Goal: Transaction & Acquisition: Book appointment/travel/reservation

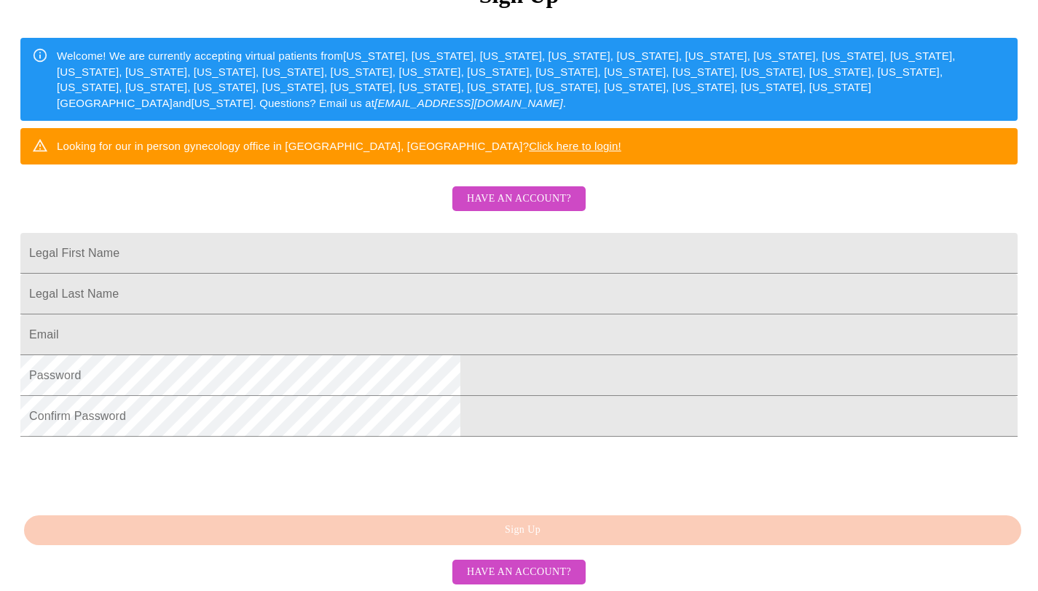
scroll to position [251, 0]
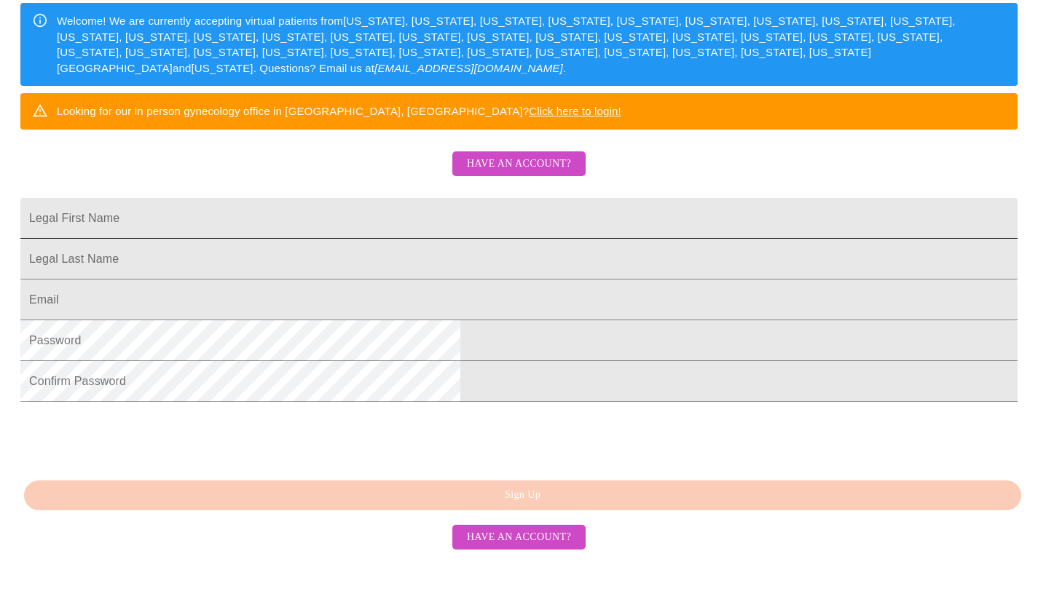
click at [359, 239] on input "Legal First Name" at bounding box center [518, 218] width 997 height 41
type input "Lauren"
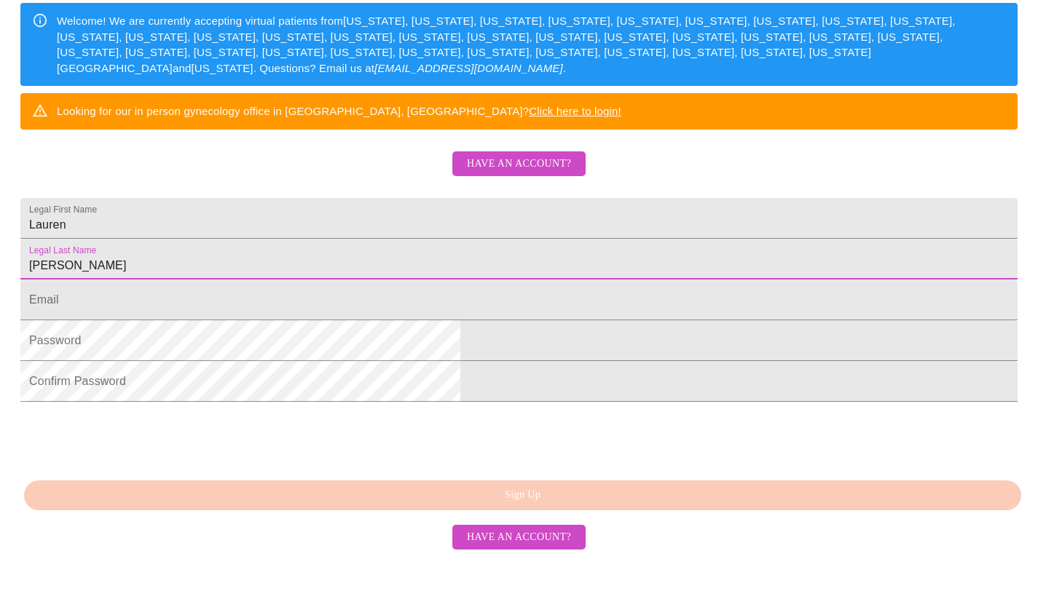
type input "Hinsman"
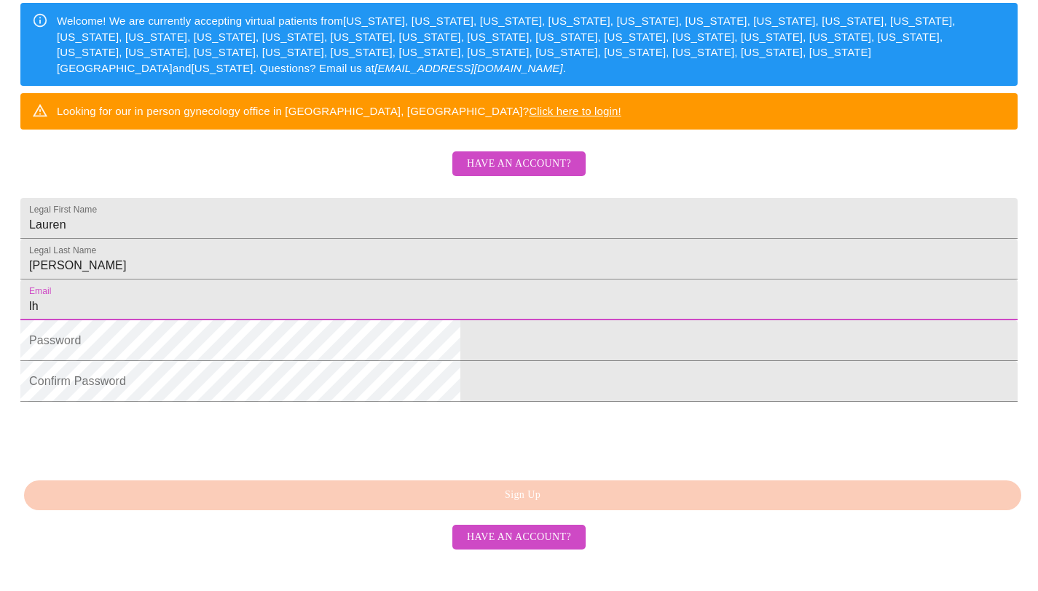
type input "lhinsman@hotmail.com"
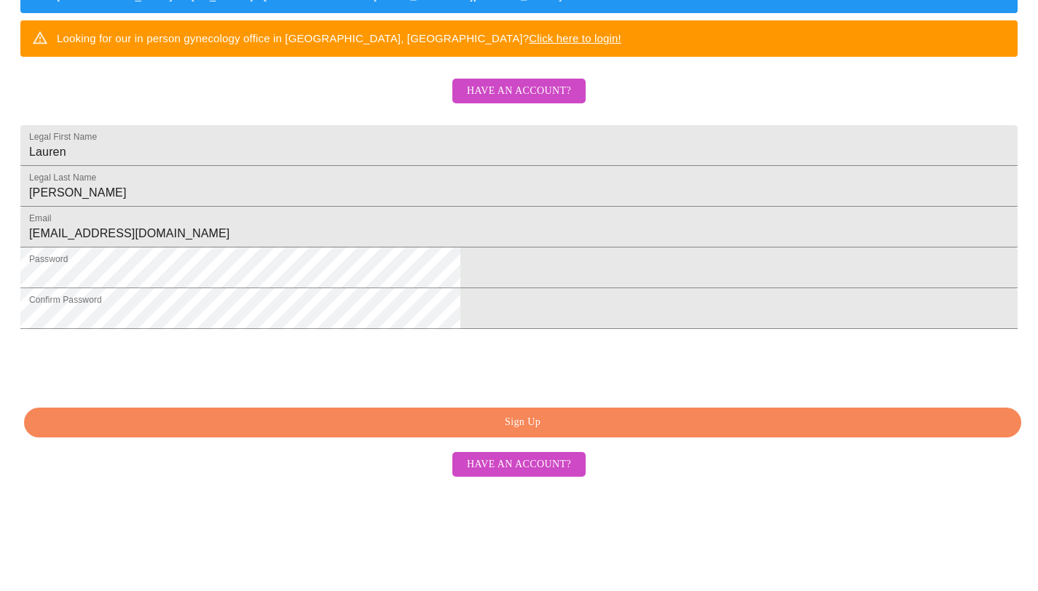
scroll to position [327, 0]
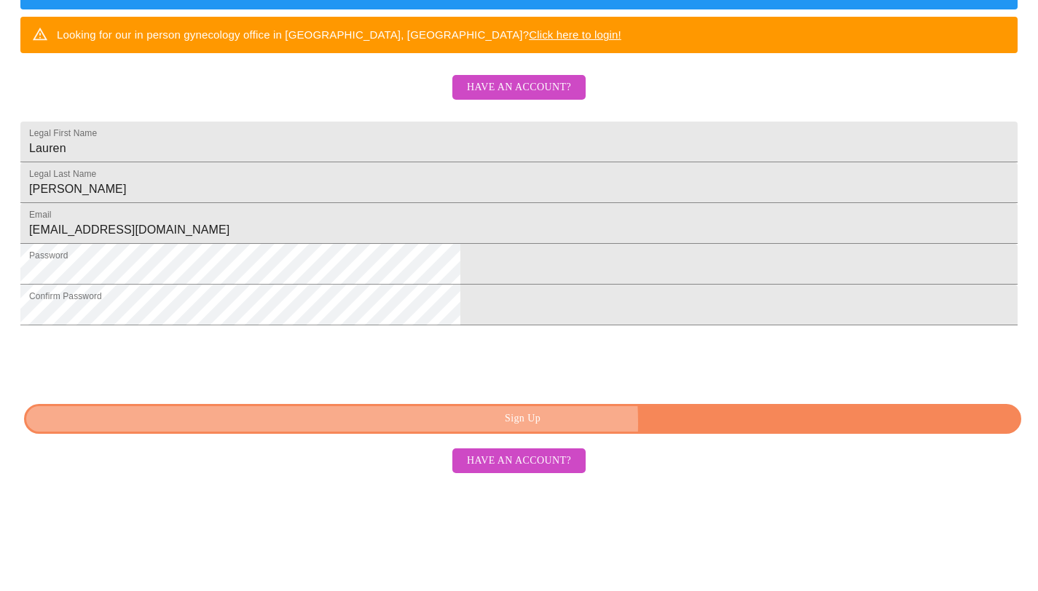
click at [609, 428] on span "Sign Up" at bounding box center [523, 419] width 964 height 18
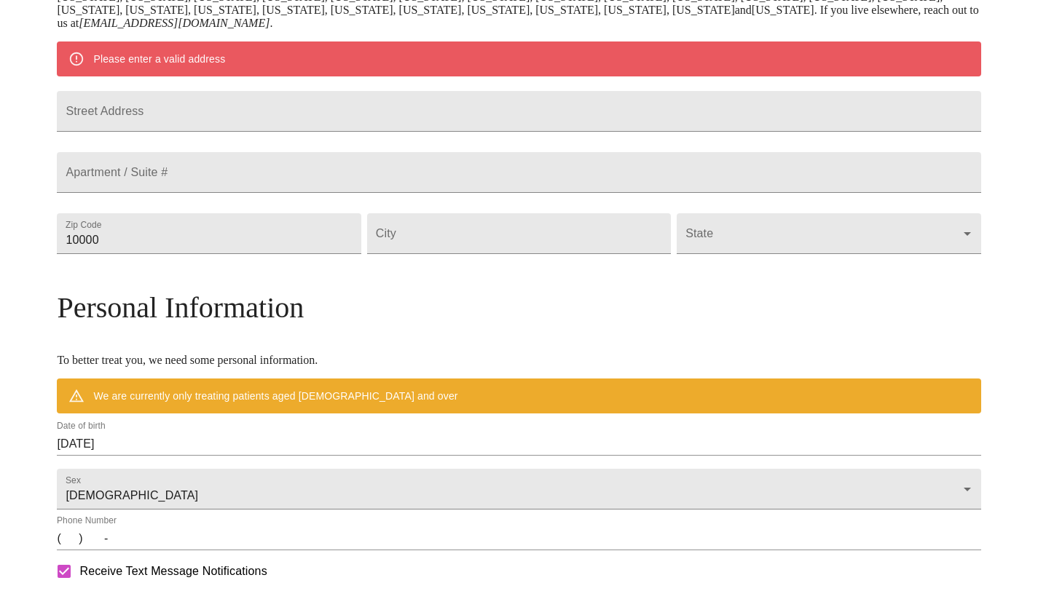
scroll to position [269, 0]
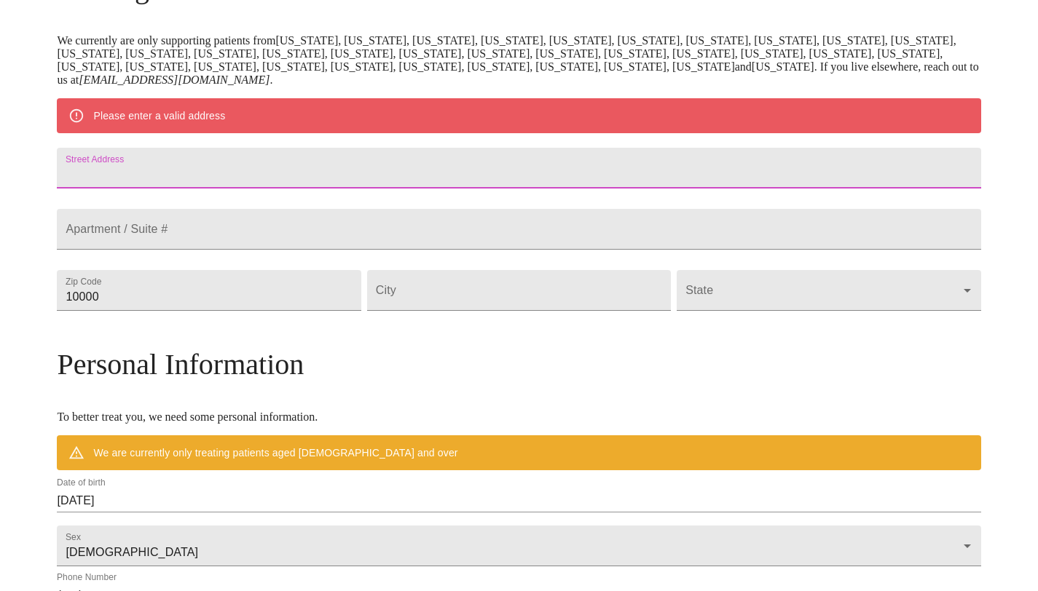
click at [277, 181] on input "Street Address" at bounding box center [518, 168] width 923 height 41
type input "290 Homestead Dr"
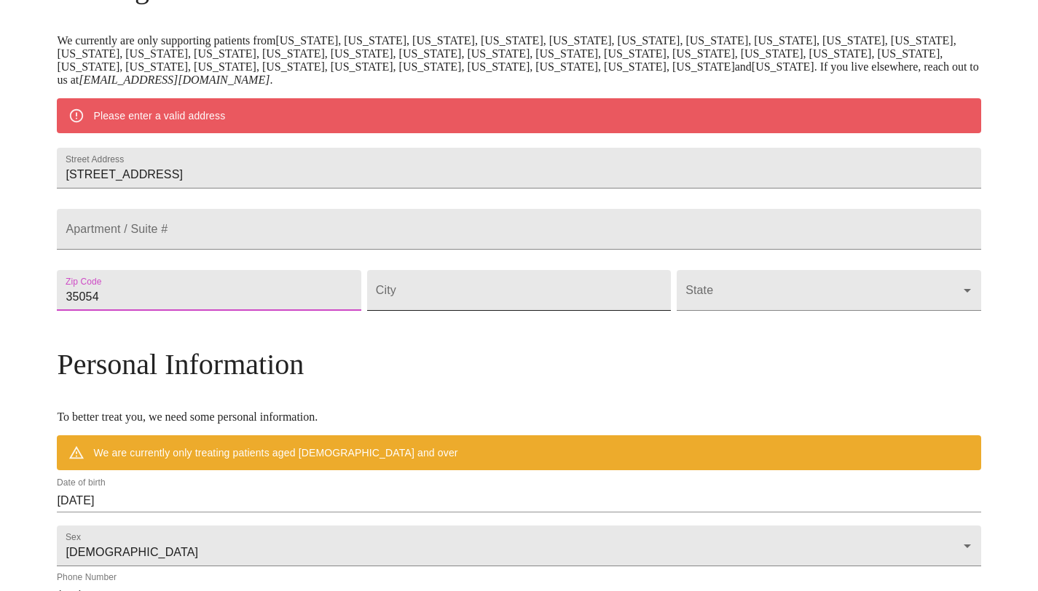
type input "35054"
click at [533, 311] on input "Street Address" at bounding box center [519, 290] width 304 height 41
type input "Cropwell"
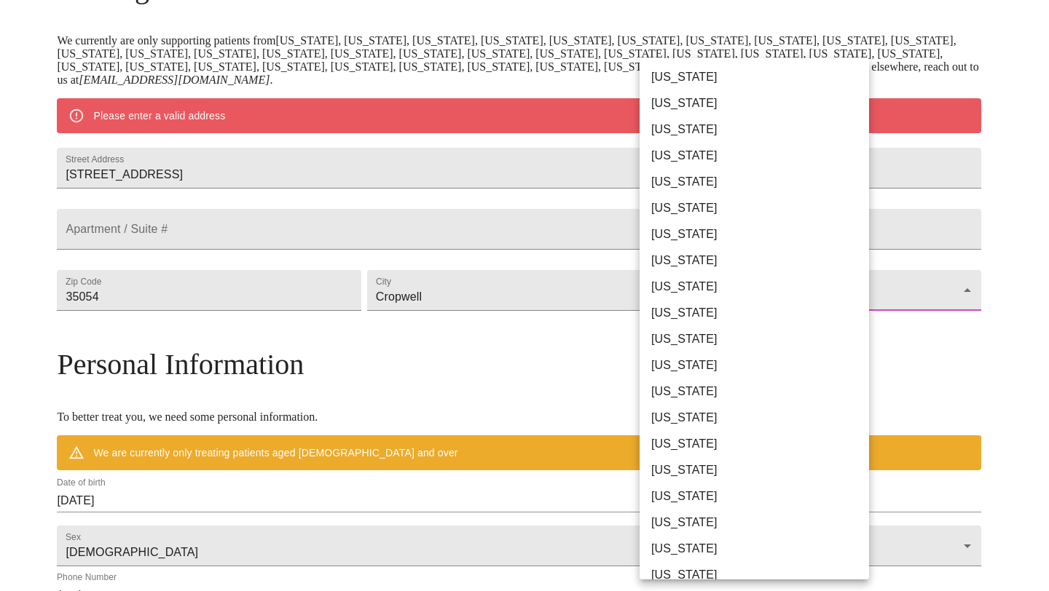
click at [719, 82] on li "[US_STATE]" at bounding box center [759, 77] width 240 height 26
type input "[US_STATE]"
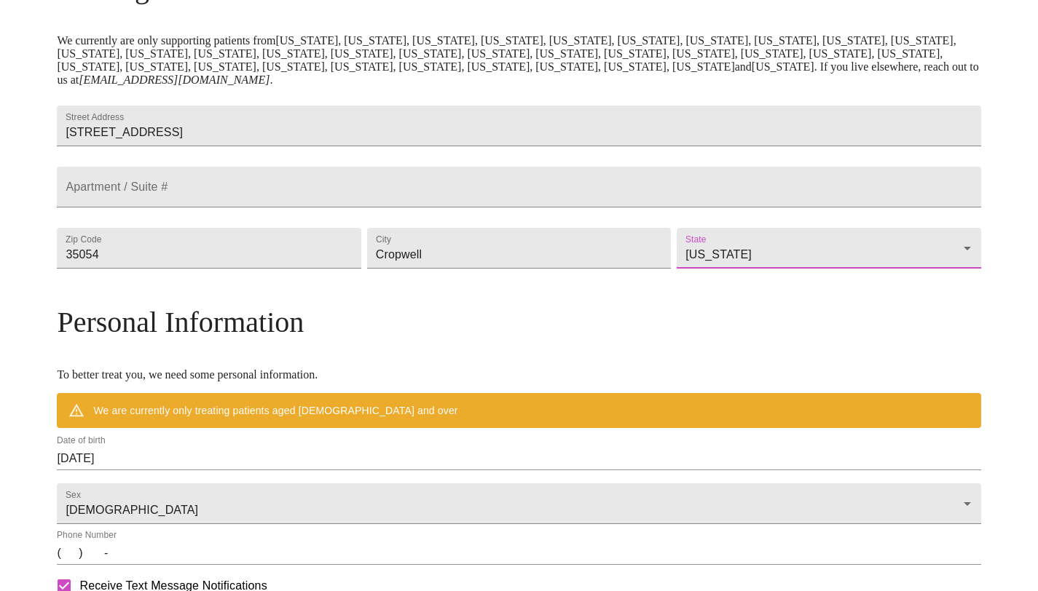
click at [115, 358] on div "MyMenopauseRx Welcome to MyMenopauseRx Since it's your first time here, you'll …" at bounding box center [518, 289] width 923 height 1106
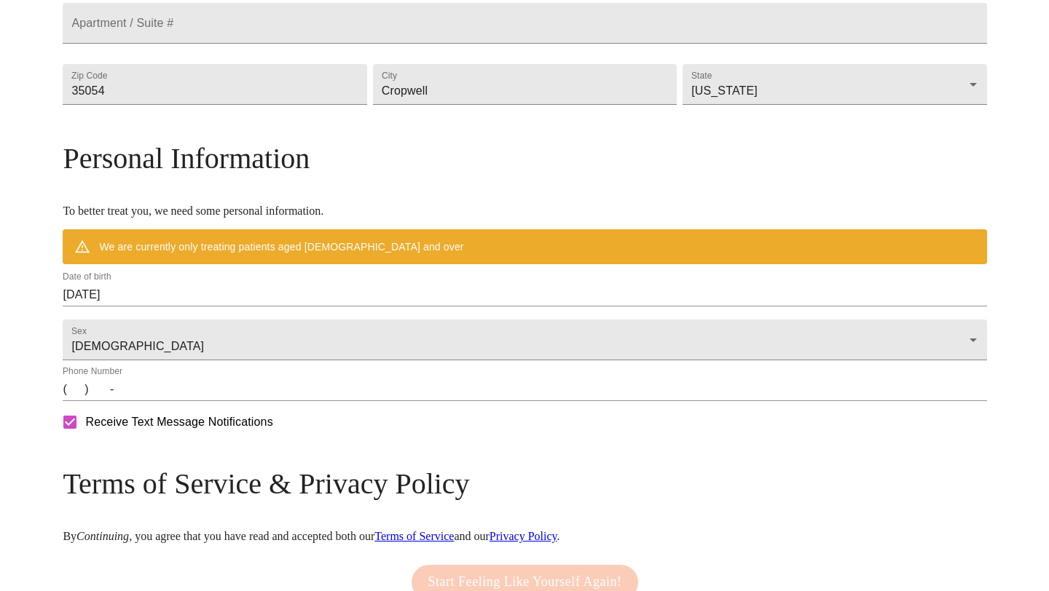
scroll to position [442, 0]
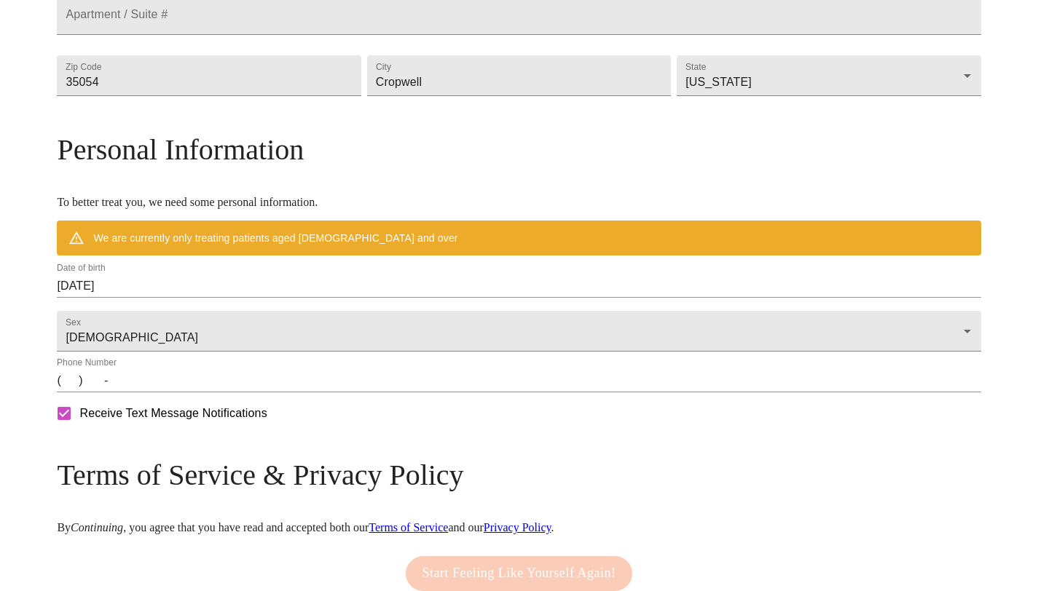
click at [179, 298] on input "09/26/2025" at bounding box center [518, 286] width 923 height 23
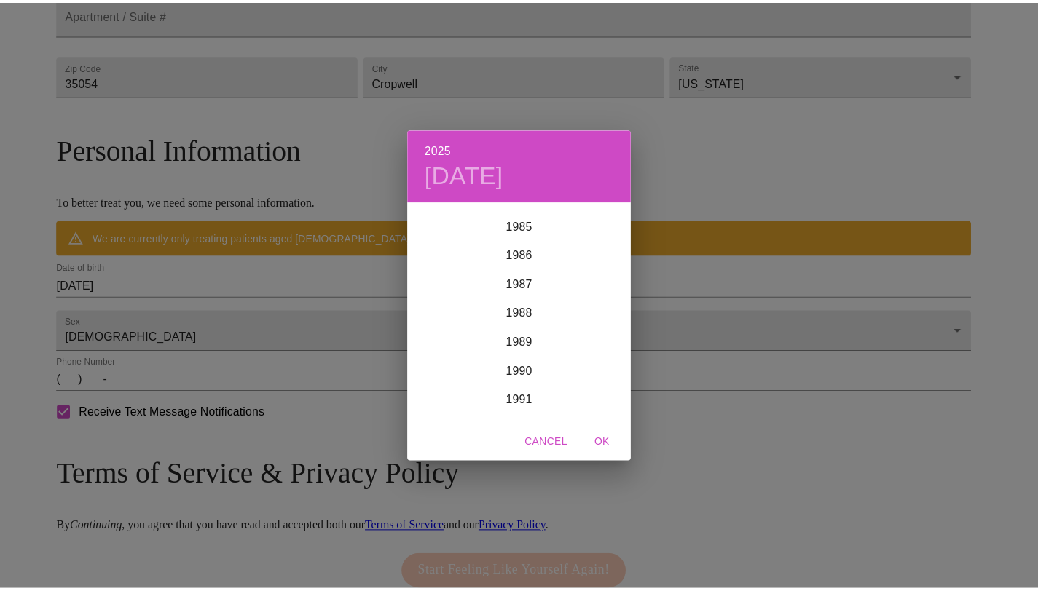
scroll to position [2454, 0]
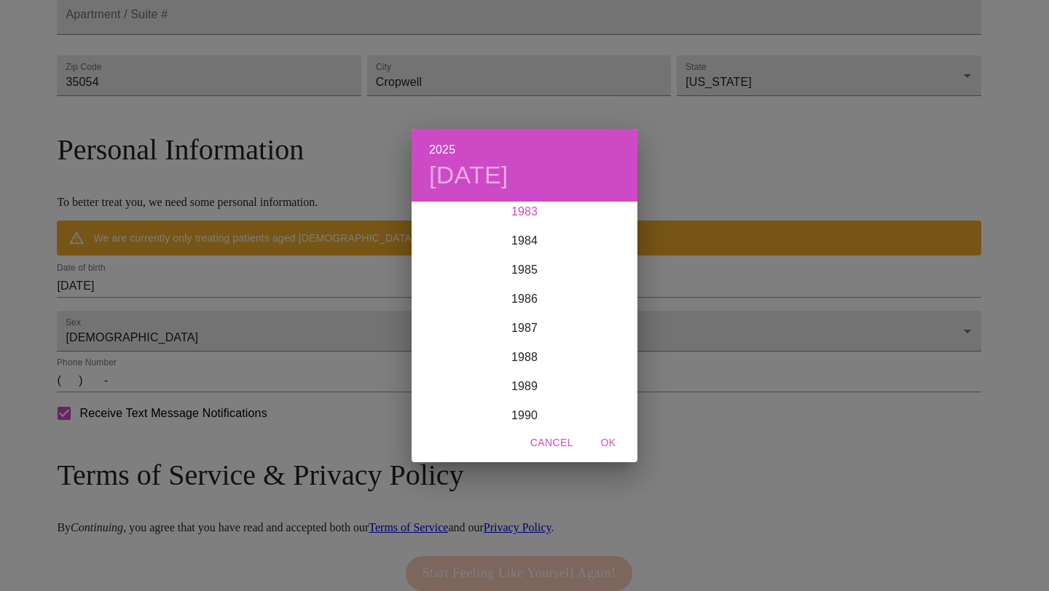
click at [526, 216] on div "1983" at bounding box center [524, 211] width 226 height 29
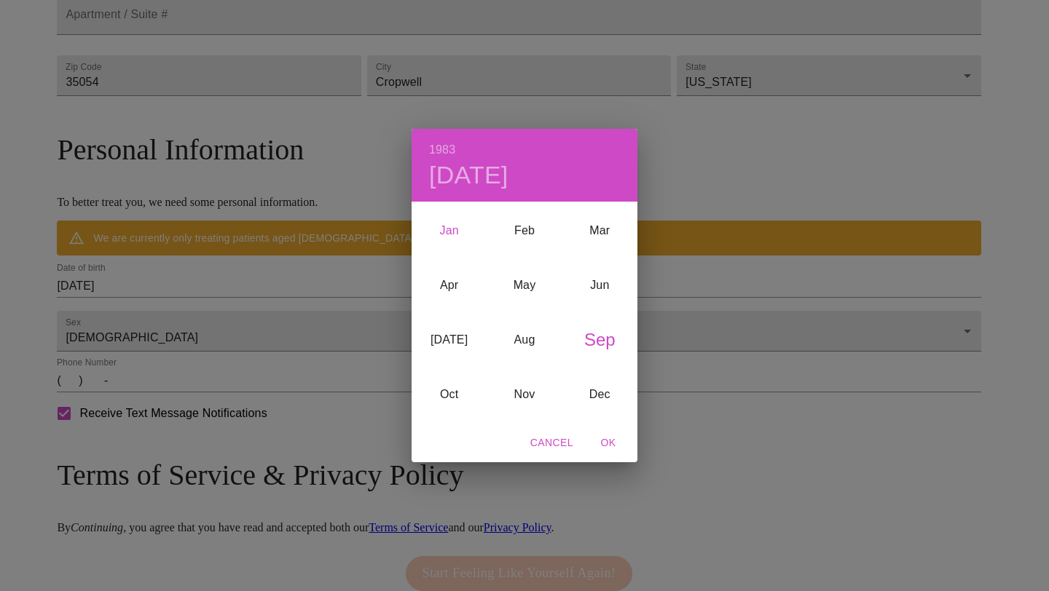
click at [449, 232] on div "Jan" at bounding box center [448, 231] width 75 height 55
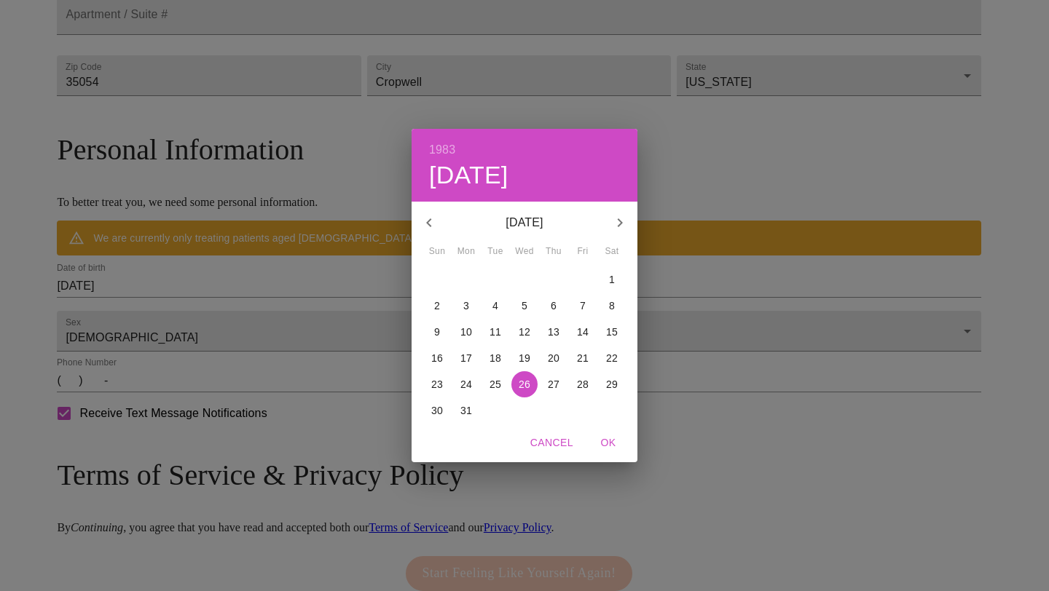
click at [462, 332] on p "10" at bounding box center [466, 332] width 12 height 15
click at [610, 441] on span "OK" at bounding box center [608, 443] width 35 height 18
type input "01/10/1983"
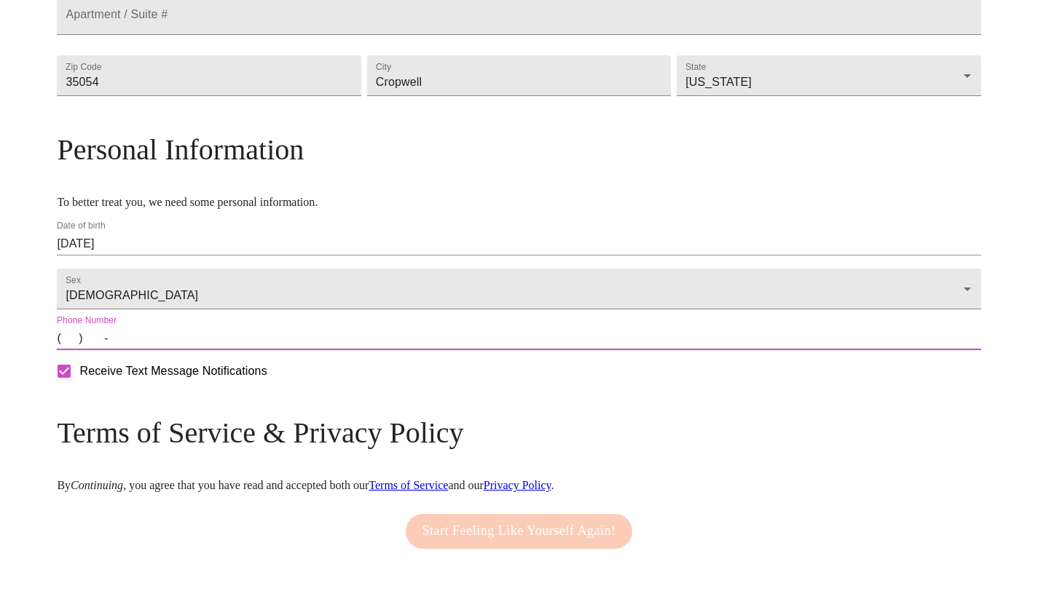
click at [178, 350] on input "(   )    -" at bounding box center [518, 338] width 923 height 23
type input "(256) 613-2050"
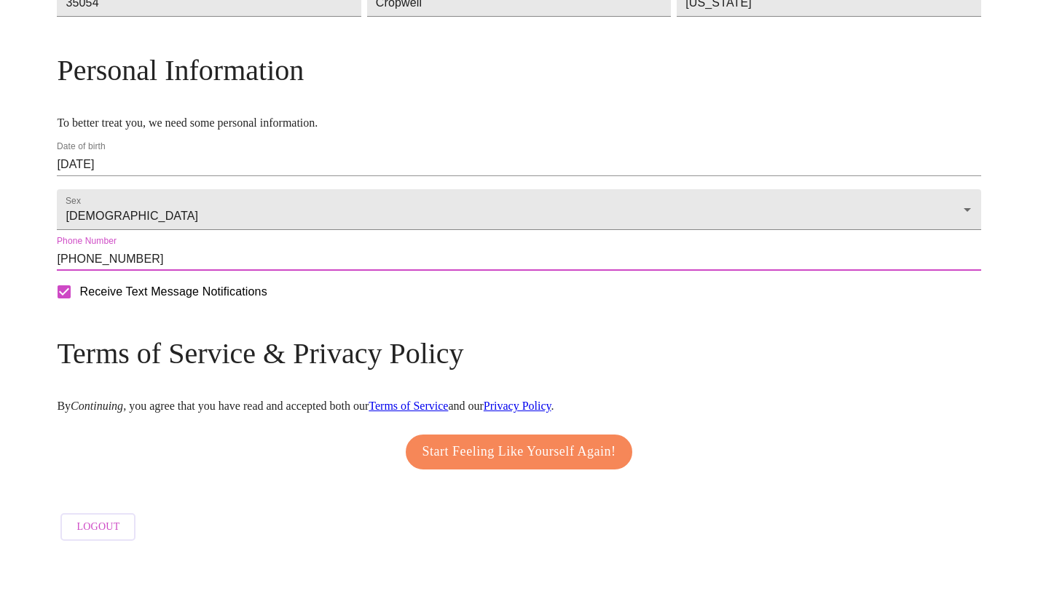
scroll to position [528, 0]
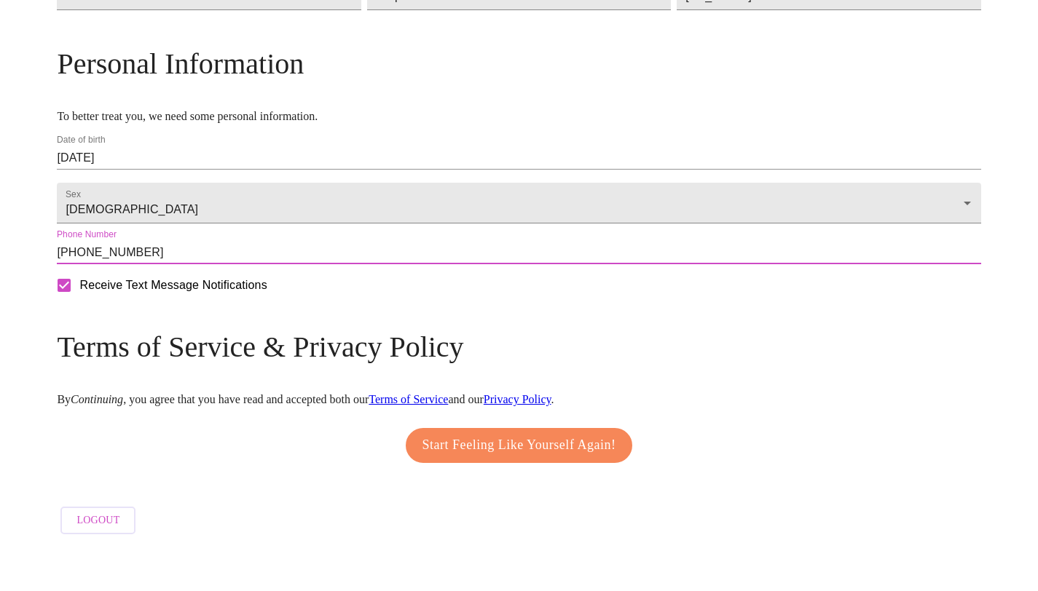
click at [526, 457] on span "Start Feeling Like Yourself Again!" at bounding box center [519, 445] width 194 height 23
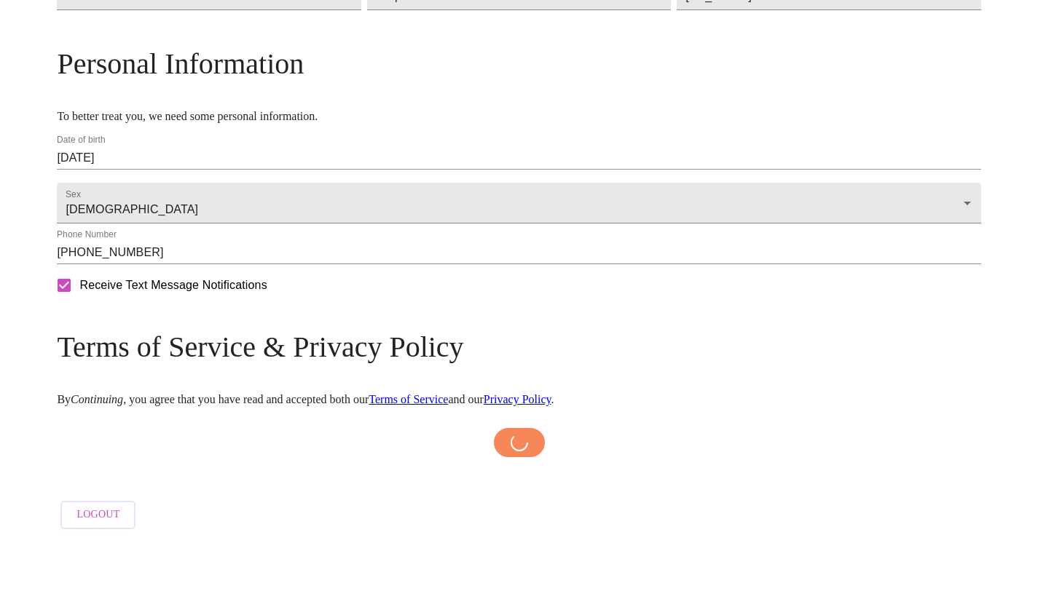
scroll to position [522, 0]
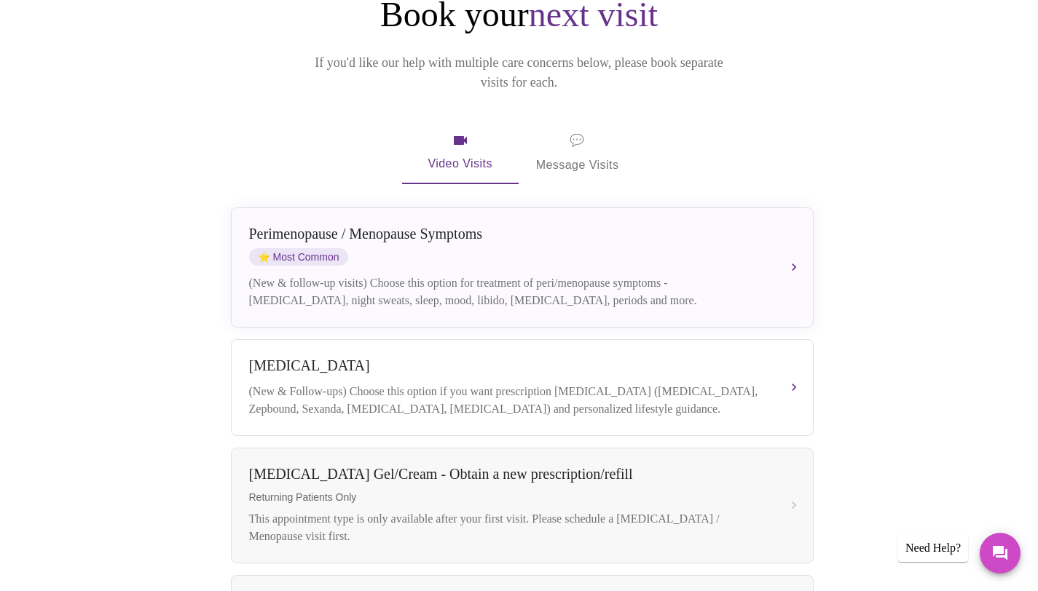
scroll to position [34, 0]
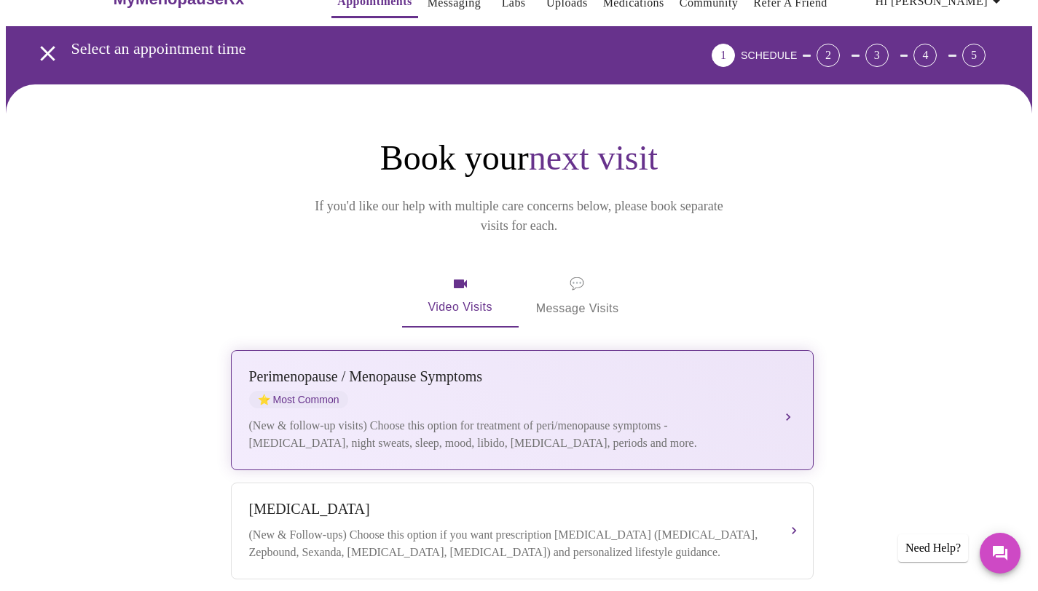
click at [580, 369] on div "Perimenopause / Menopause Symptoms" at bounding box center [507, 377] width 517 height 17
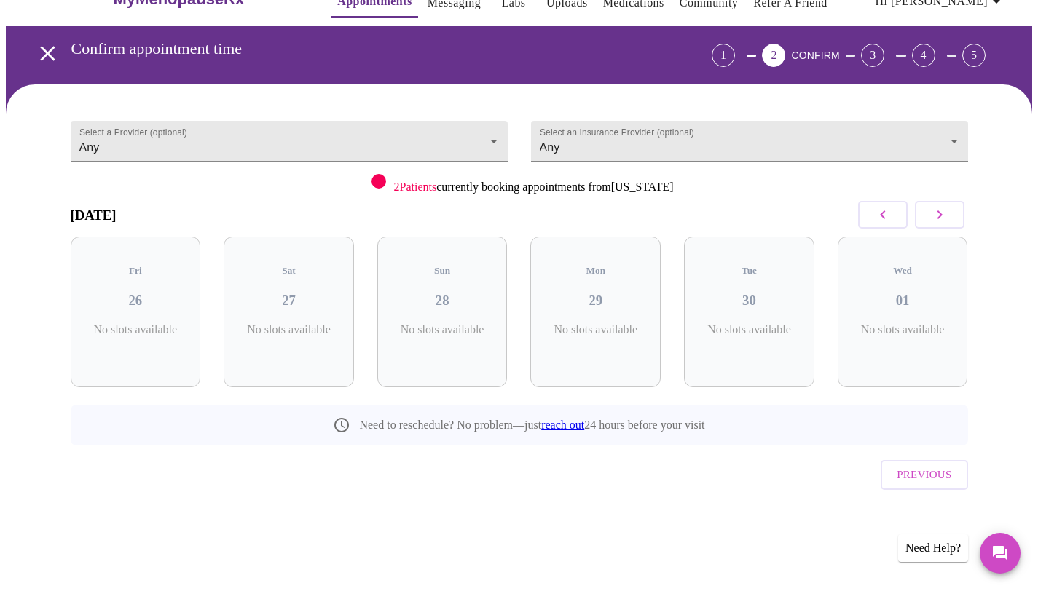
scroll to position [19, 0]
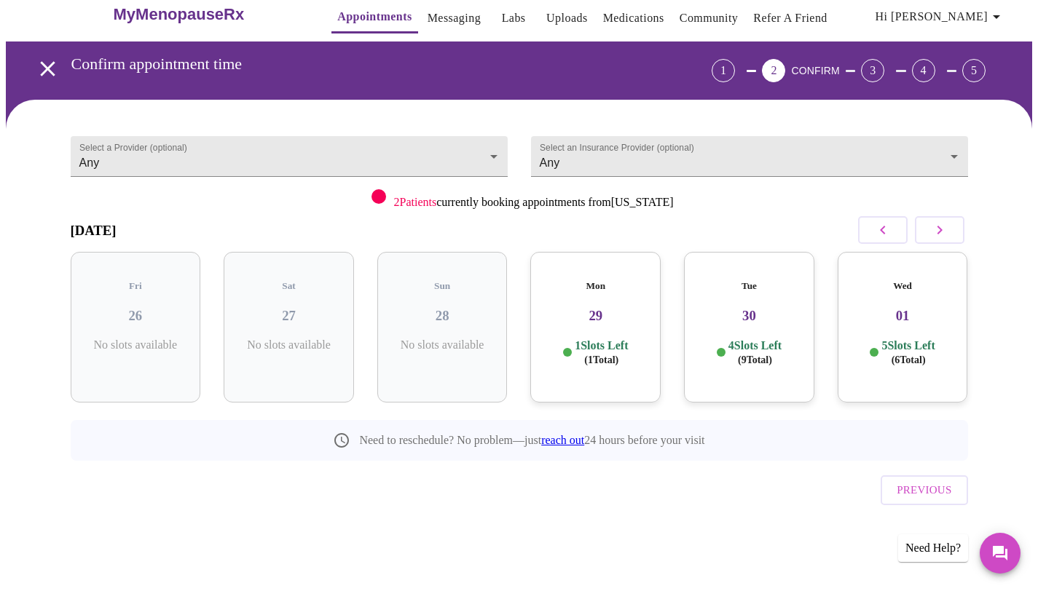
click at [597, 285] on div "Mon 29 1 Slots Left ( 1 Total)" at bounding box center [595, 327] width 130 height 151
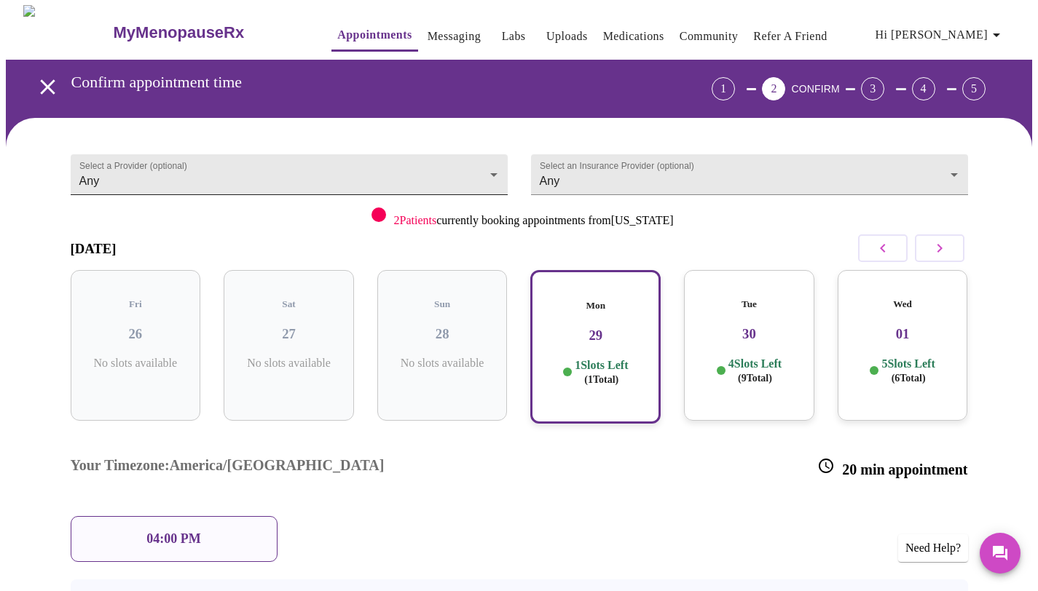
scroll to position [0, 0]
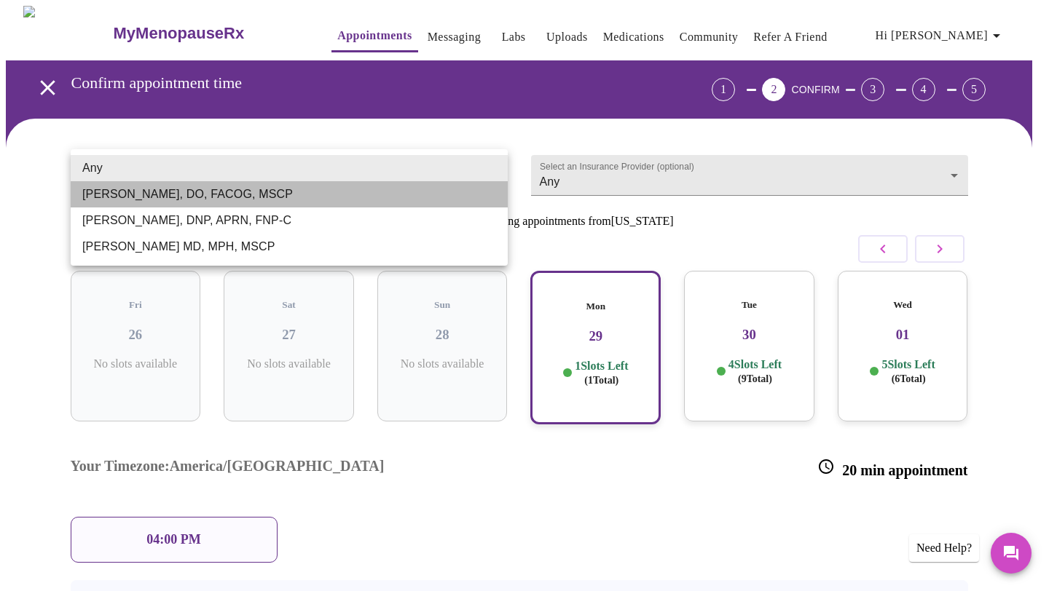
click at [296, 194] on li "Barbra S Hanna, DO, FACOG, MSCP" at bounding box center [289, 194] width 437 height 26
type input "Barbra S Hanna, DO, FACOG, MSCP"
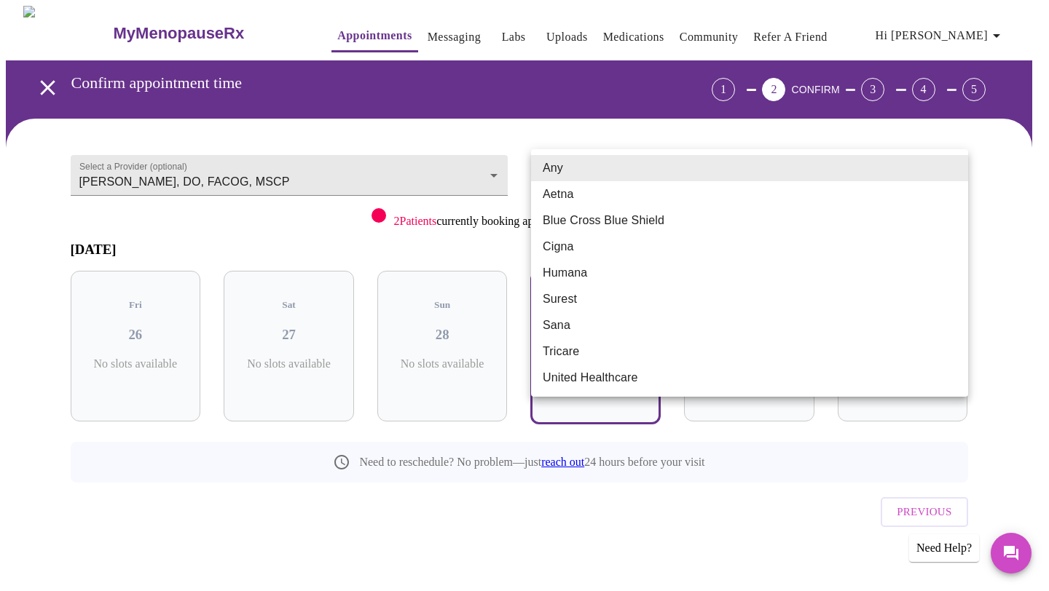
click at [589, 241] on li "Cigna" at bounding box center [749, 247] width 437 height 26
type input "Cigna"
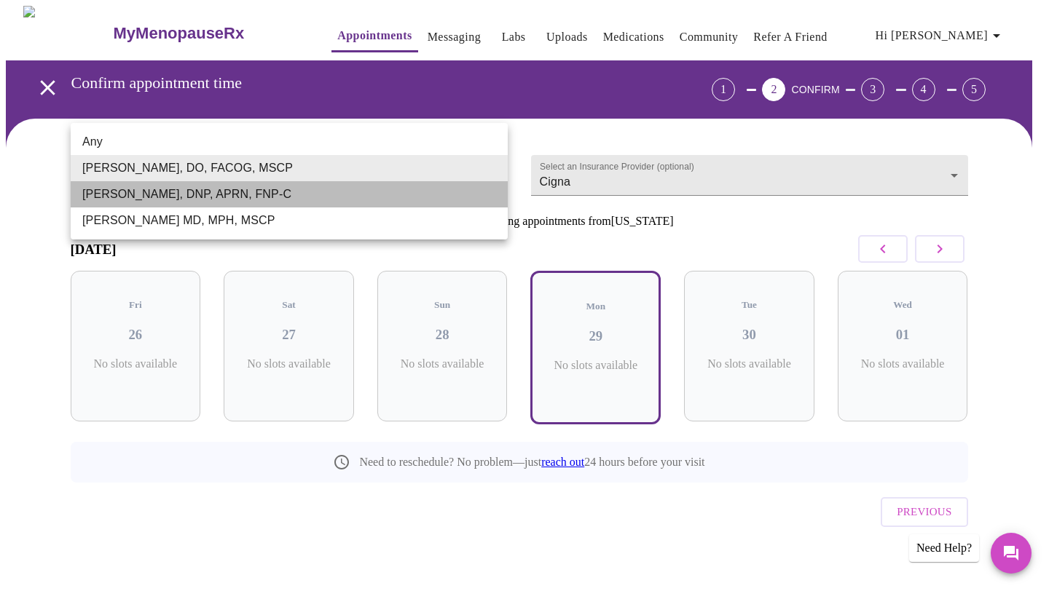
click at [245, 198] on li "[PERSON_NAME], DNP, APRN, FNP-C" at bounding box center [289, 194] width 437 height 26
type input "[PERSON_NAME], DNP, APRN, FNP-C"
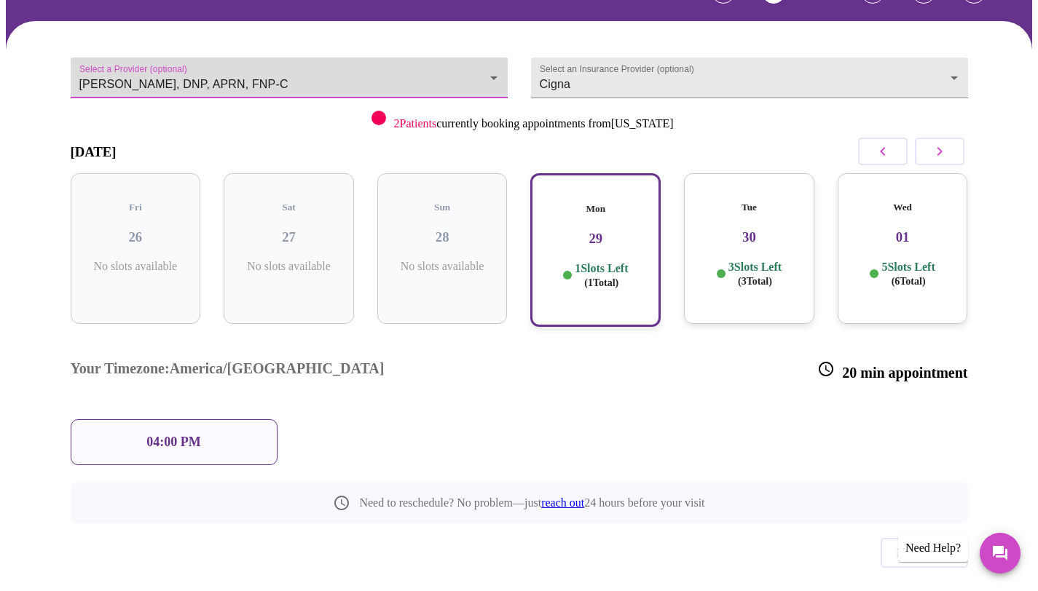
scroll to position [98, 0]
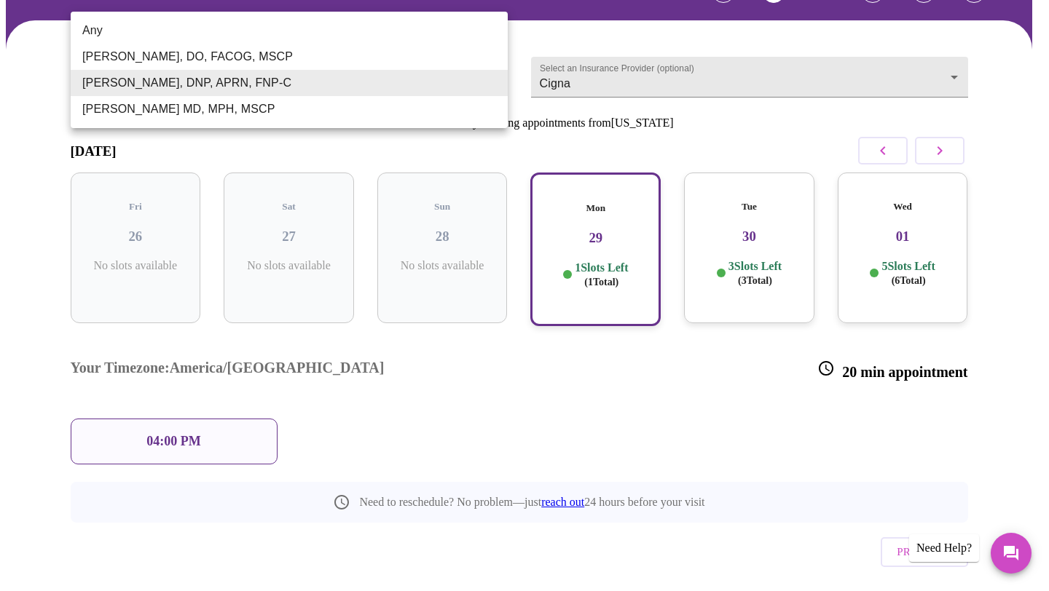
click at [517, 376] on div at bounding box center [524, 295] width 1049 height 591
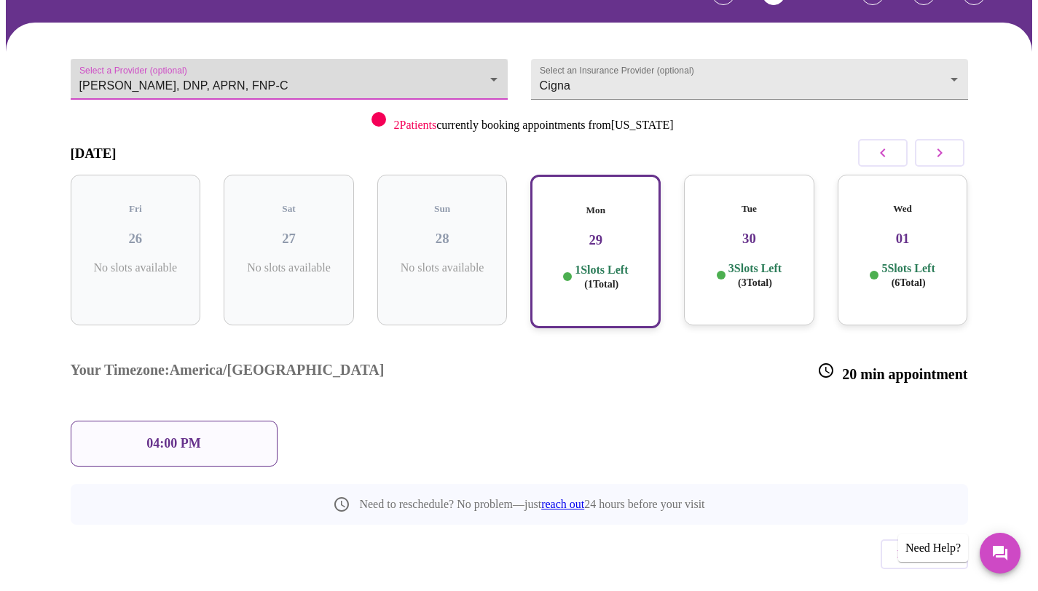
scroll to position [95, 0]
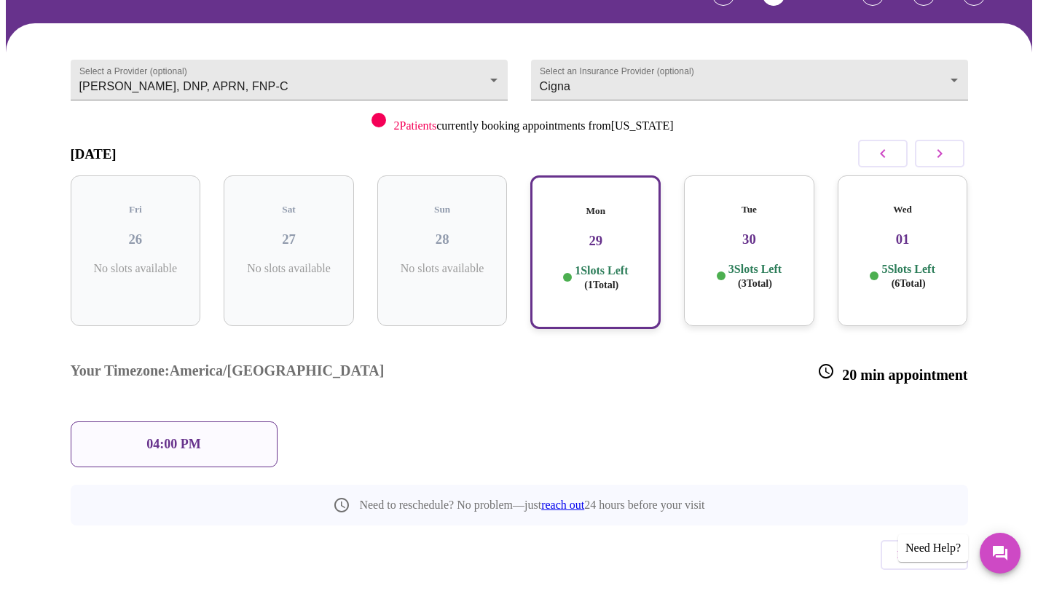
click at [195, 437] on p "04:00 PM" at bounding box center [173, 444] width 54 height 15
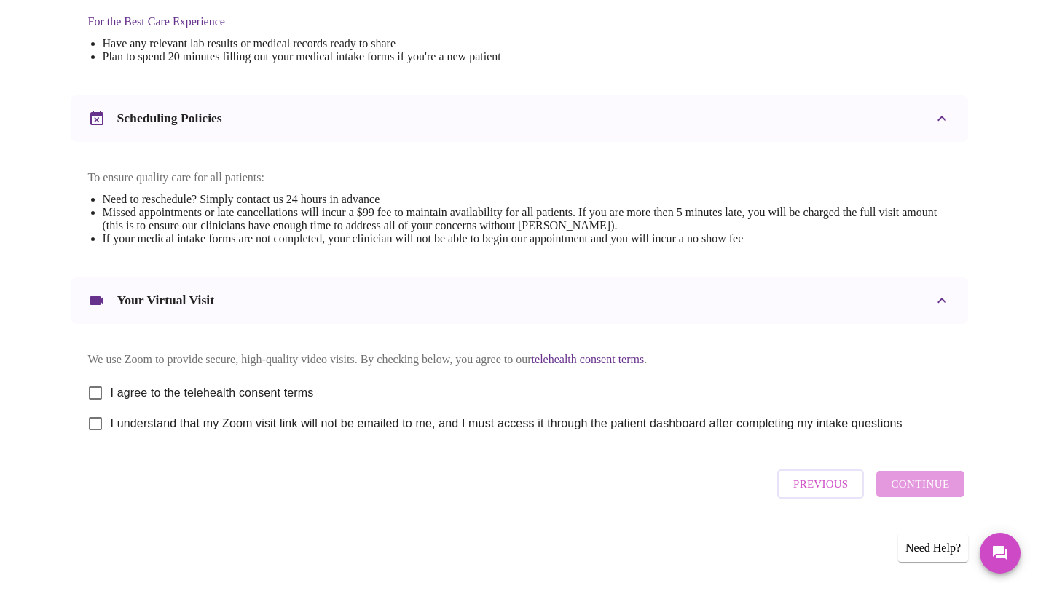
scroll to position [464, 0]
click at [95, 401] on input "I agree to the telehealth consent terms" at bounding box center [95, 392] width 31 height 31
checkbox input "true"
click at [94, 436] on input "I understand that my Zoom visit link will not be emailed to me, and I must acce…" at bounding box center [95, 423] width 31 height 31
checkbox input "true"
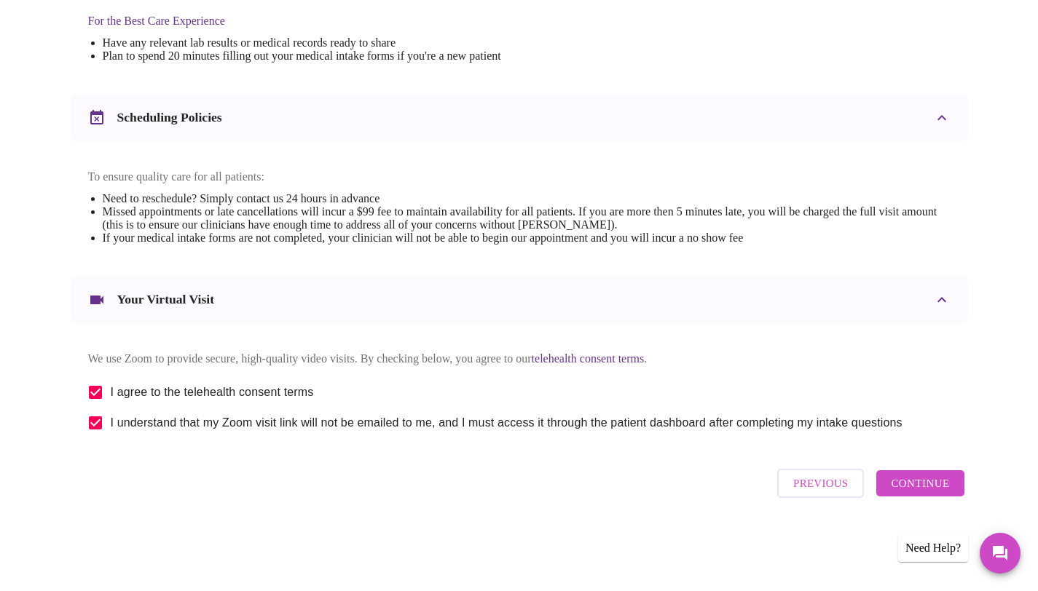
click at [956, 497] on button "Continue" at bounding box center [919, 483] width 87 height 26
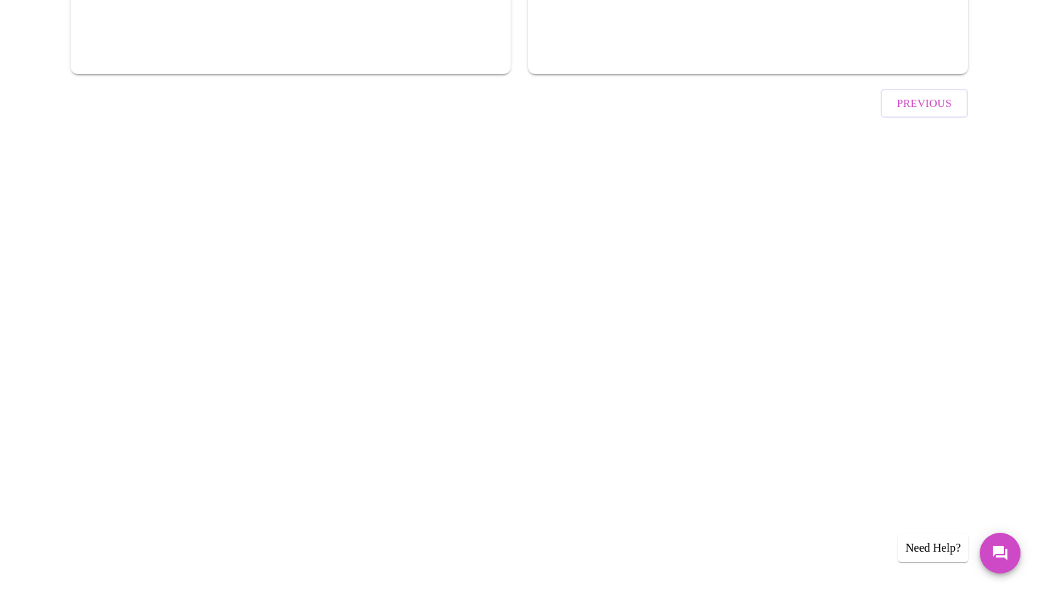
scroll to position [28, 0]
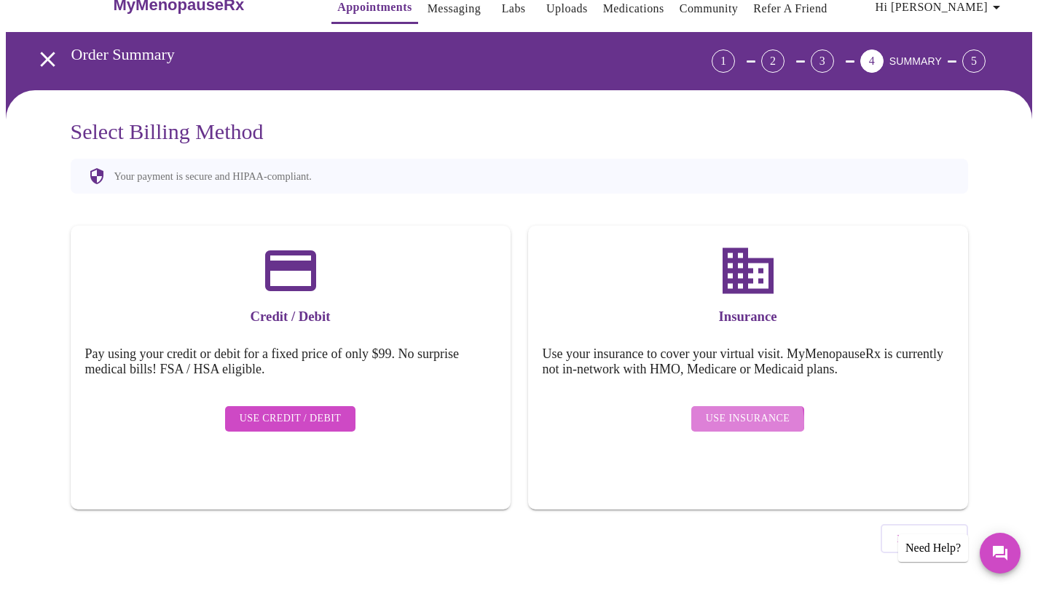
click at [736, 411] on span "Use Insurance" at bounding box center [748, 419] width 84 height 18
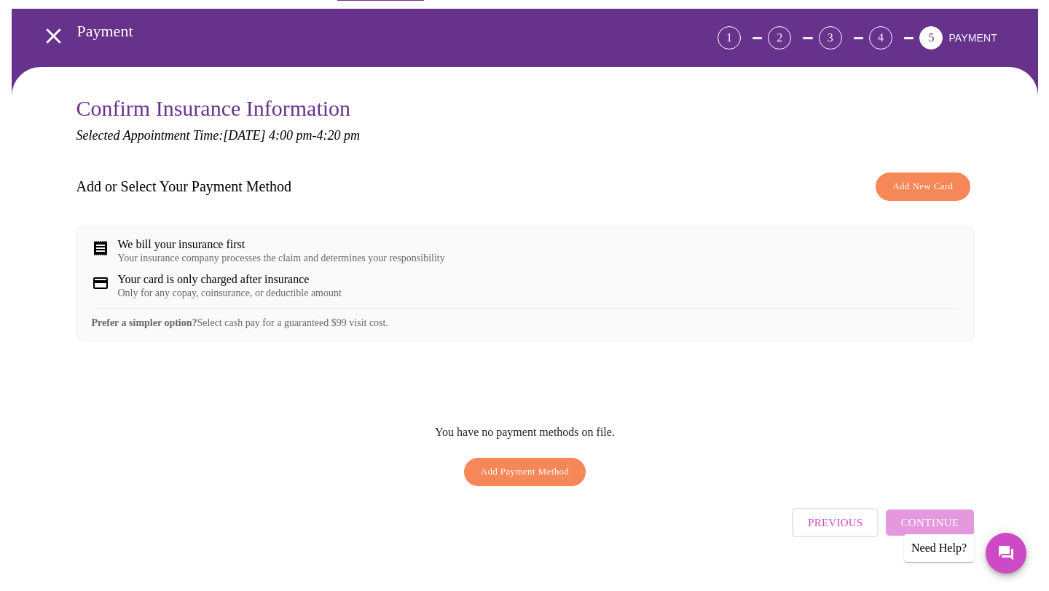
scroll to position [52, 0]
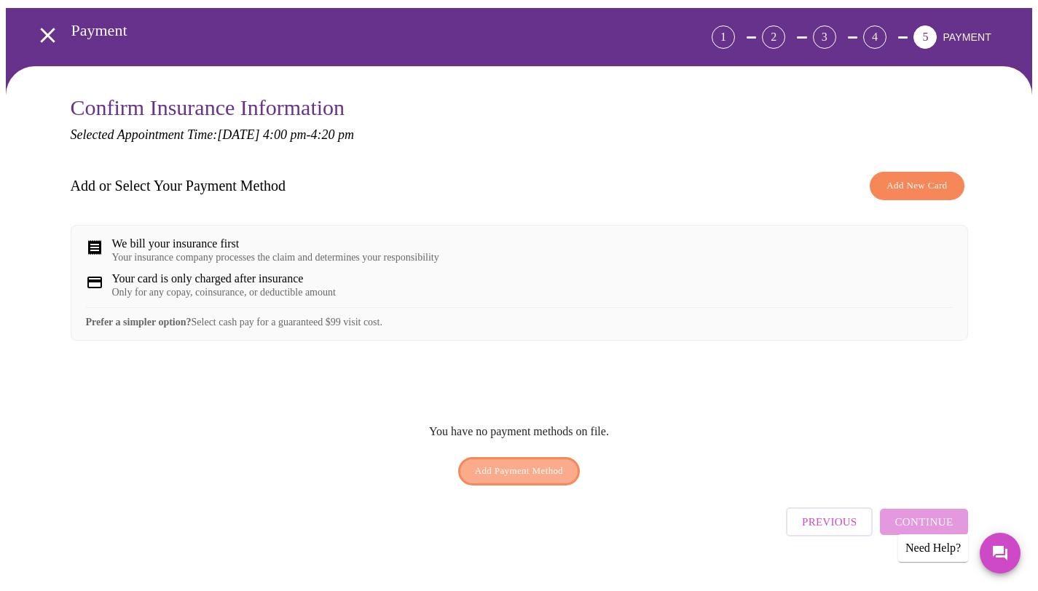
click at [534, 480] on span "Add Payment Method" at bounding box center [519, 471] width 89 height 17
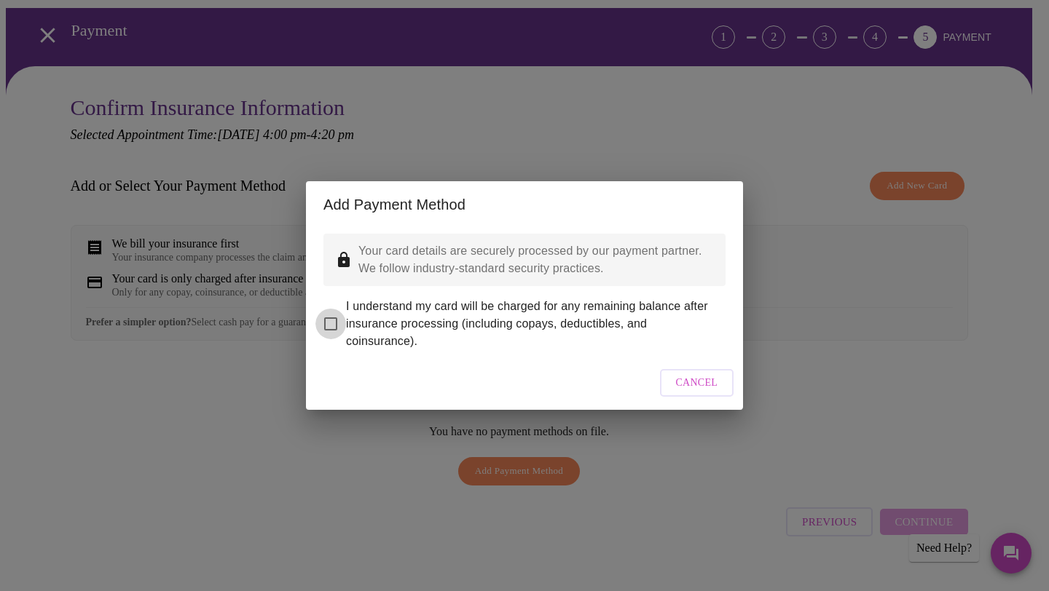
click at [334, 313] on input "I understand my card will be charged for any remaining balance after insurance …" at bounding box center [330, 324] width 31 height 31
checkbox input "true"
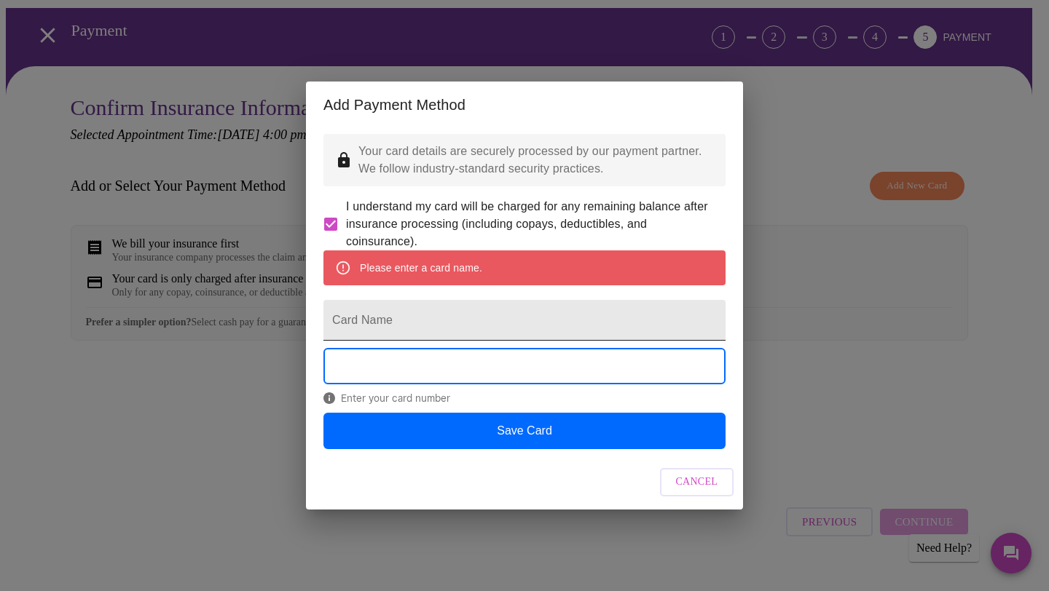
click at [462, 326] on input "Card Name" at bounding box center [524, 320] width 402 height 41
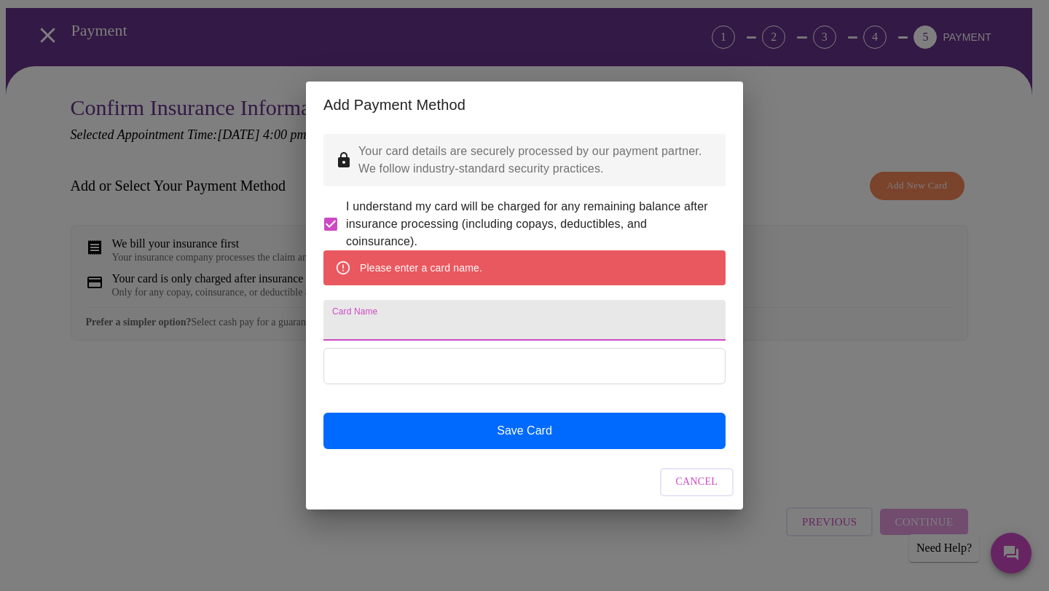
click at [369, 320] on input "Card Name" at bounding box center [524, 320] width 402 height 41
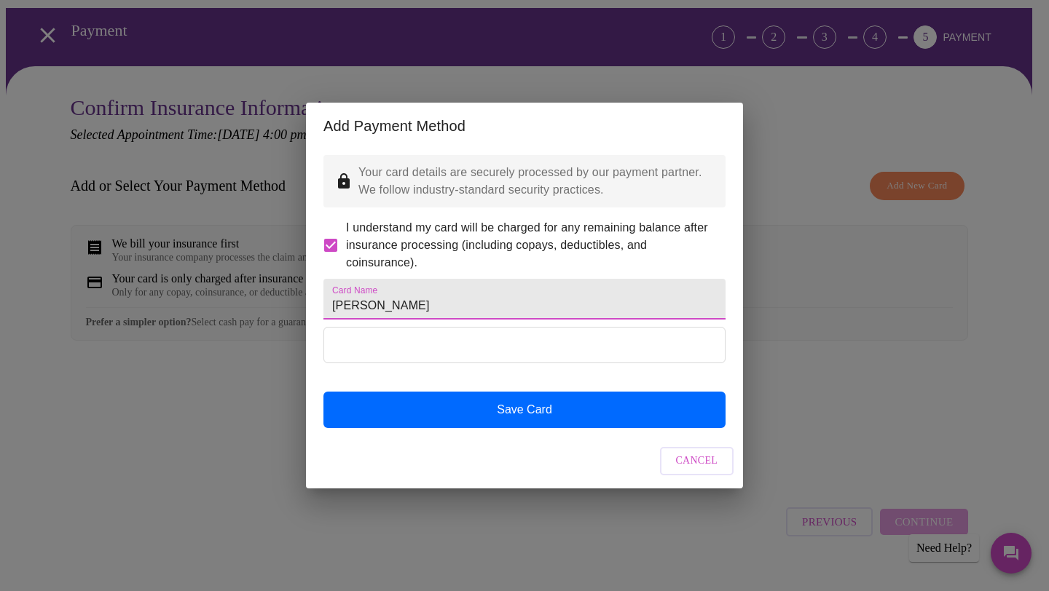
type input "Lauren B Hinsman"
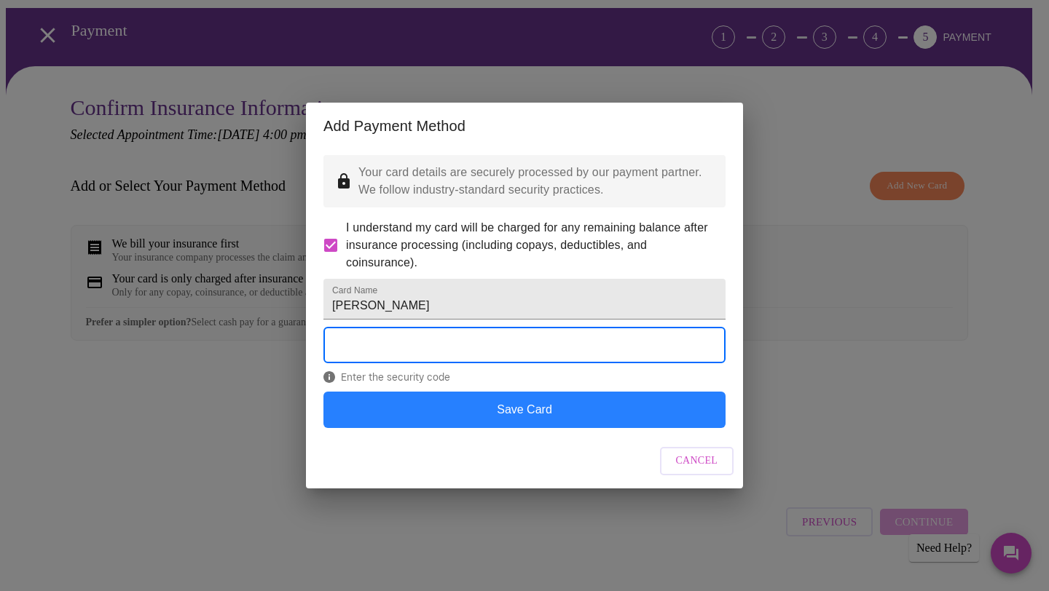
click at [576, 422] on button "Save Card" at bounding box center [524, 410] width 402 height 36
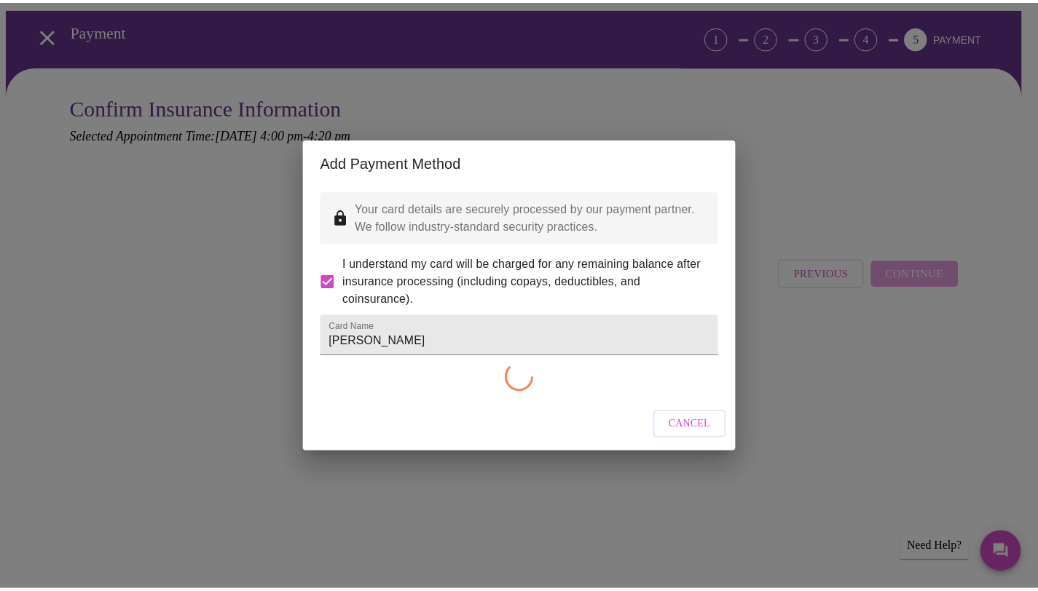
scroll to position [19, 0]
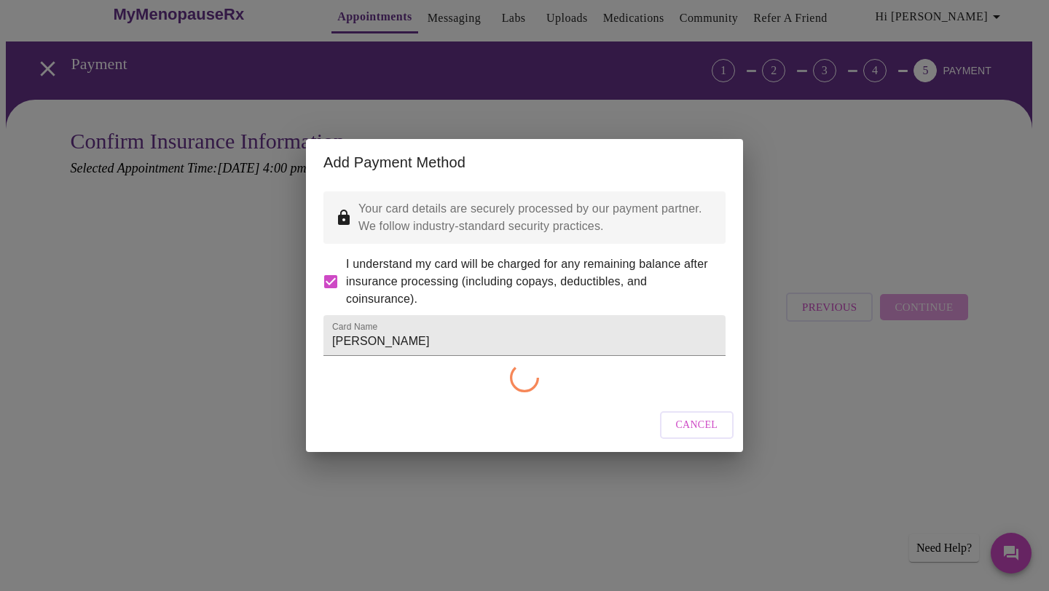
checkbox input "false"
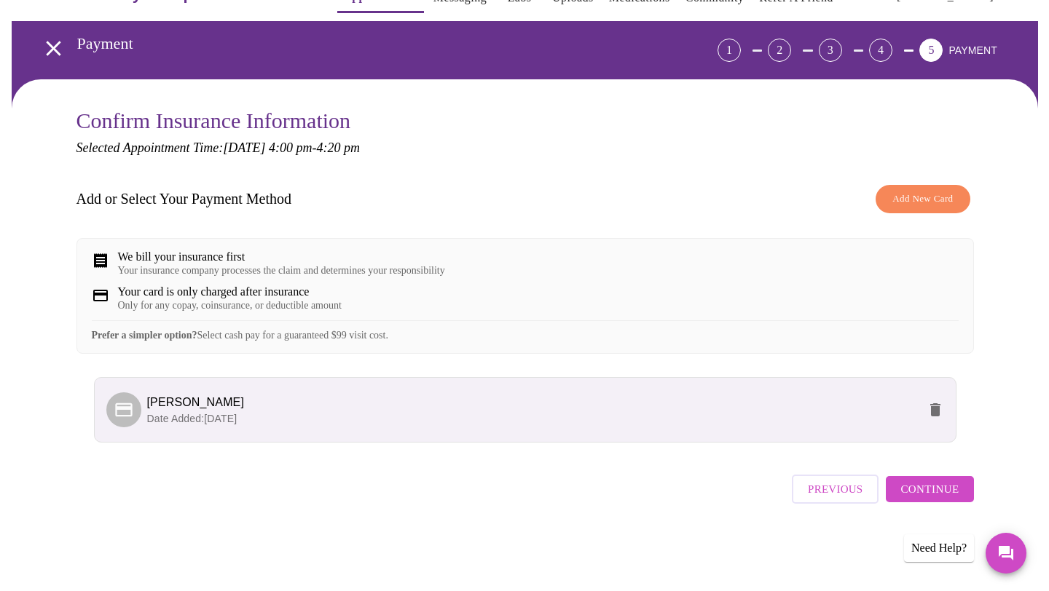
scroll to position [41, 0]
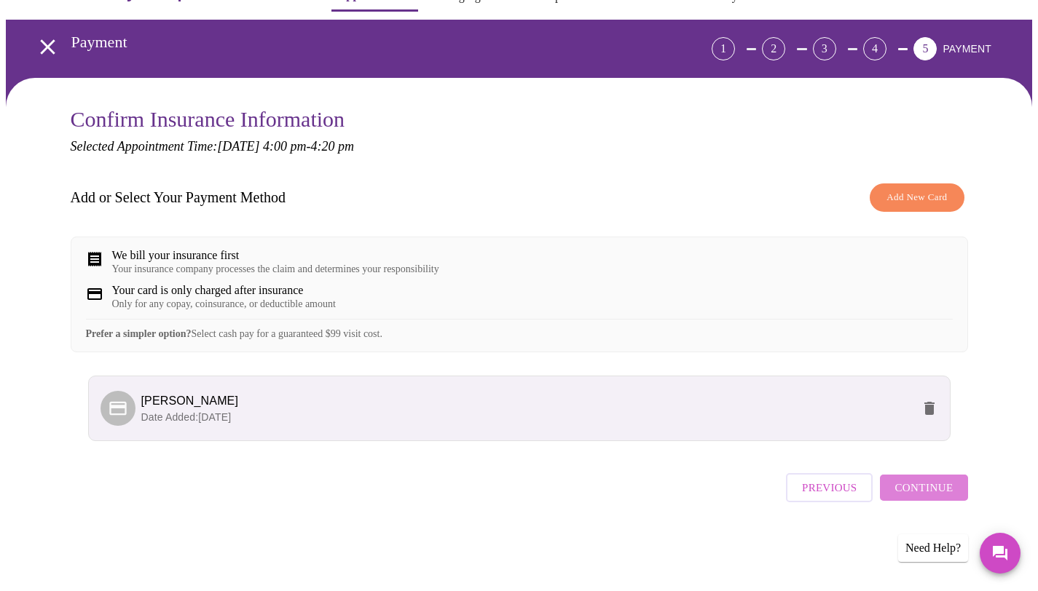
click at [933, 497] on span "Continue" at bounding box center [923, 487] width 58 height 19
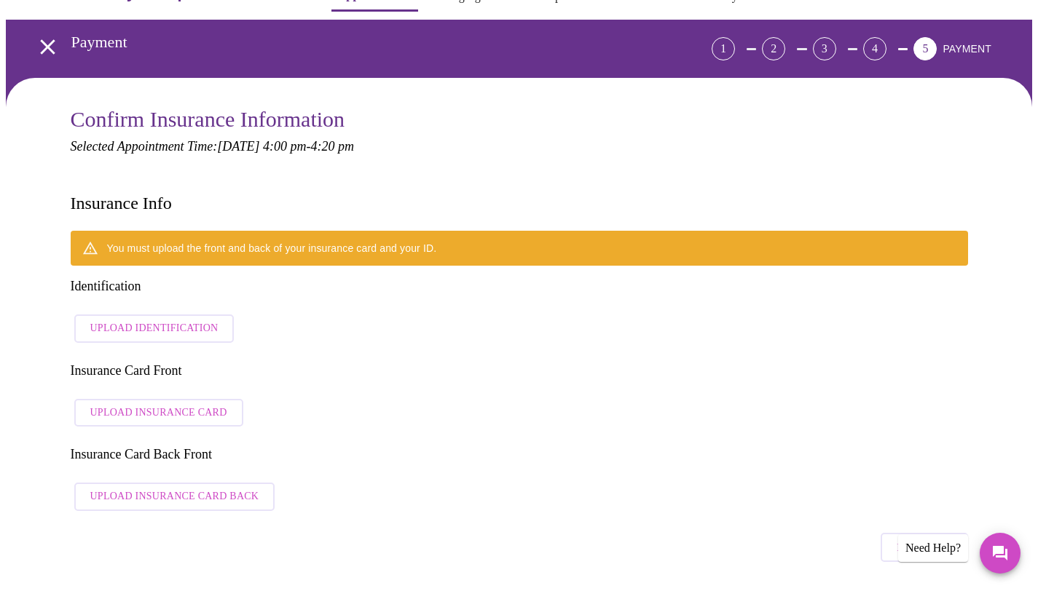
click at [178, 320] on span "Upload Identification" at bounding box center [154, 329] width 128 height 18
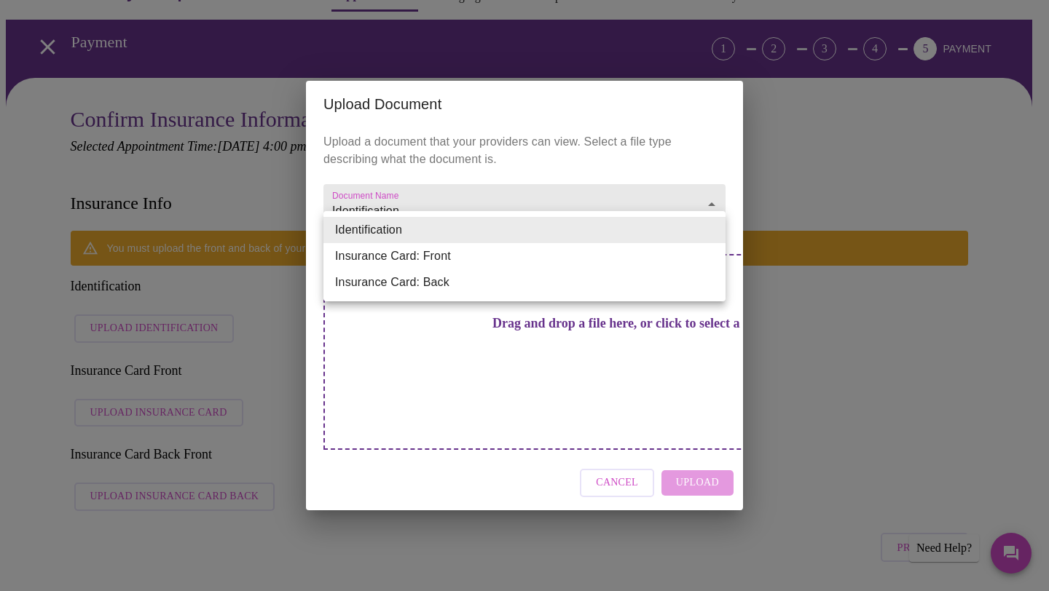
click at [449, 233] on li "Identification" at bounding box center [524, 230] width 402 height 26
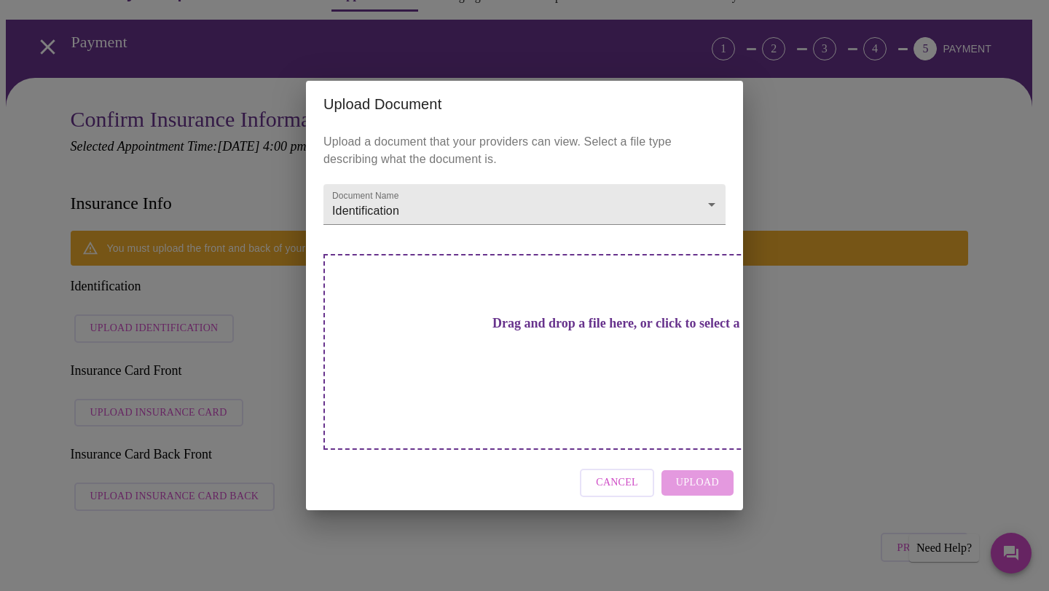
click at [511, 331] on h3 "Drag and drop a file here, or click to select a file" at bounding box center [626, 323] width 402 height 15
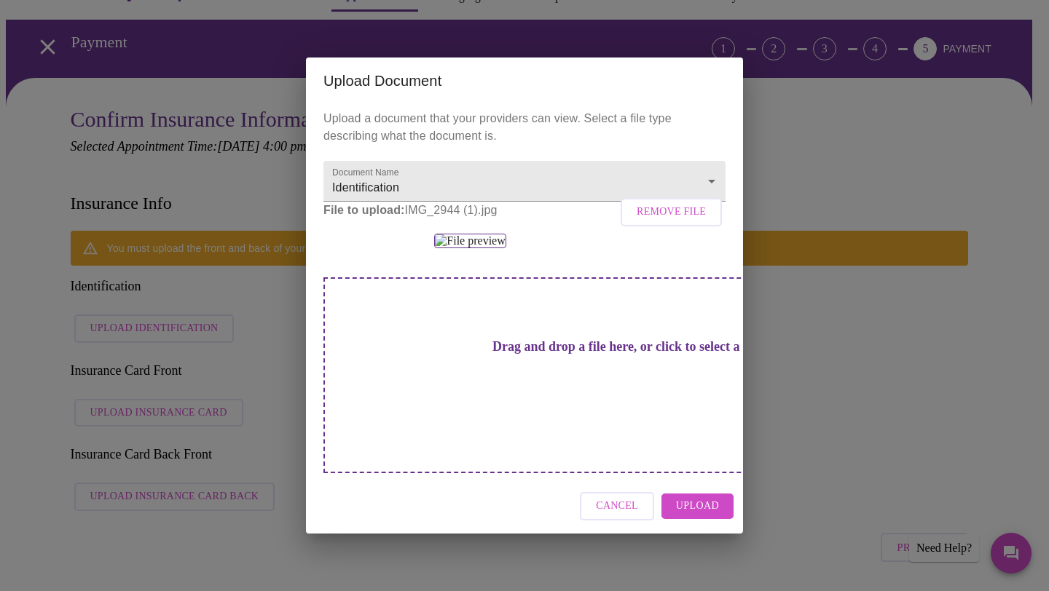
scroll to position [99, 0]
click at [505, 355] on h3 "Drag and drop a file here, or click to select a file" at bounding box center [626, 346] width 402 height 15
click at [551, 355] on h3 "Drag and drop a file here, or click to select a file" at bounding box center [626, 346] width 402 height 15
click at [729, 519] on button "Upload" at bounding box center [697, 506] width 72 height 25
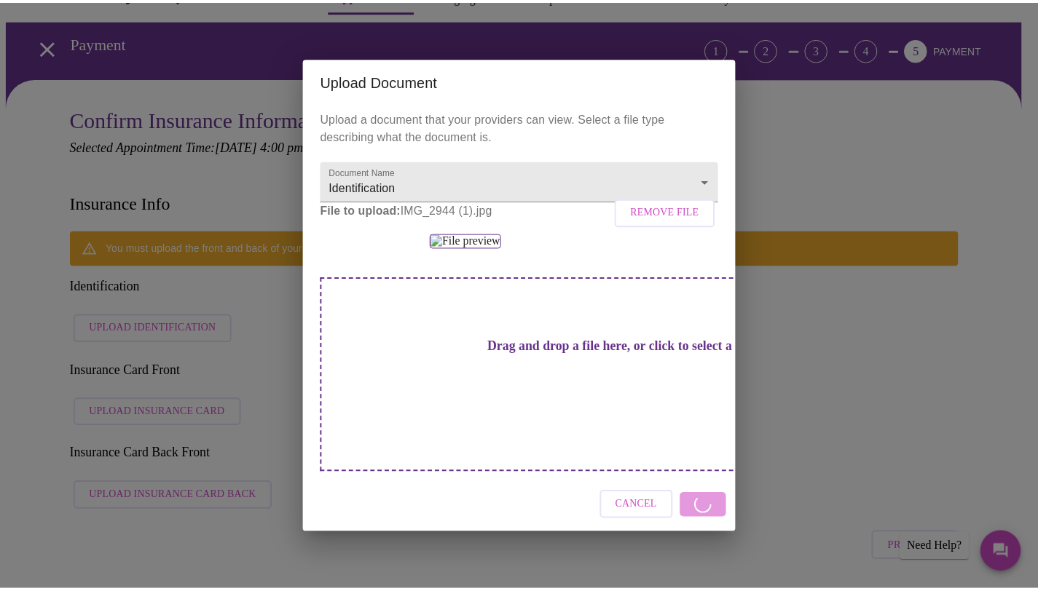
scroll to position [0, 0]
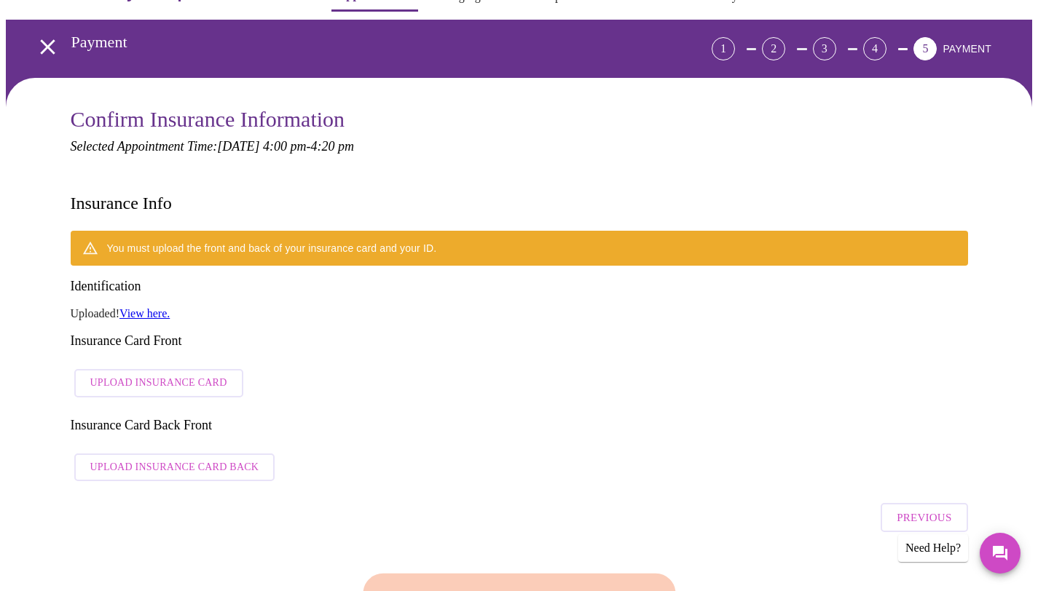
click at [143, 307] on link "View here." at bounding box center [144, 313] width 50 height 12
click at [184, 374] on span "Upload Insurance Card" at bounding box center [158, 383] width 137 height 18
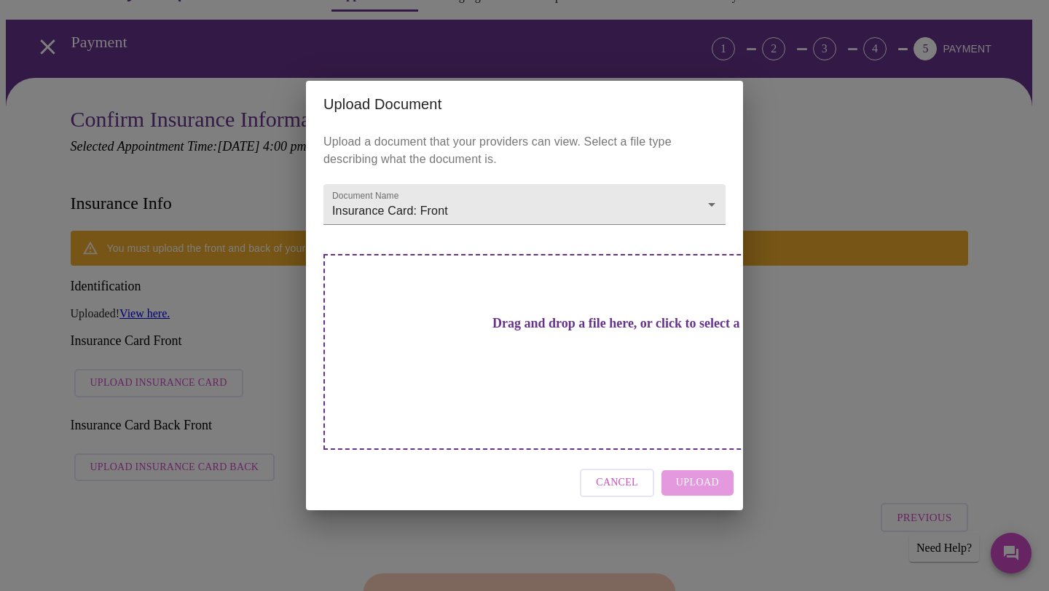
click at [556, 317] on div "Drag and drop a file here, or click to select a file" at bounding box center [626, 352] width 606 height 196
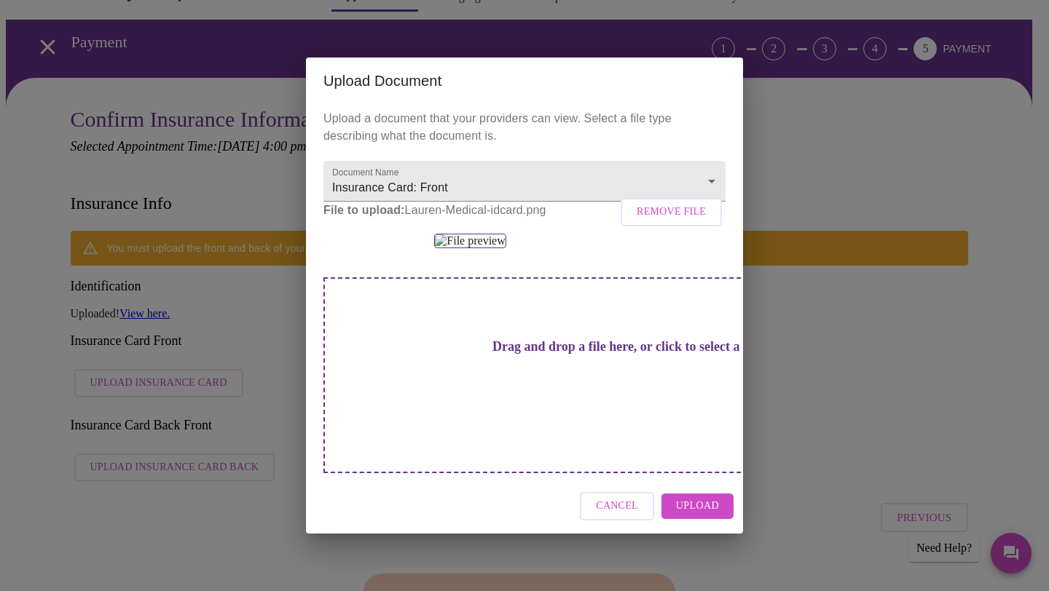
click at [703, 516] on span "Upload" at bounding box center [697, 506] width 43 height 18
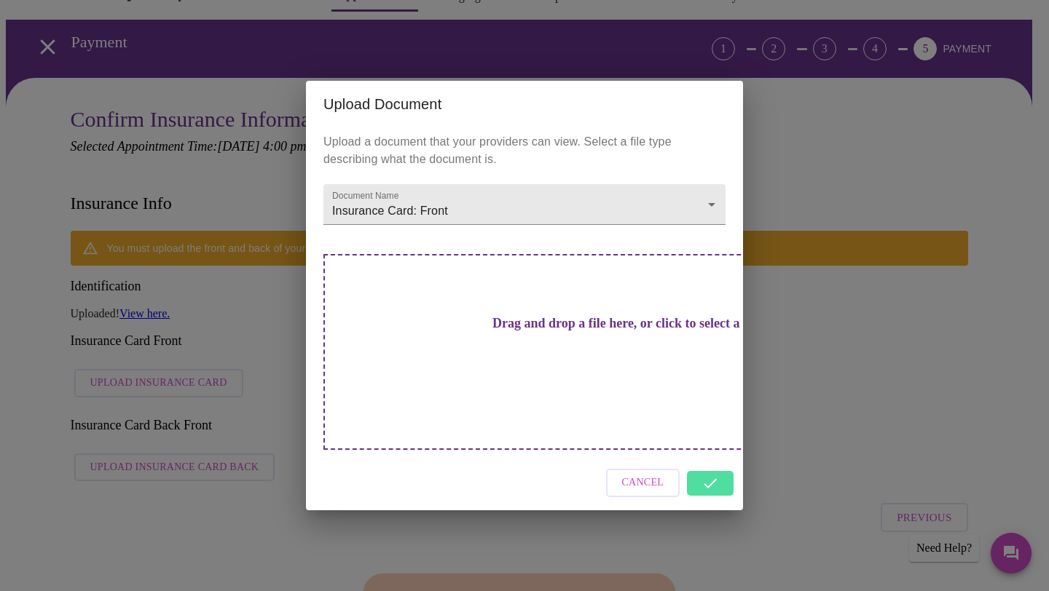
click at [700, 459] on div "Cancel" at bounding box center [524, 483] width 437 height 55
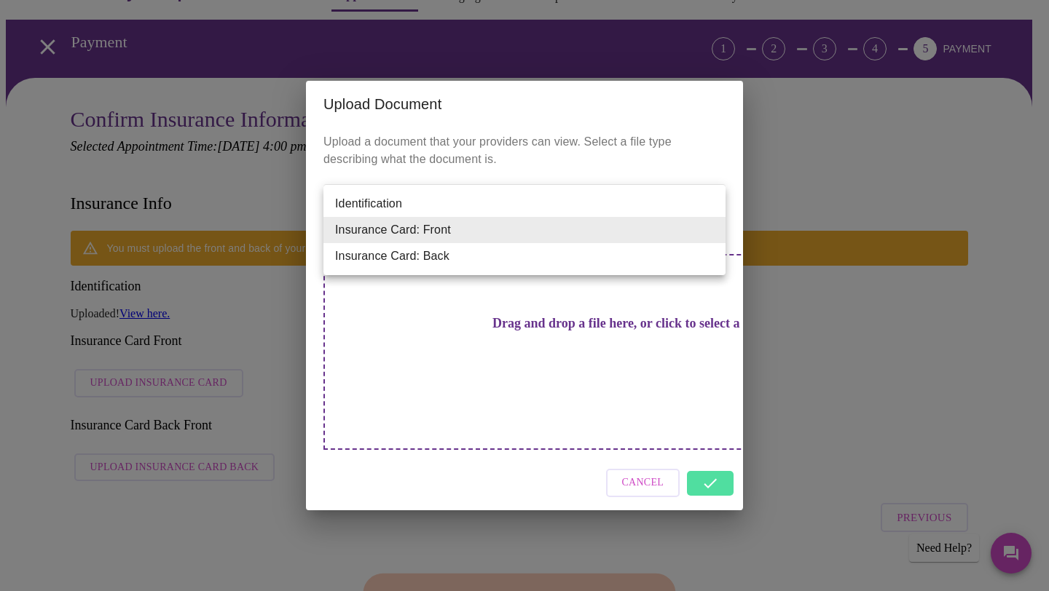
click at [447, 261] on li "Insurance Card: Back" at bounding box center [524, 256] width 402 height 26
type input "Insurance Card: Back"
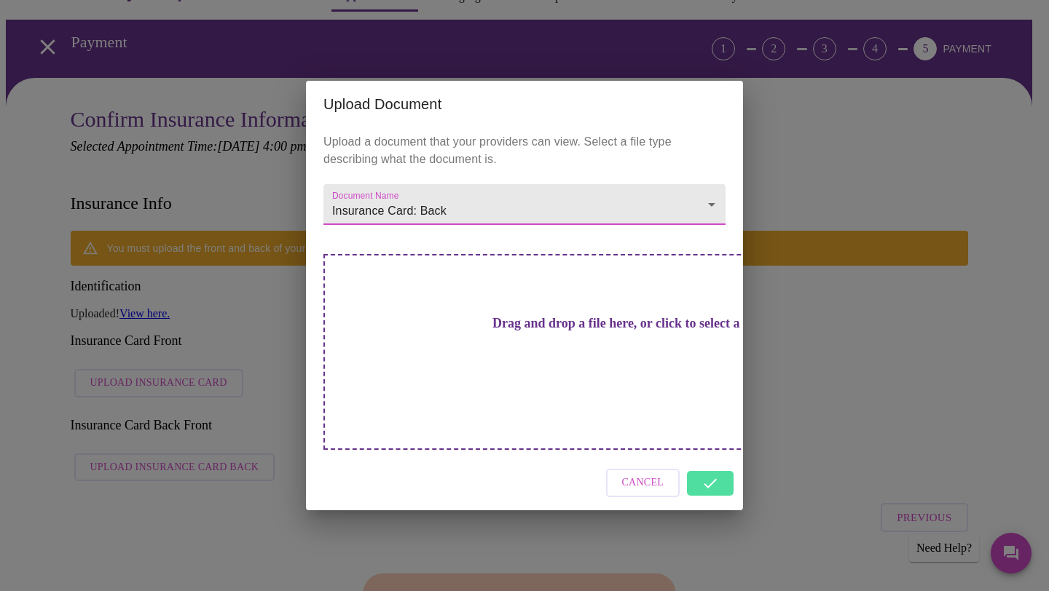
click at [487, 331] on h3 "Drag and drop a file here, or click to select a file" at bounding box center [626, 323] width 402 height 15
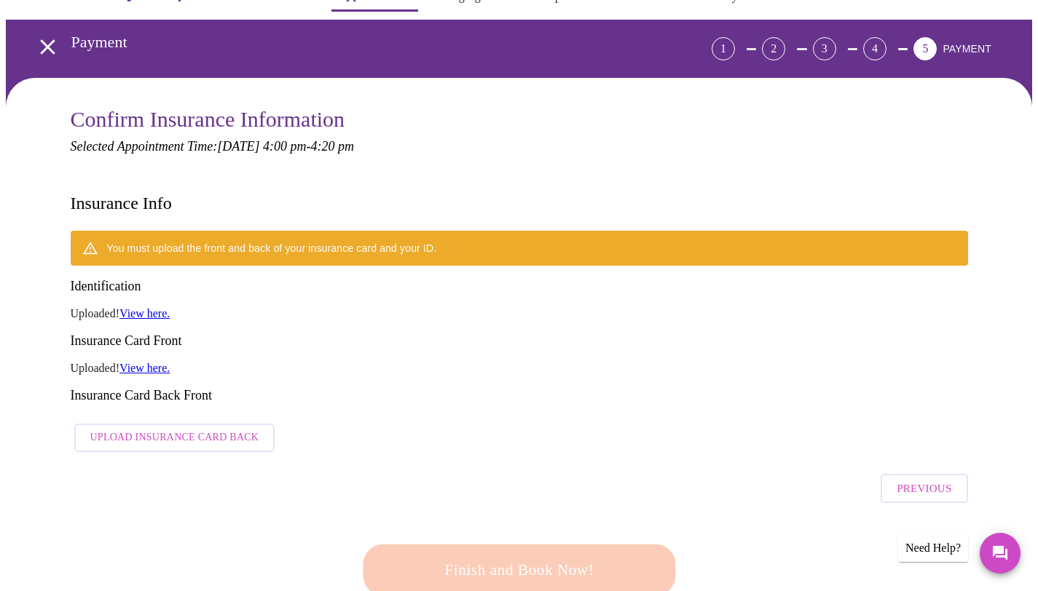
click at [221, 429] on span "Upload Insurance Card Back" at bounding box center [174, 438] width 169 height 18
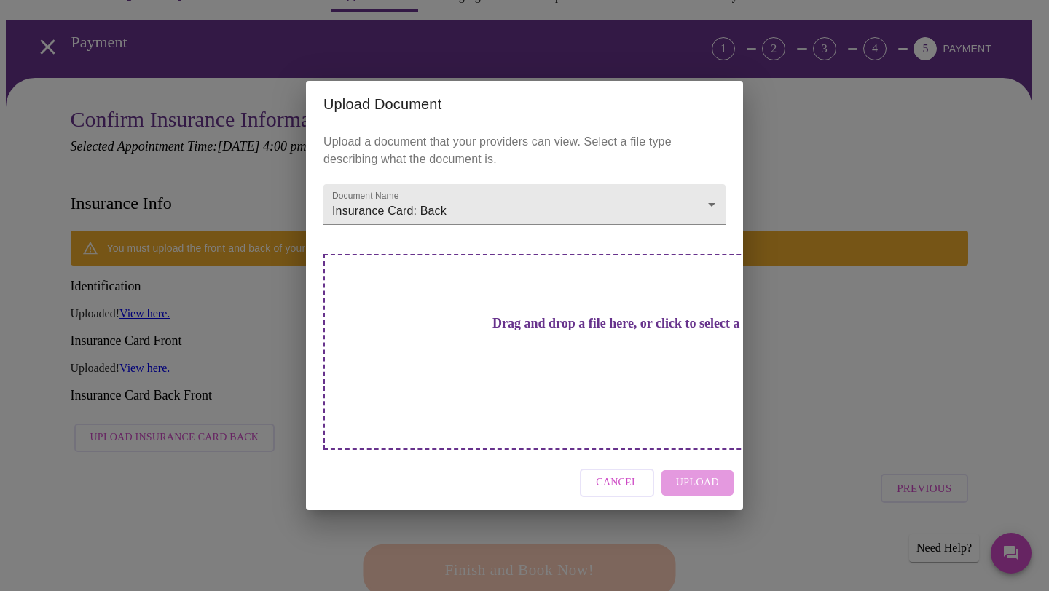
click at [535, 331] on h3 "Drag and drop a file here, or click to select a file" at bounding box center [626, 323] width 402 height 15
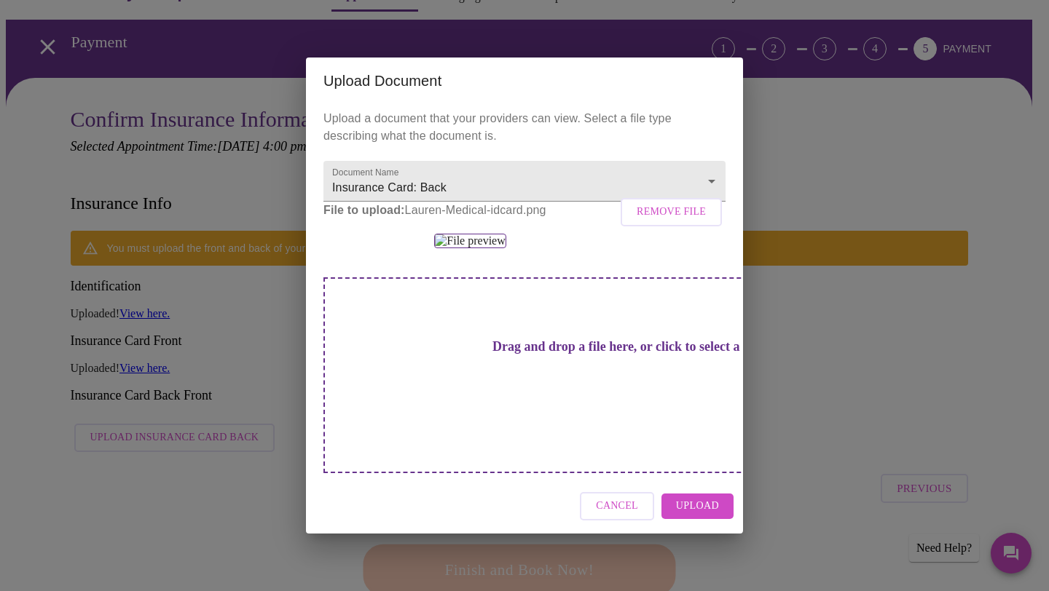
click at [709, 516] on span "Upload" at bounding box center [697, 506] width 43 height 18
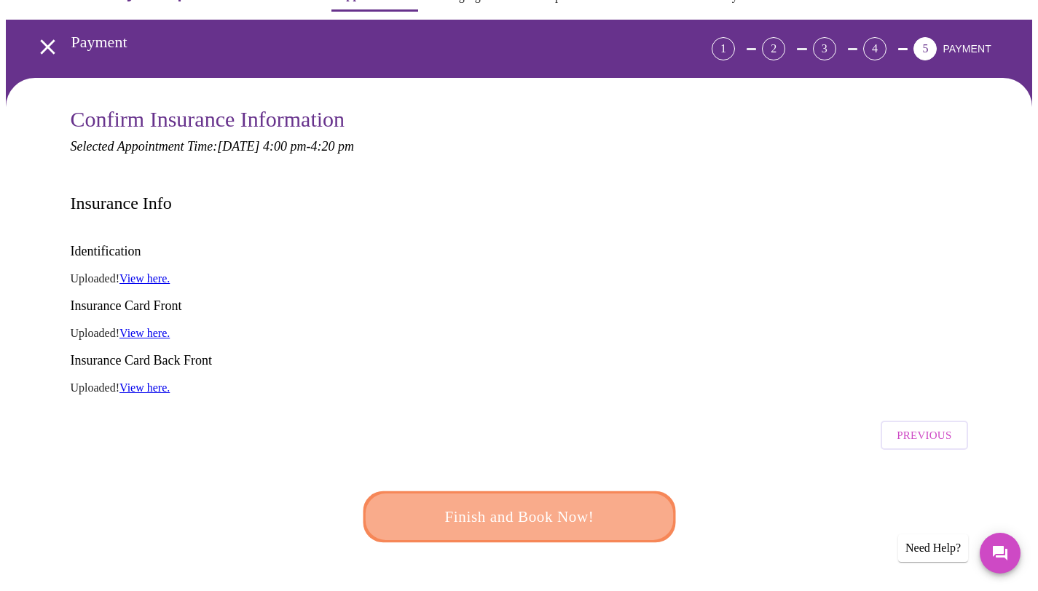
click at [567, 503] on span "Finish and Book Now!" at bounding box center [519, 516] width 272 height 27
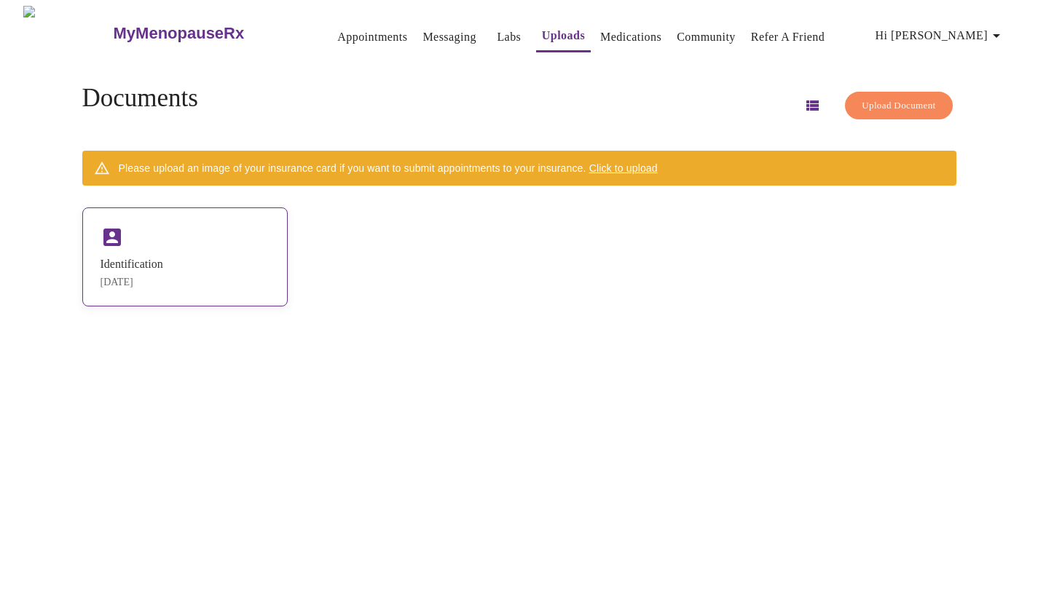
click at [170, 252] on div "Identification [DATE]" at bounding box center [184, 257] width 205 height 99
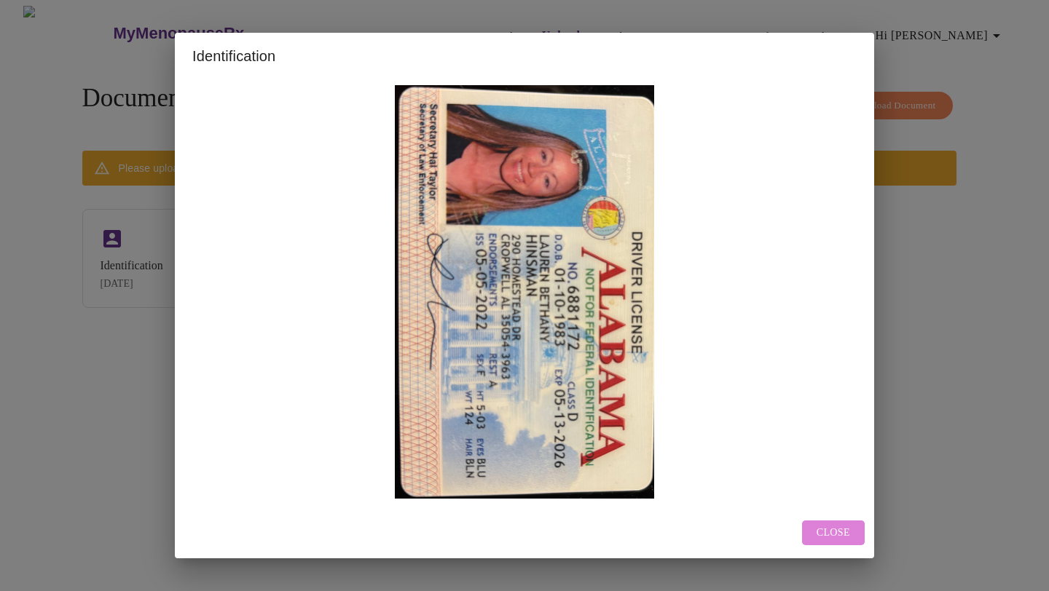
click at [826, 543] on button "Close" at bounding box center [833, 533] width 63 height 25
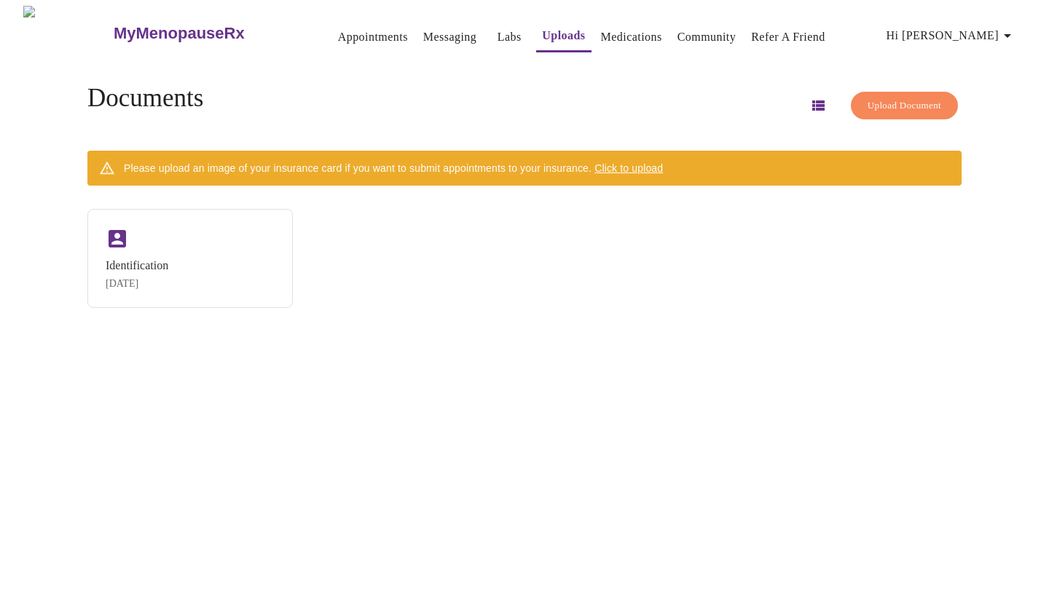
click at [889, 98] on span "Upload Document" at bounding box center [904, 106] width 74 height 17
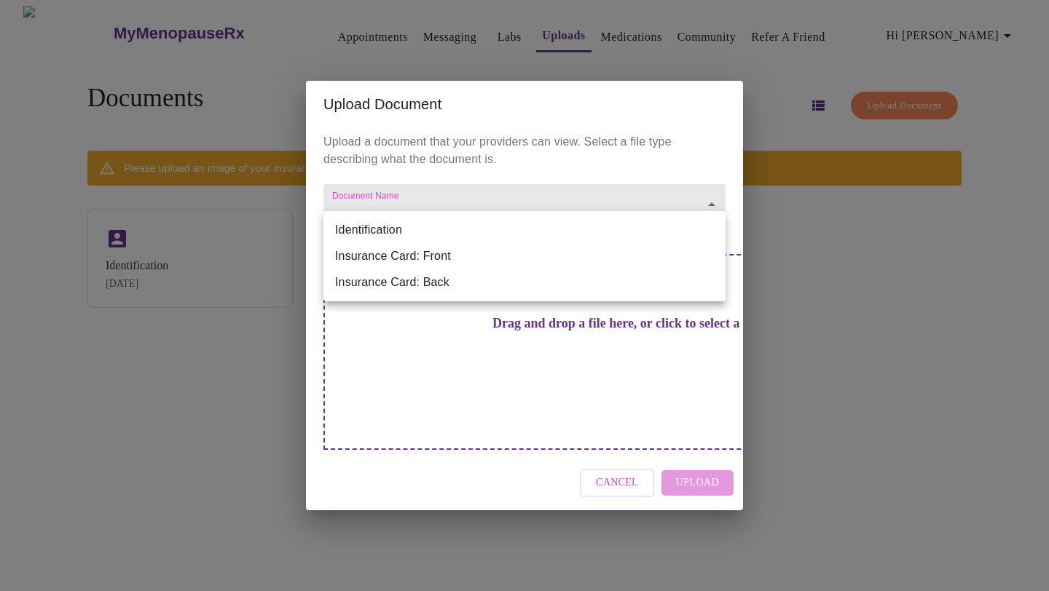
click at [441, 234] on li "Identification" at bounding box center [524, 230] width 402 height 26
type input "Identification"
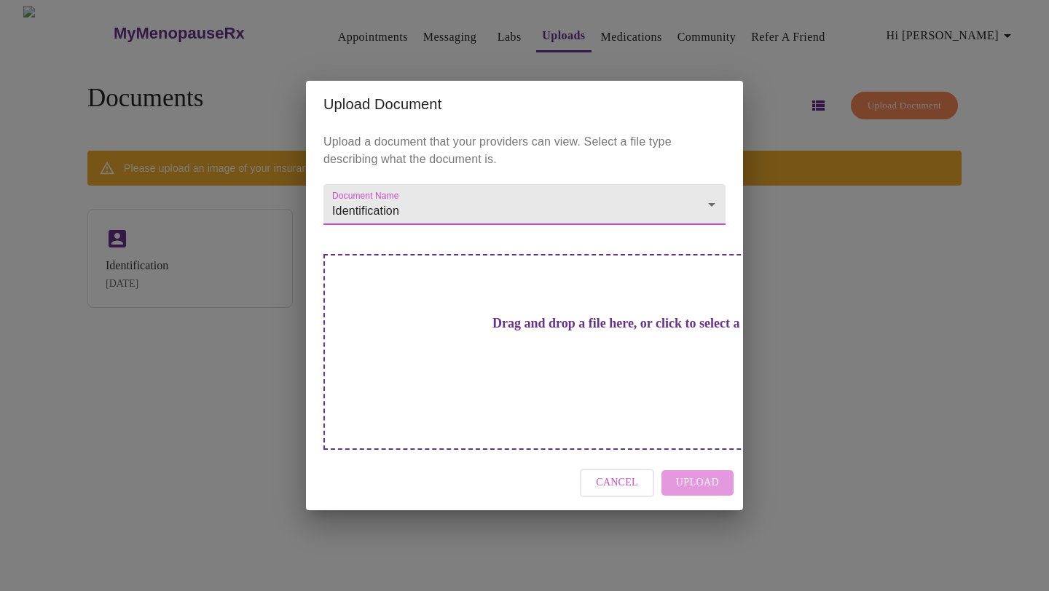
click at [500, 331] on h3 "Drag and drop a file here, or click to select a file" at bounding box center [626, 323] width 402 height 15
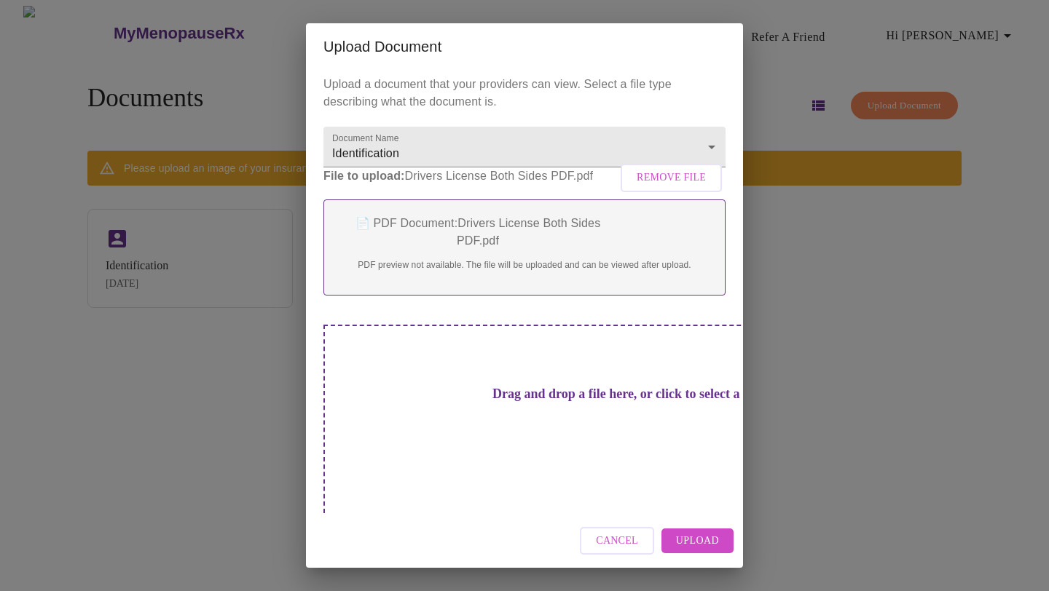
click at [693, 535] on span "Upload" at bounding box center [697, 541] width 43 height 18
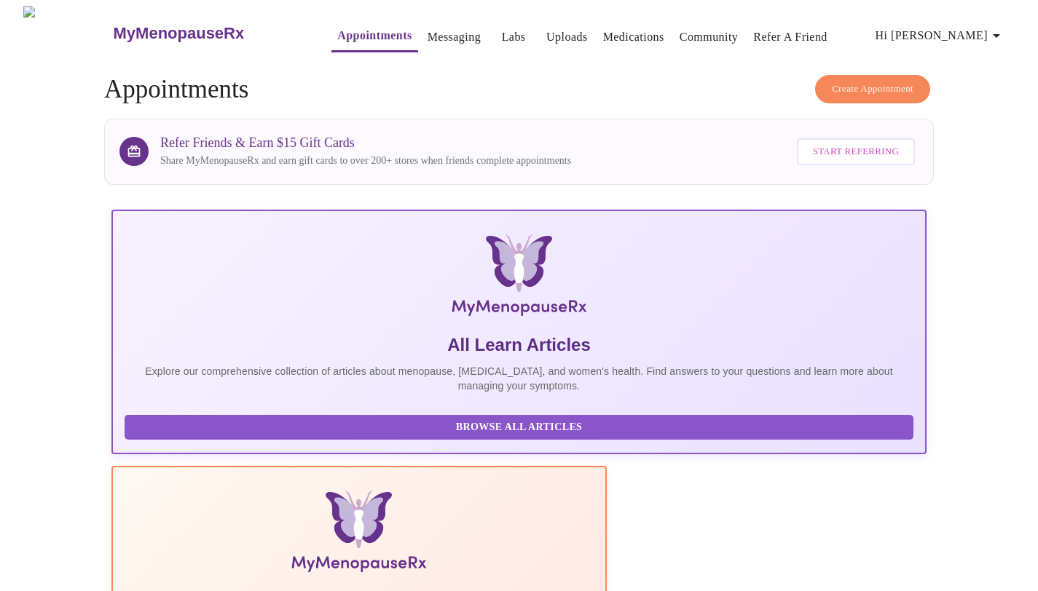
click at [999, 27] on icon "button" at bounding box center [996, 35] width 17 height 17
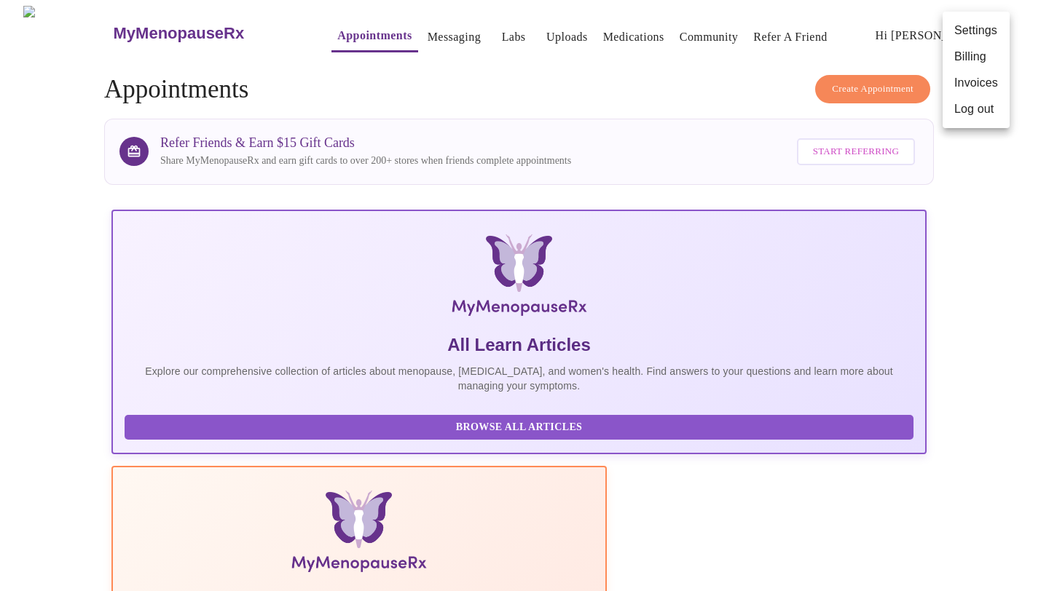
click at [704, 77] on div at bounding box center [524, 295] width 1049 height 591
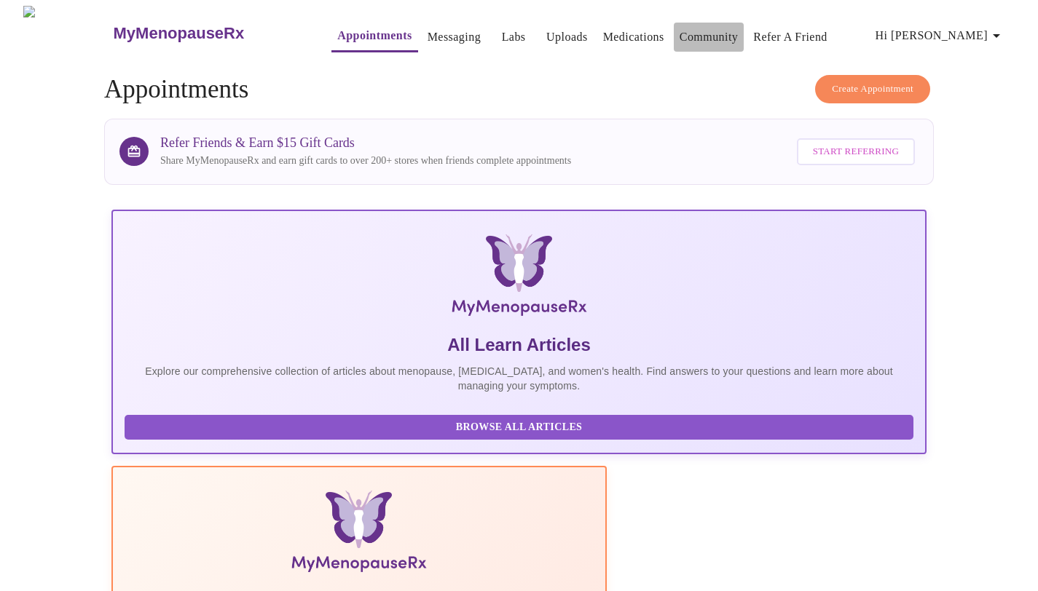
click at [703, 31] on link "Community" at bounding box center [708, 37] width 59 height 20
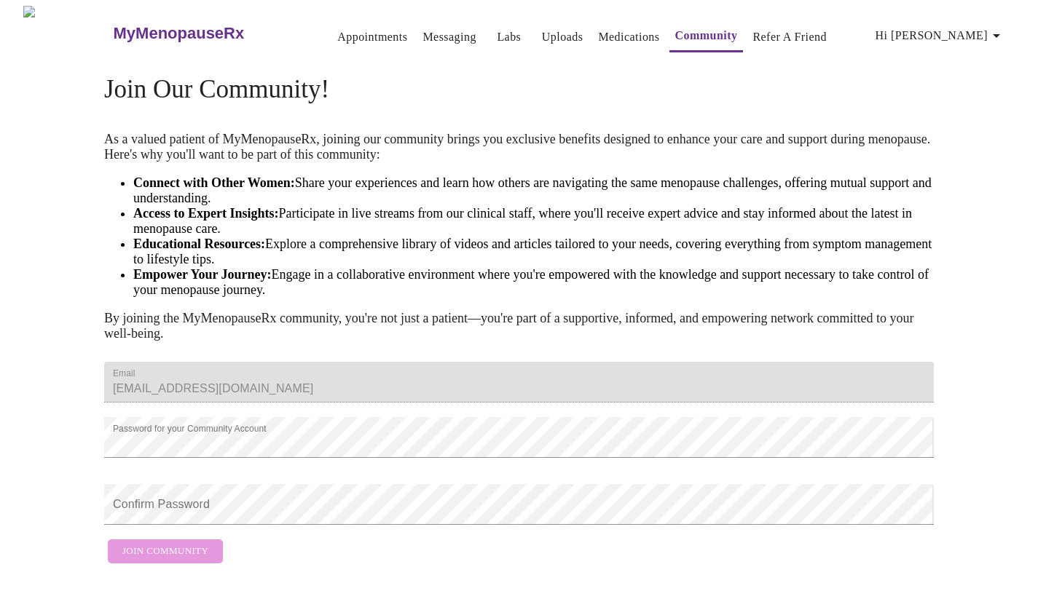
click at [339, 32] on link "Appointments" at bounding box center [372, 37] width 70 height 20
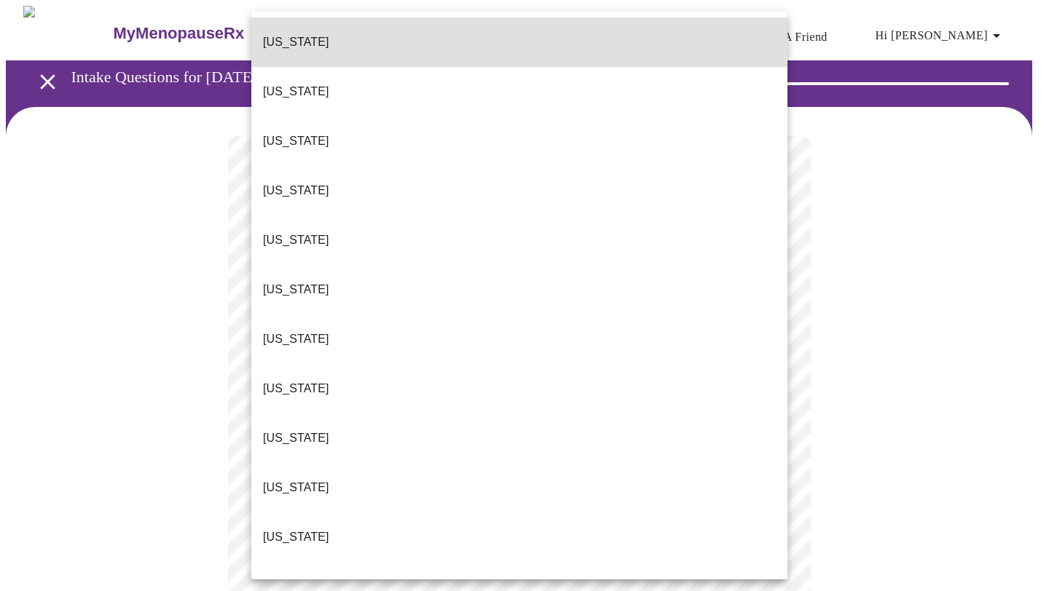
click at [325, 29] on li "[US_STATE]" at bounding box center [519, 42] width 536 height 50
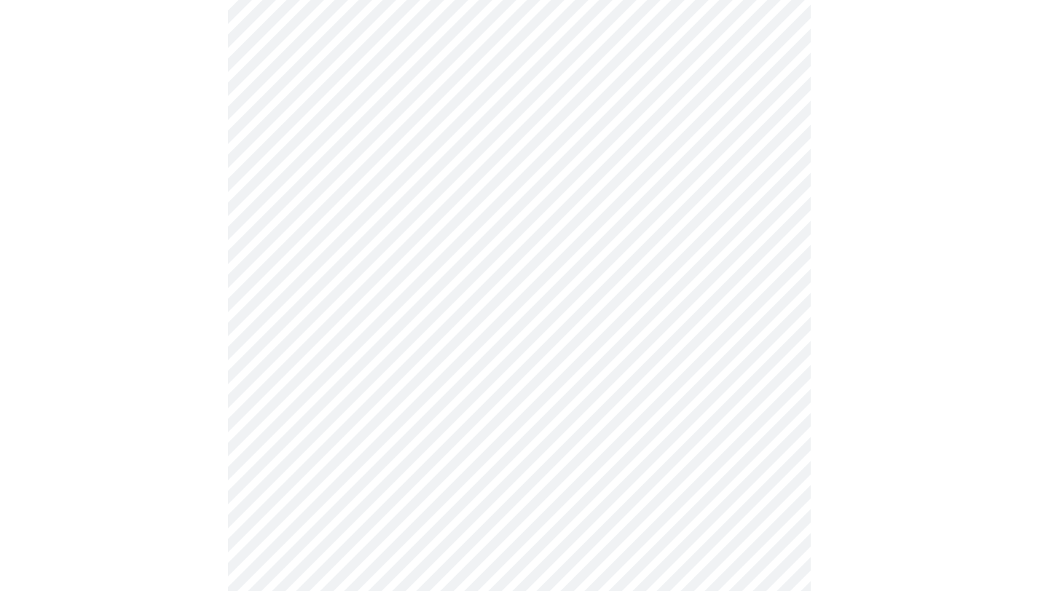
scroll to position [248, 0]
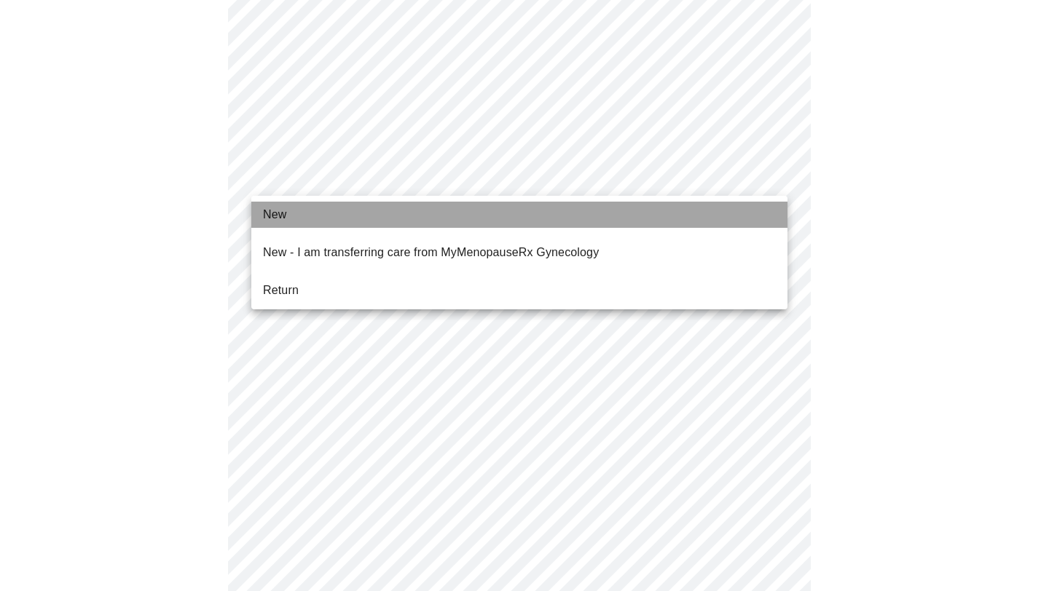
click at [330, 214] on li "New" at bounding box center [519, 215] width 536 height 26
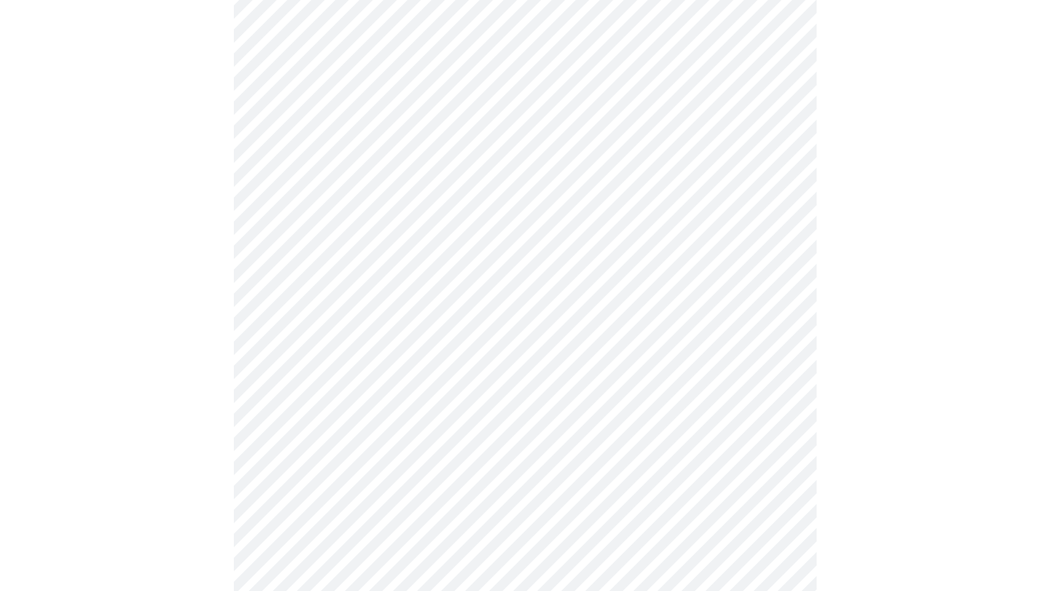
scroll to position [719, 0]
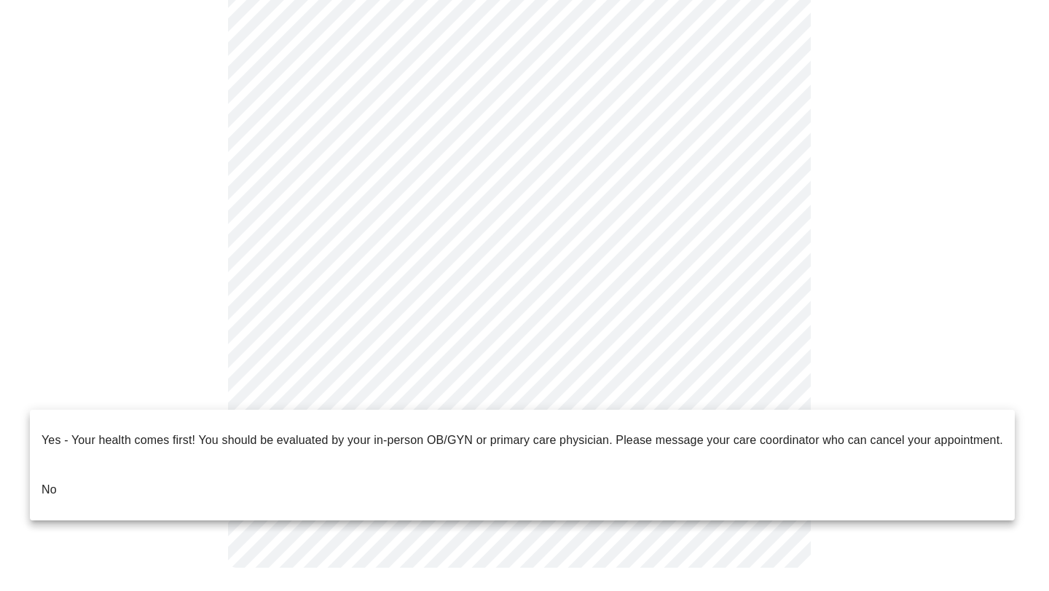
click at [130, 465] on li "No" at bounding box center [522, 490] width 985 height 50
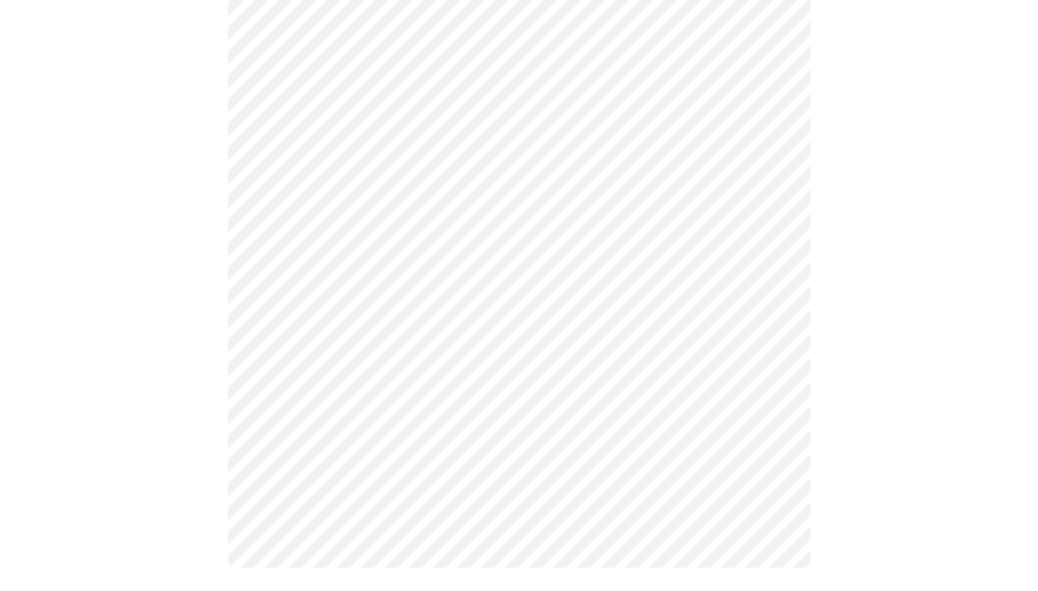
scroll to position [0, 0]
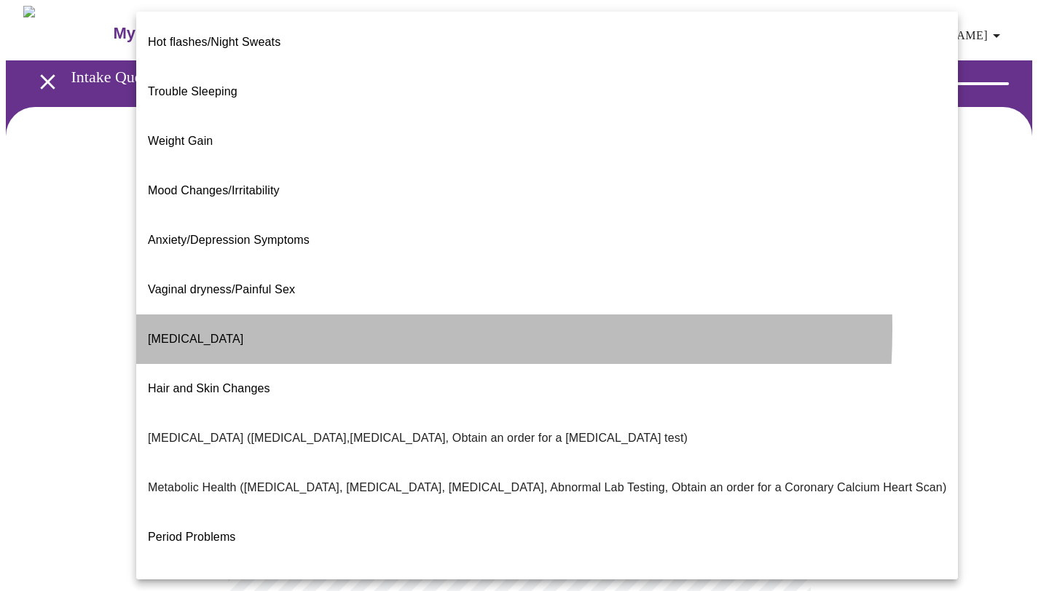
click at [240, 315] on li "[MEDICAL_DATA]" at bounding box center [547, 340] width 822 height 50
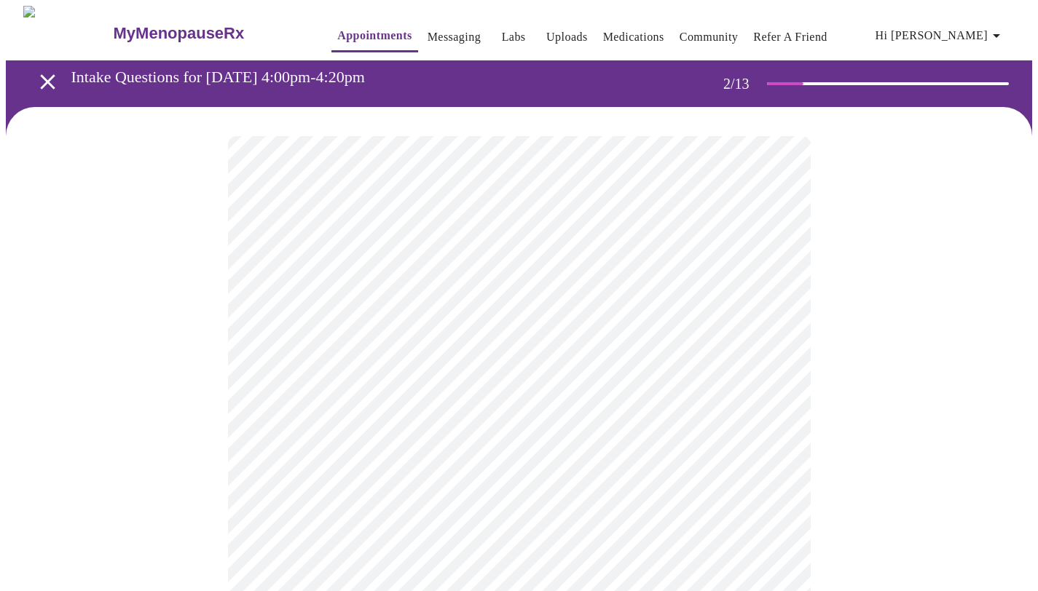
click at [154, 318] on div at bounding box center [519, 489] width 1026 height 765
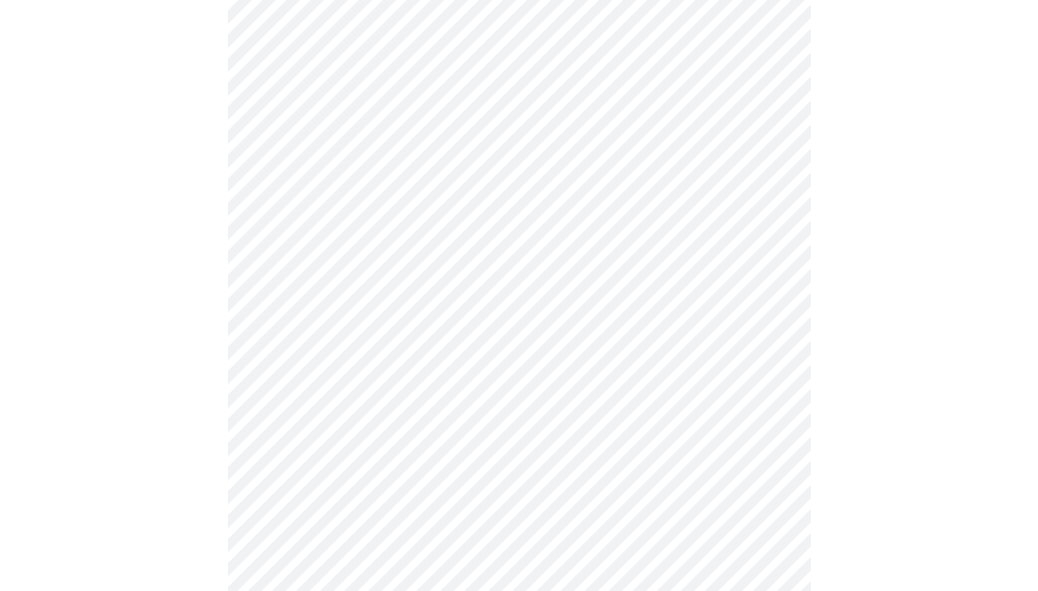
scroll to position [226, 0]
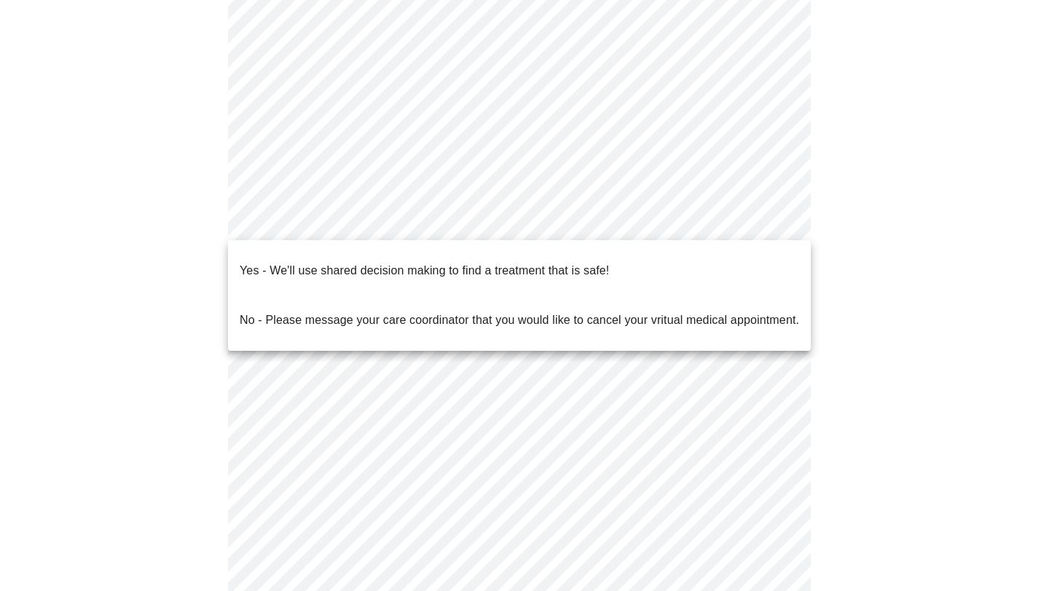
click at [399, 262] on p "Yes - We'll use shared decision making to find a treatment that is safe!" at bounding box center [424, 270] width 369 height 17
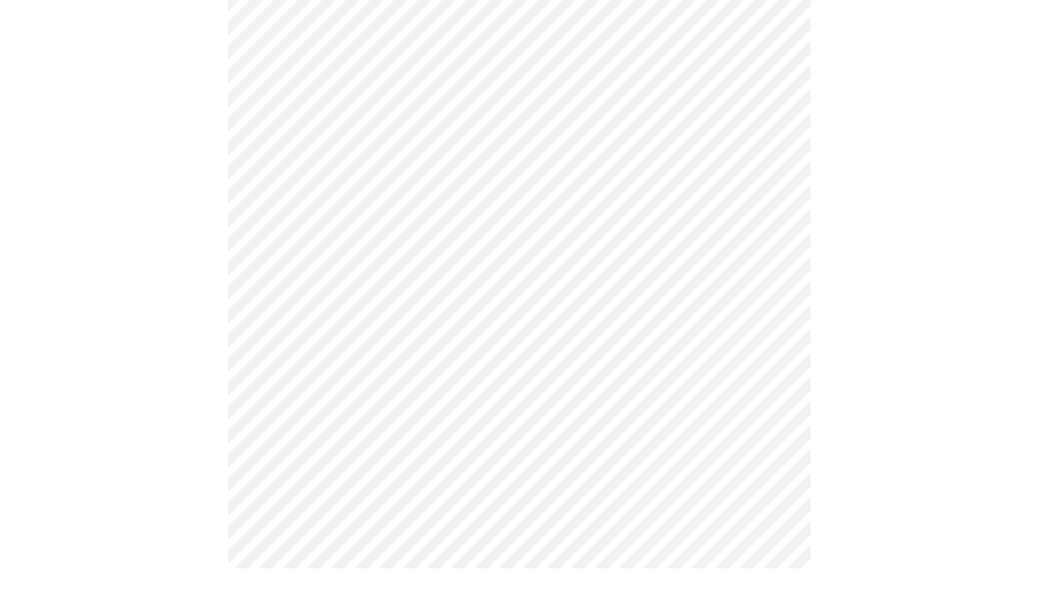
scroll to position [0, 0]
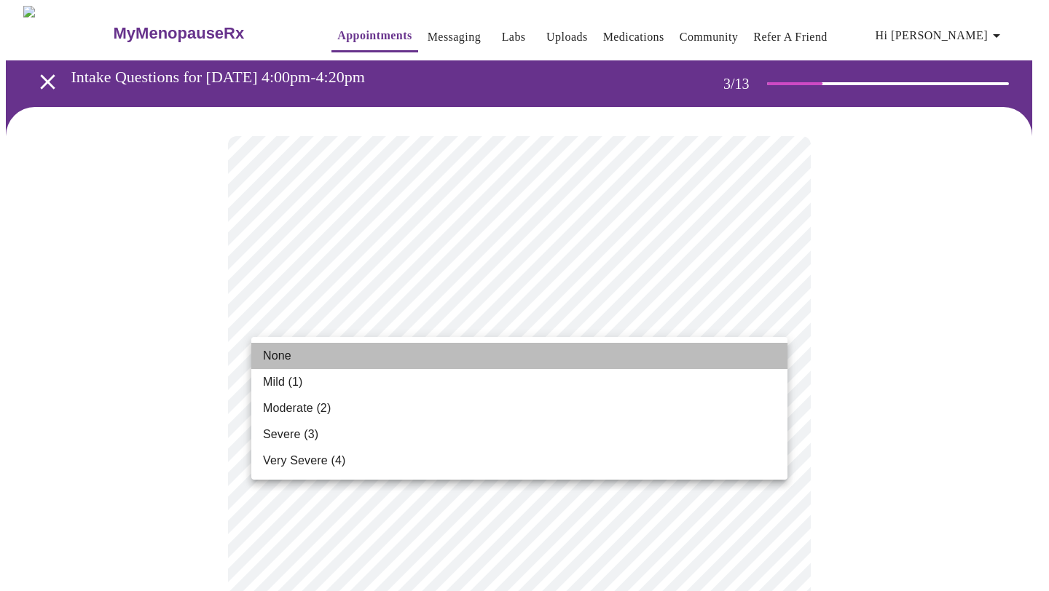
click at [295, 351] on li "None" at bounding box center [519, 356] width 536 height 26
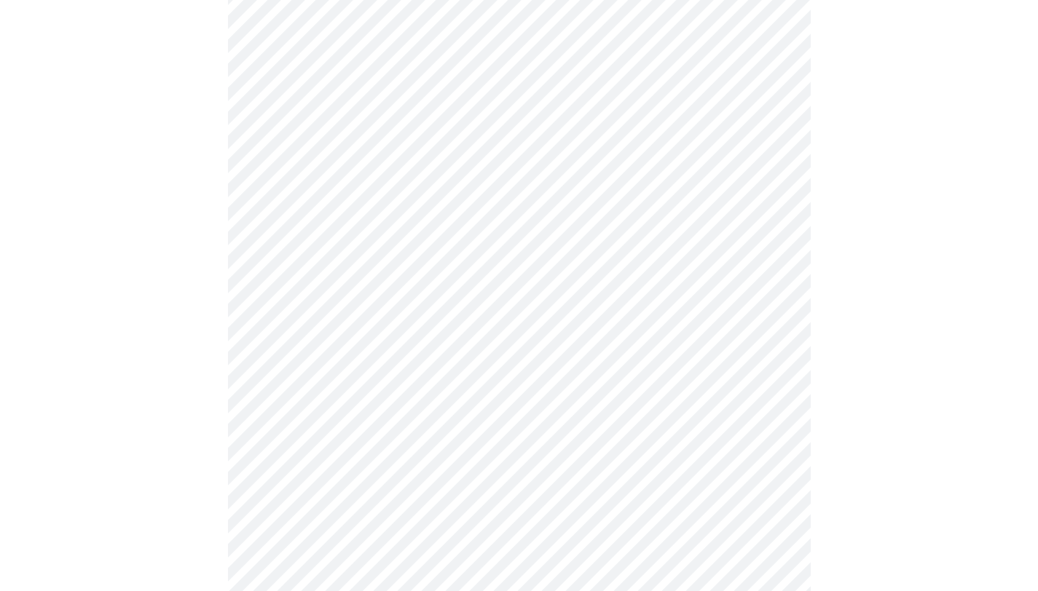
scroll to position [174, 0]
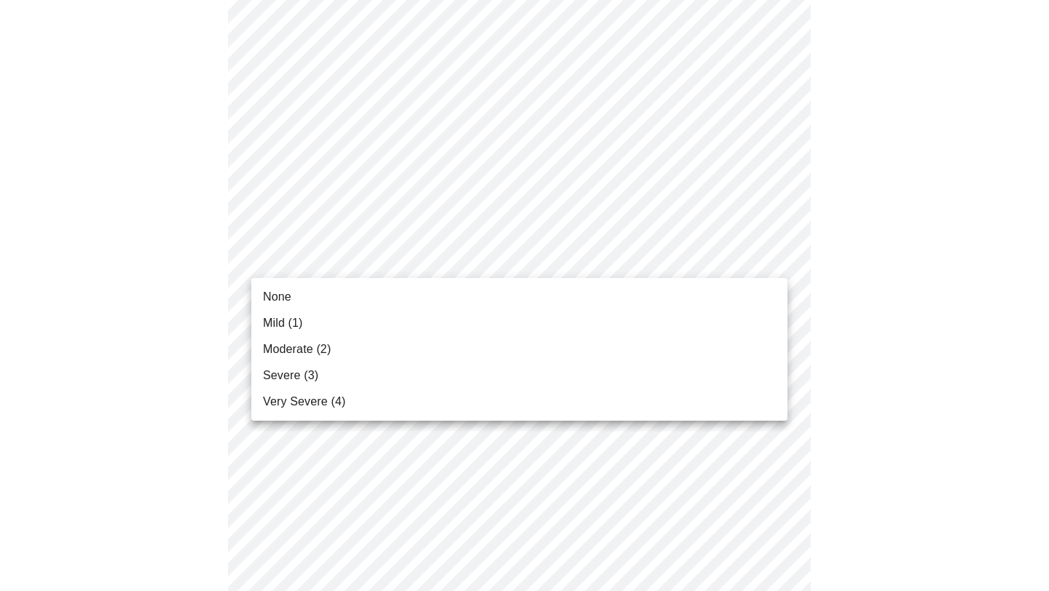
click at [324, 300] on li "None" at bounding box center [519, 297] width 536 height 26
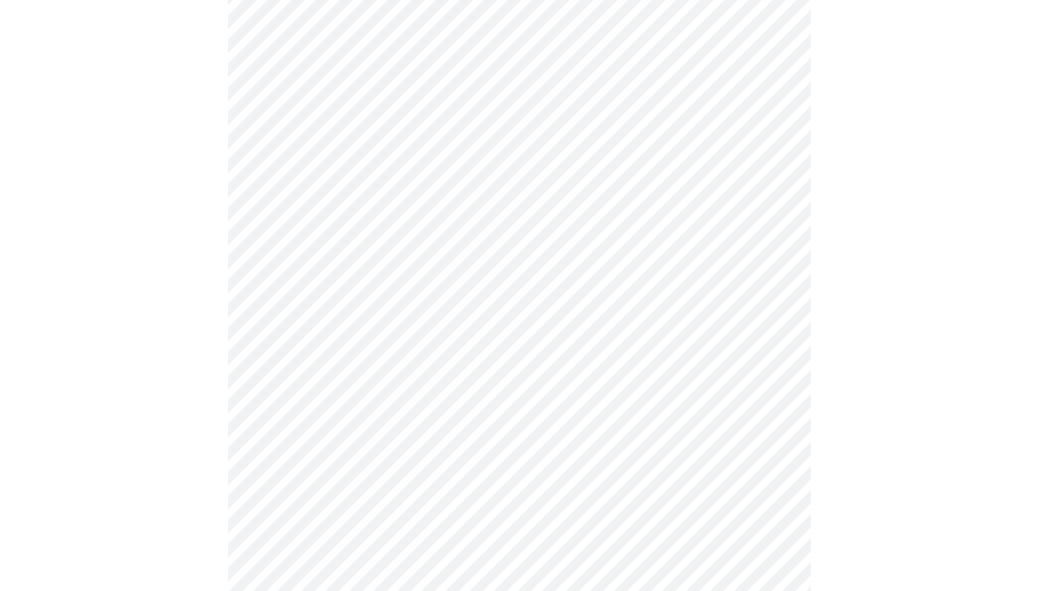
scroll to position [266, 0]
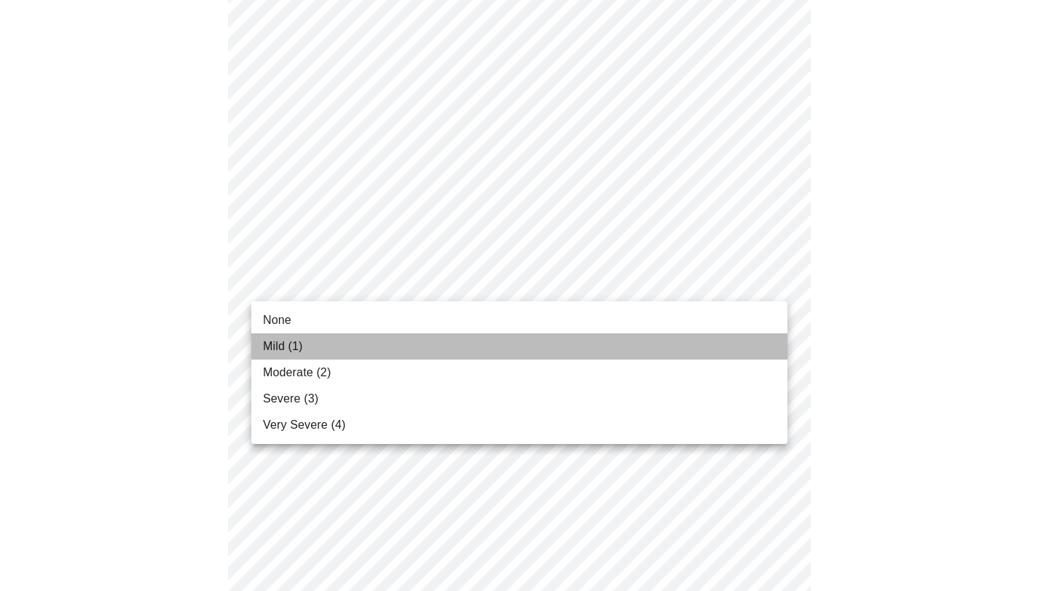
click at [311, 342] on li "Mild (1)" at bounding box center [519, 347] width 536 height 26
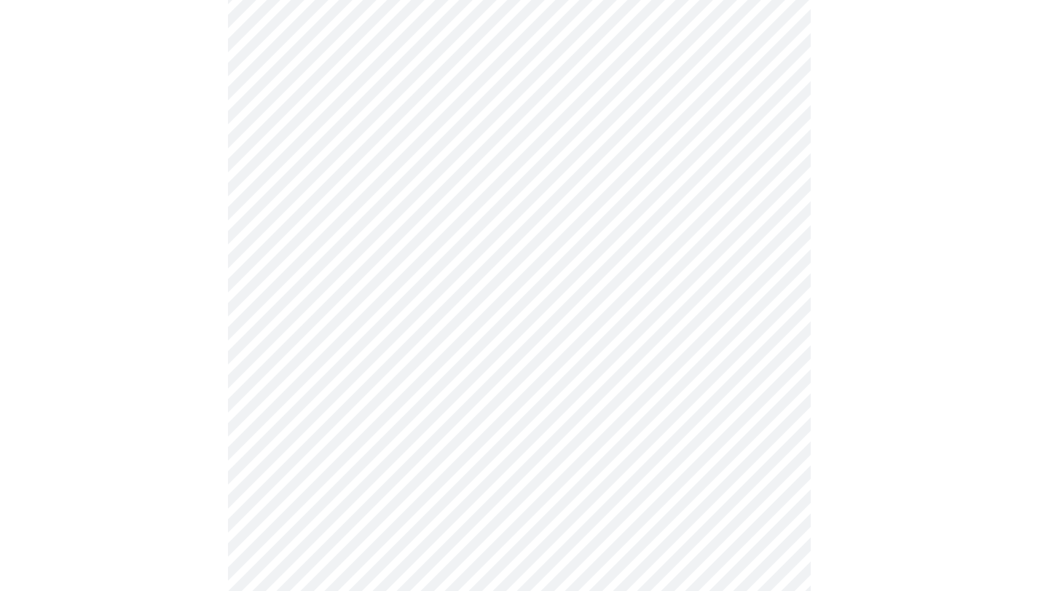
scroll to position [430, 0]
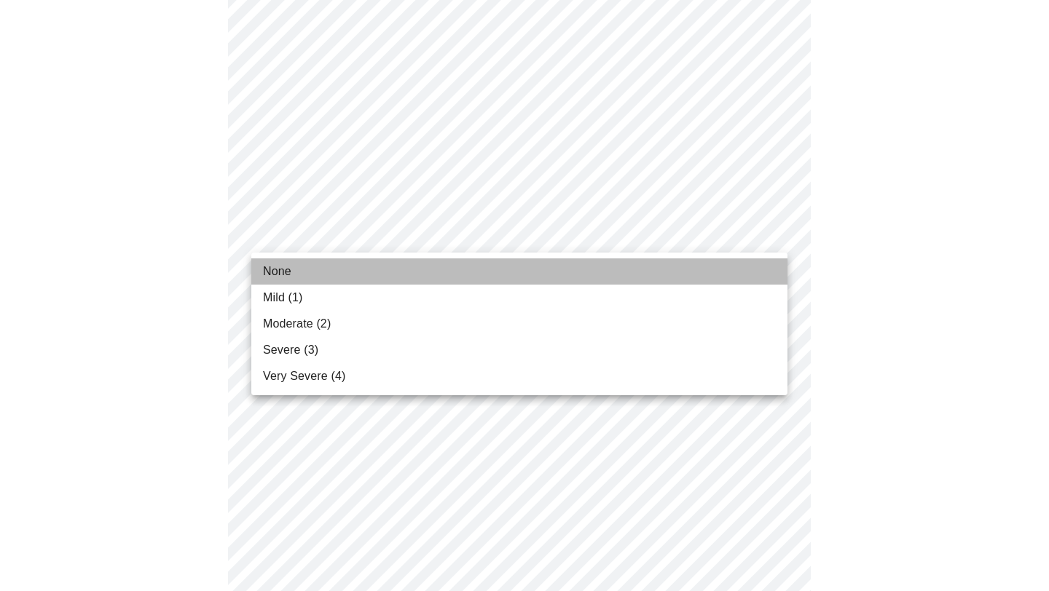
click at [313, 265] on li "None" at bounding box center [519, 272] width 536 height 26
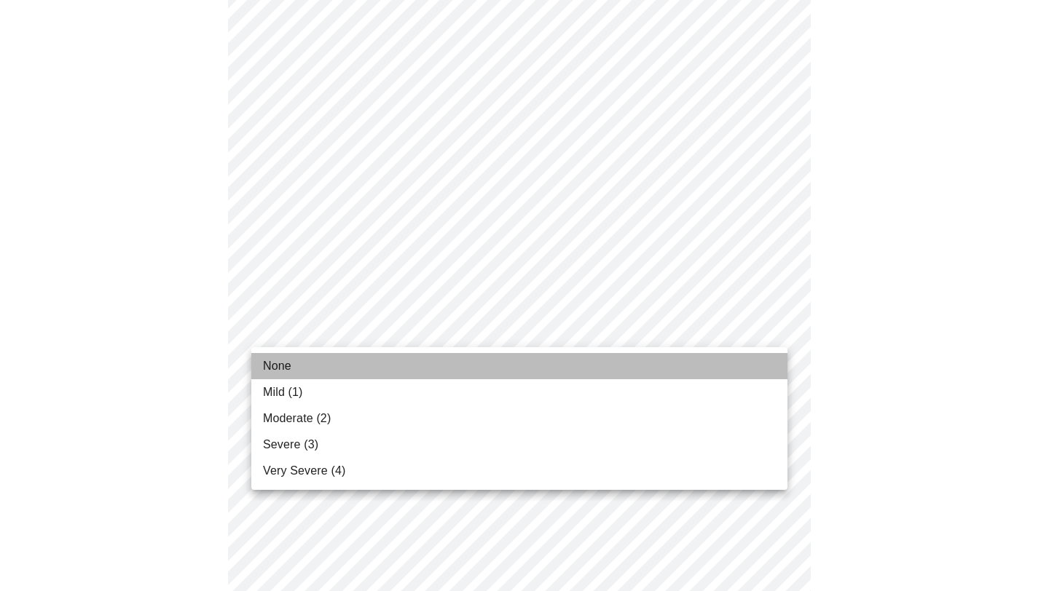
click at [304, 359] on li "None" at bounding box center [519, 366] width 536 height 26
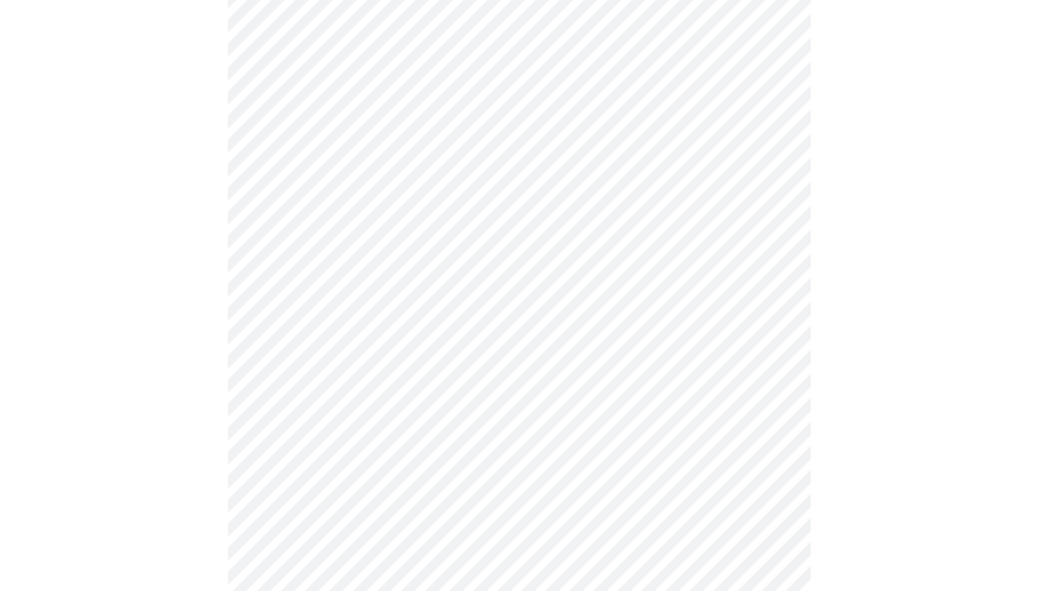
scroll to position [556, 0]
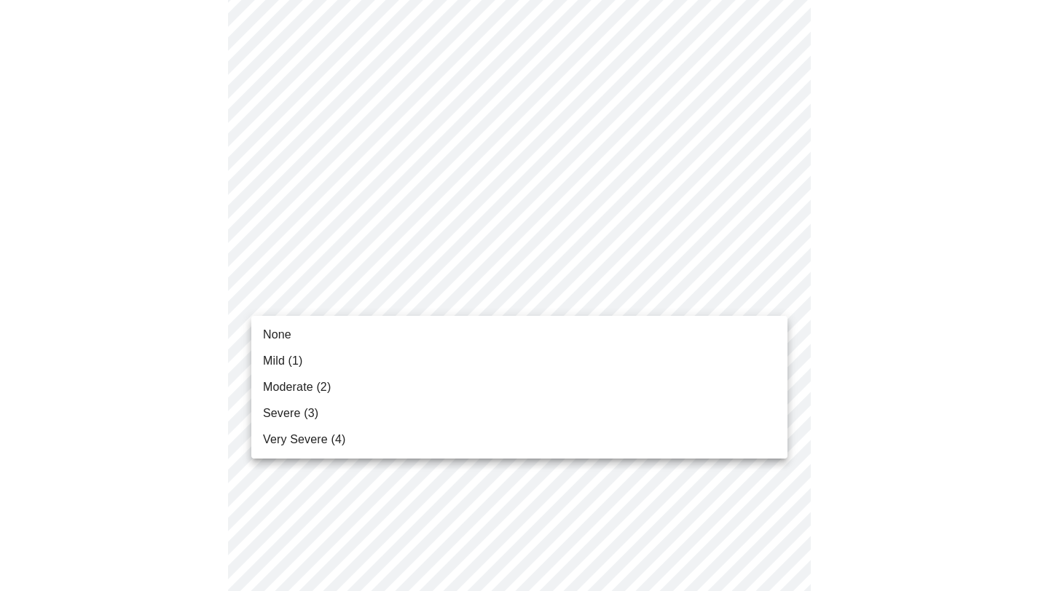
click at [311, 352] on li "Mild (1)" at bounding box center [519, 361] width 536 height 26
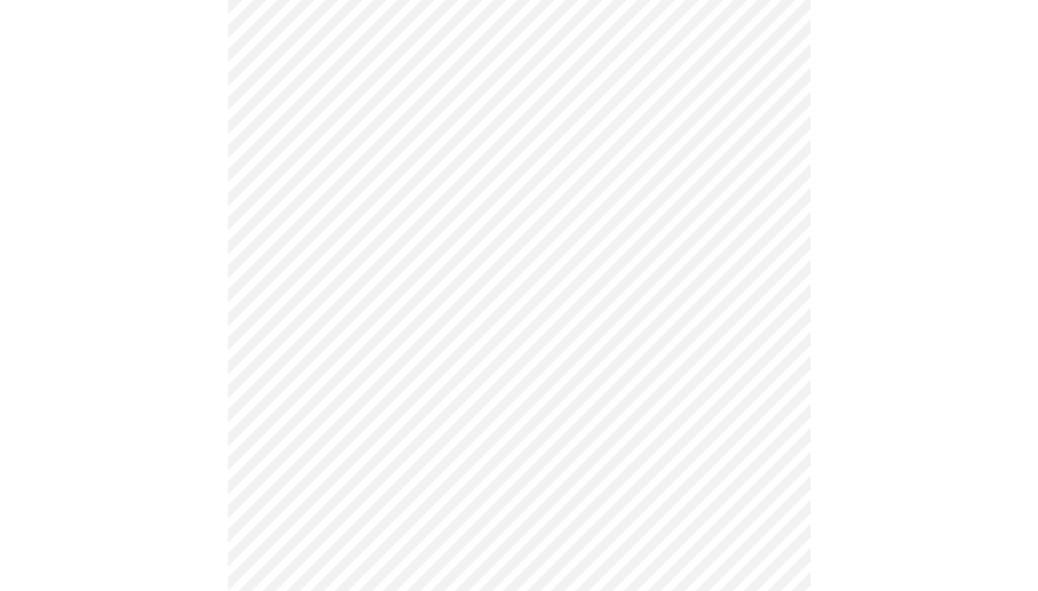
scroll to position [692, 0]
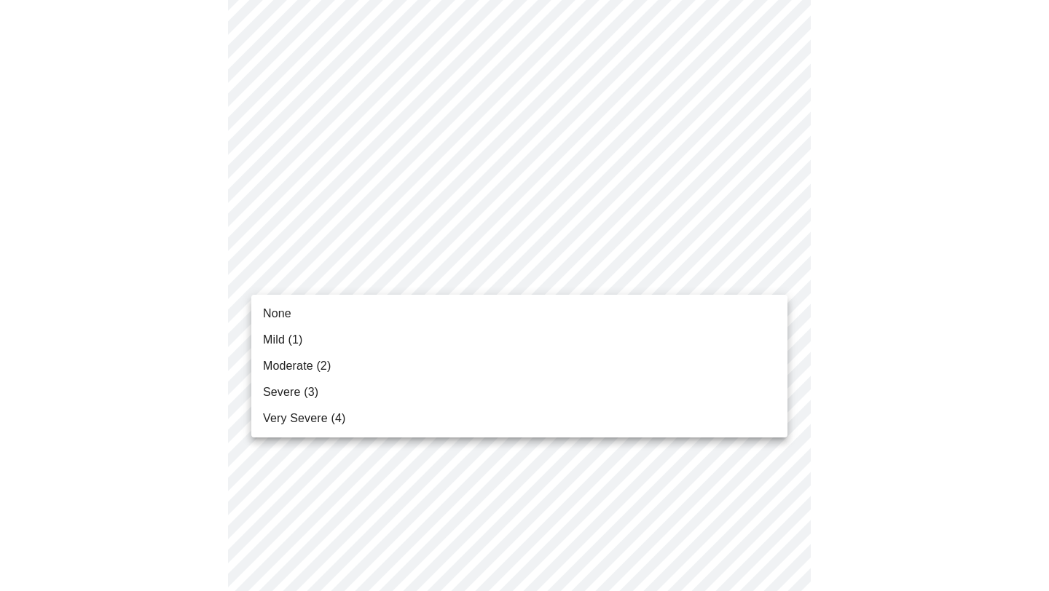
click at [299, 336] on span "Mild (1)" at bounding box center [283, 339] width 40 height 17
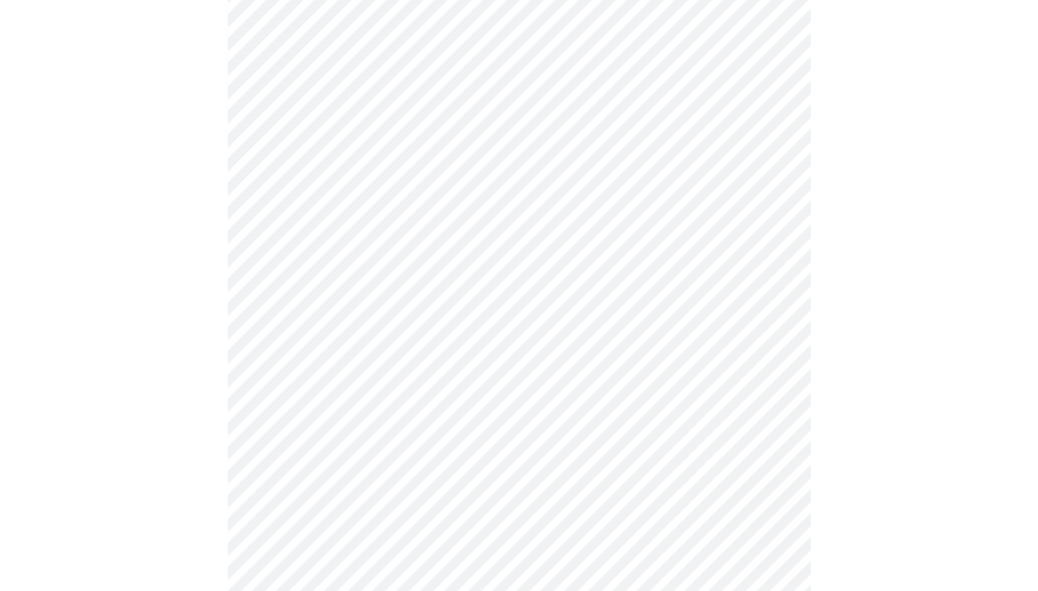
scroll to position [701, 0]
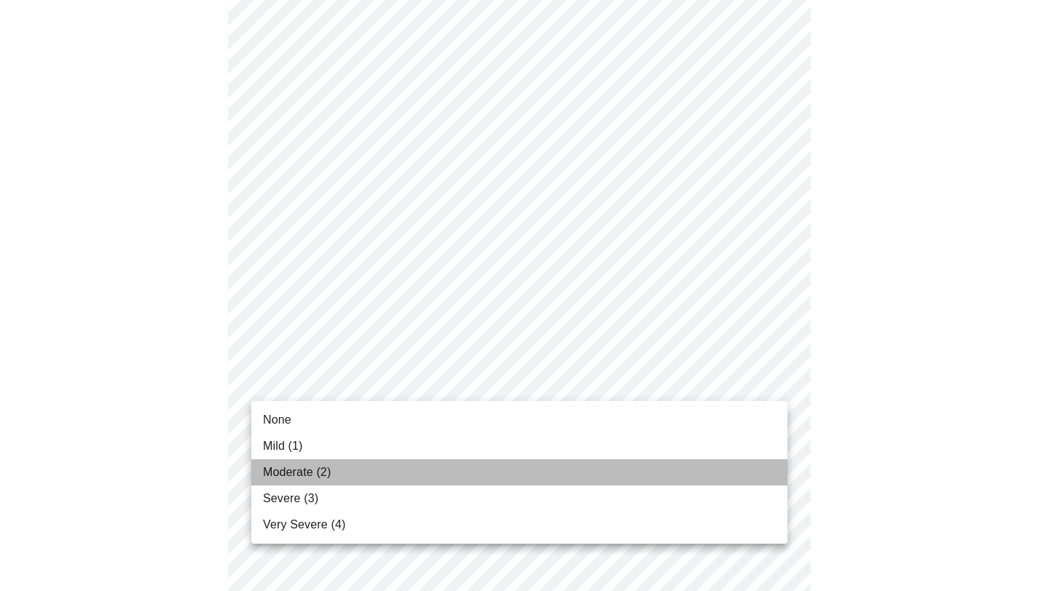
click at [343, 473] on li "Moderate (2)" at bounding box center [519, 473] width 536 height 26
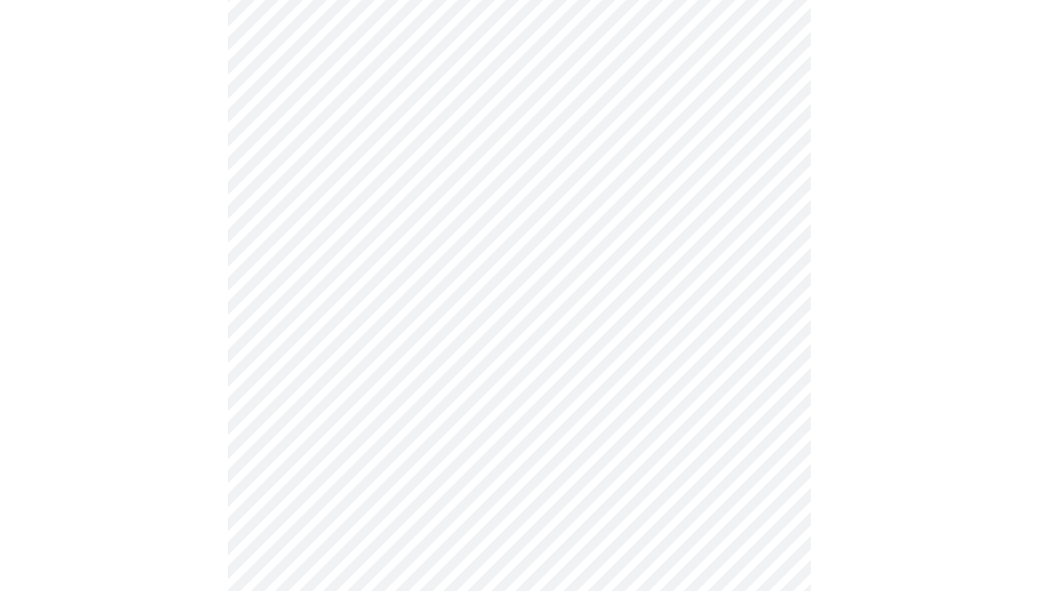
scroll to position [847, 0]
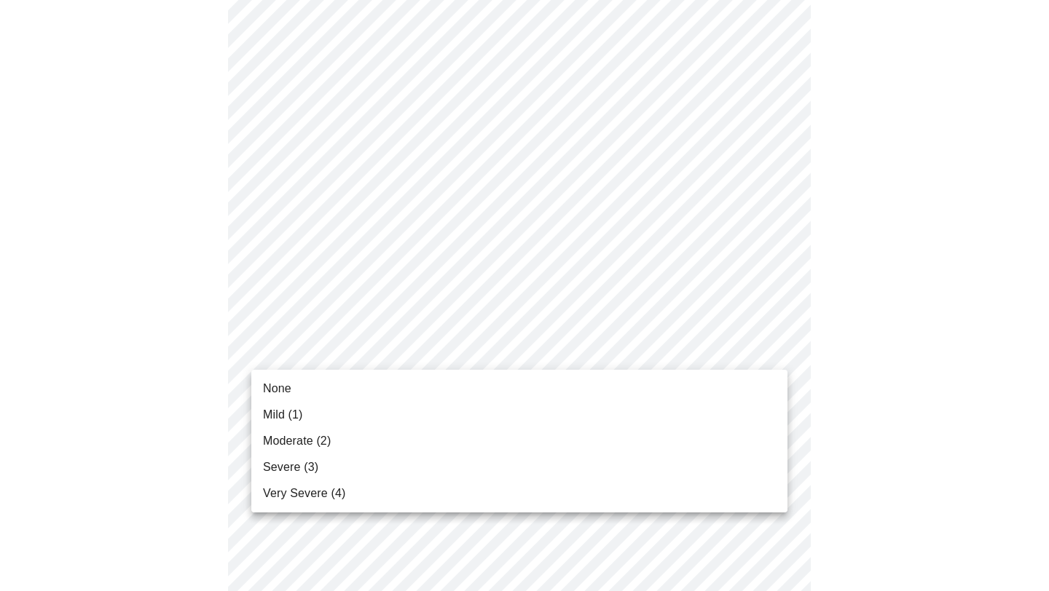
click at [319, 383] on li "None" at bounding box center [519, 389] width 536 height 26
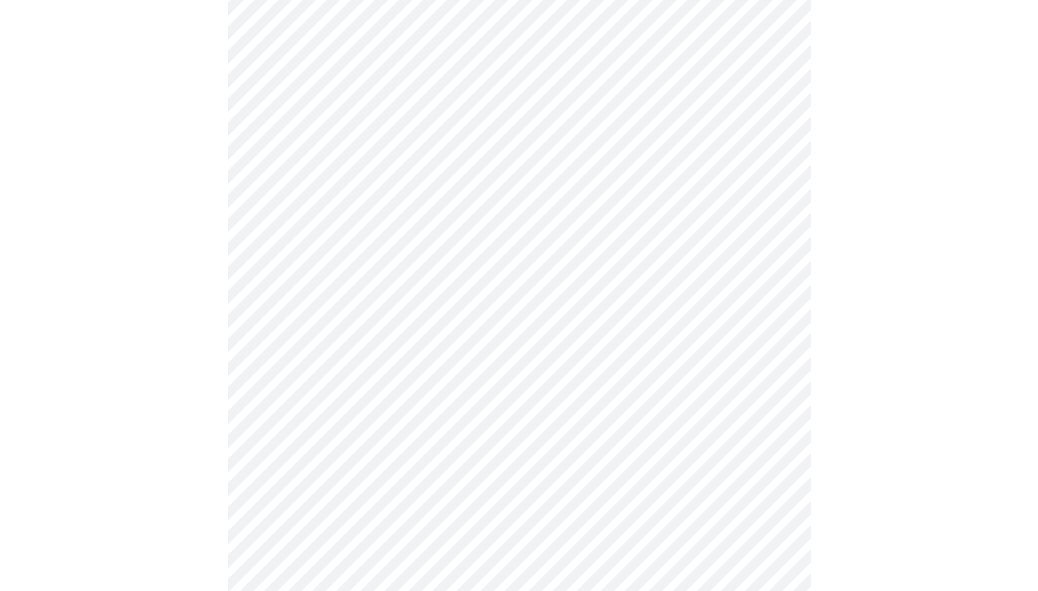
scroll to position [999, 0]
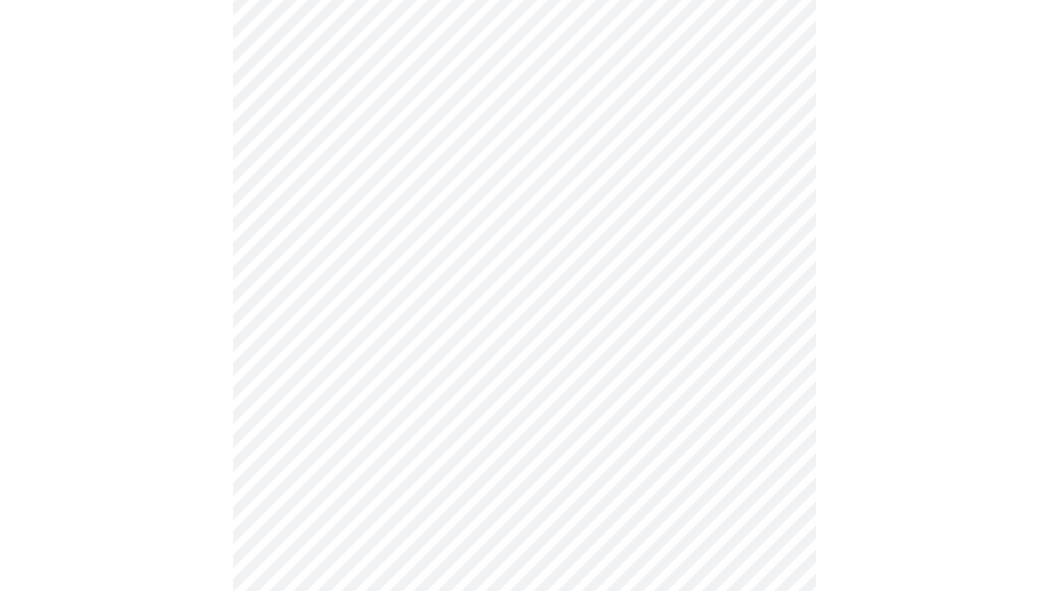
click at [347, 307] on body "MyMenopauseRx Appointments Messaging Labs Uploads Medications Community Refer a…" at bounding box center [524, 587] width 1037 height 3160
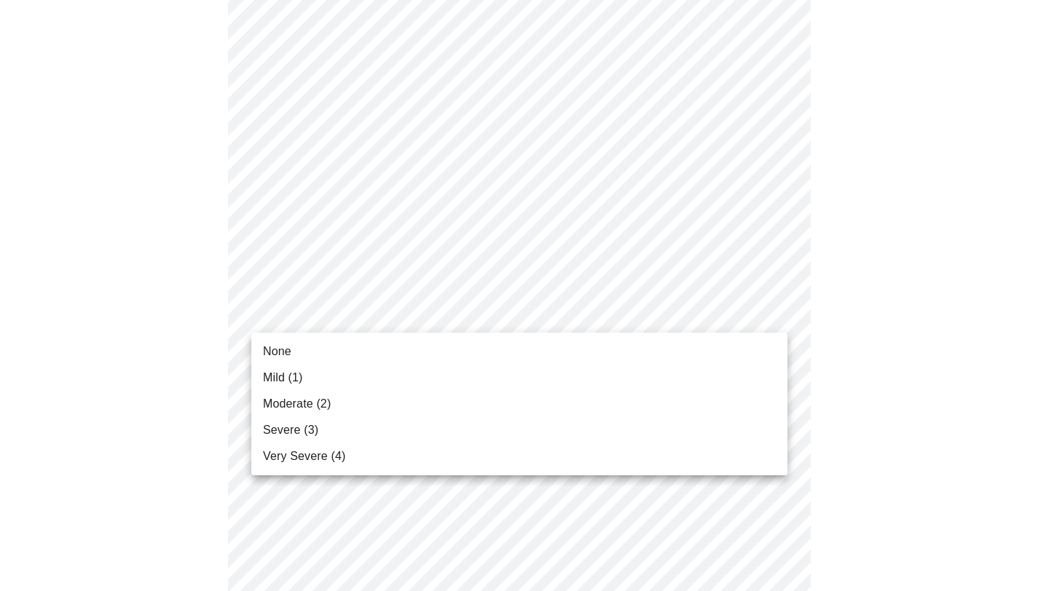
click at [317, 406] on span "Moderate (2)" at bounding box center [297, 403] width 68 height 17
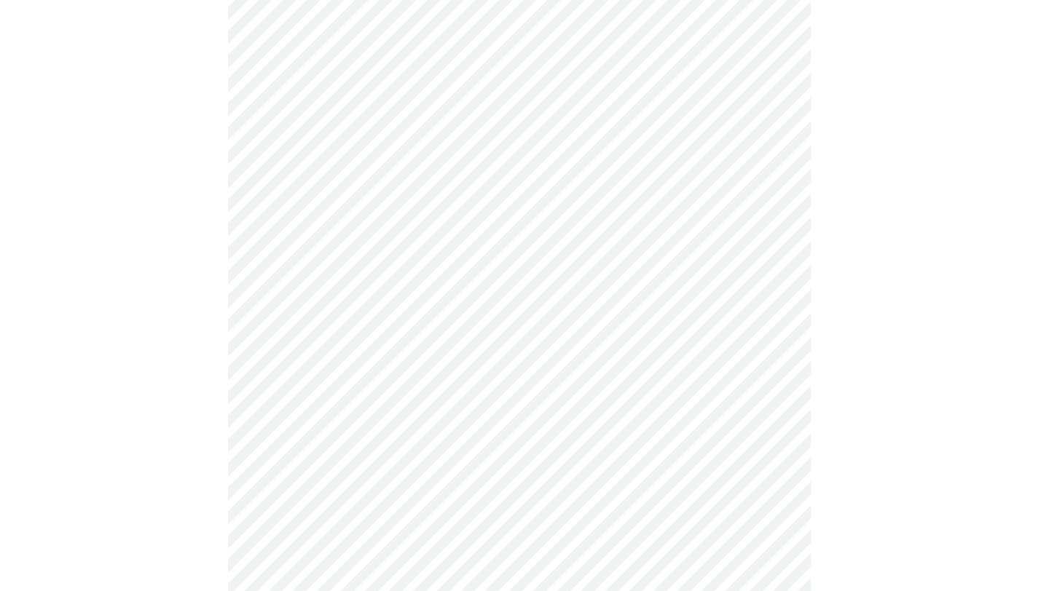
scroll to position [1055, 0]
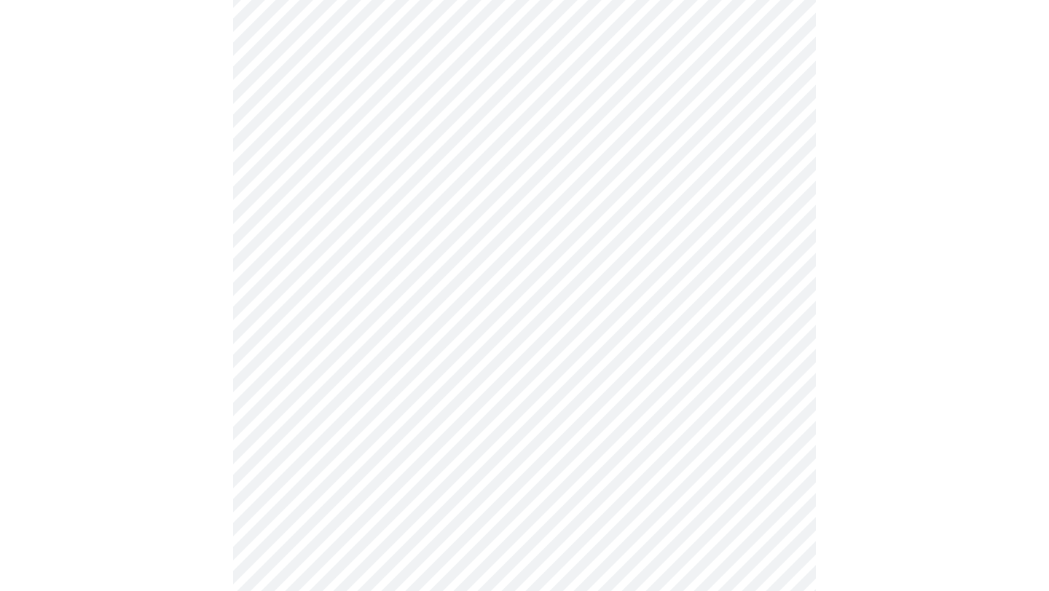
click at [384, 374] on body "MyMenopauseRx Appointments Messaging Labs Uploads Medications Community Refer a…" at bounding box center [524, 521] width 1037 height 3140
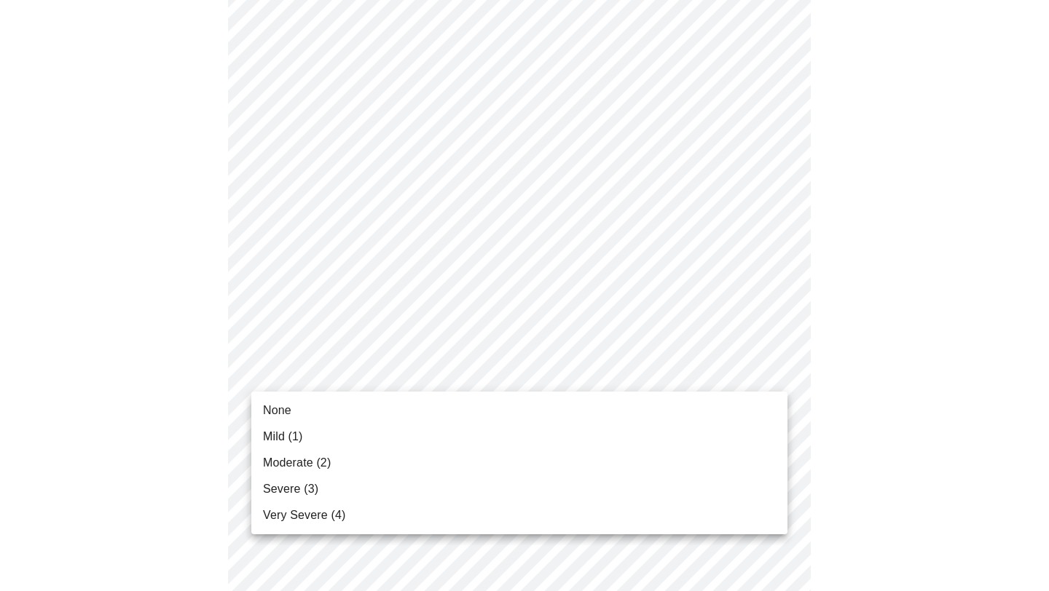
click at [308, 436] on li "Mild (1)" at bounding box center [519, 437] width 536 height 26
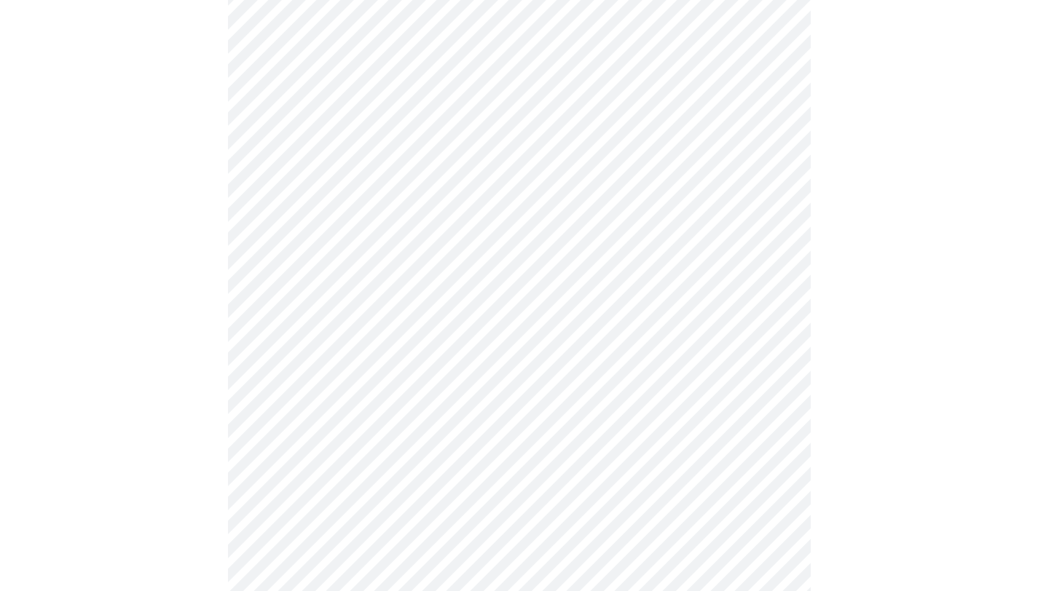
scroll to position [627, 0]
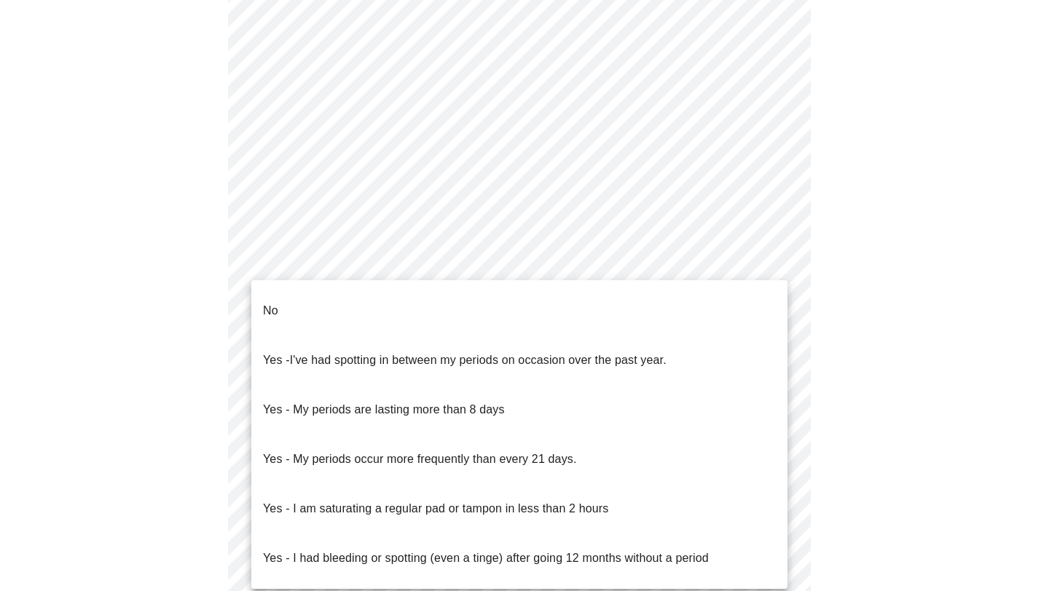
click at [318, 308] on li "No" at bounding box center [519, 311] width 536 height 50
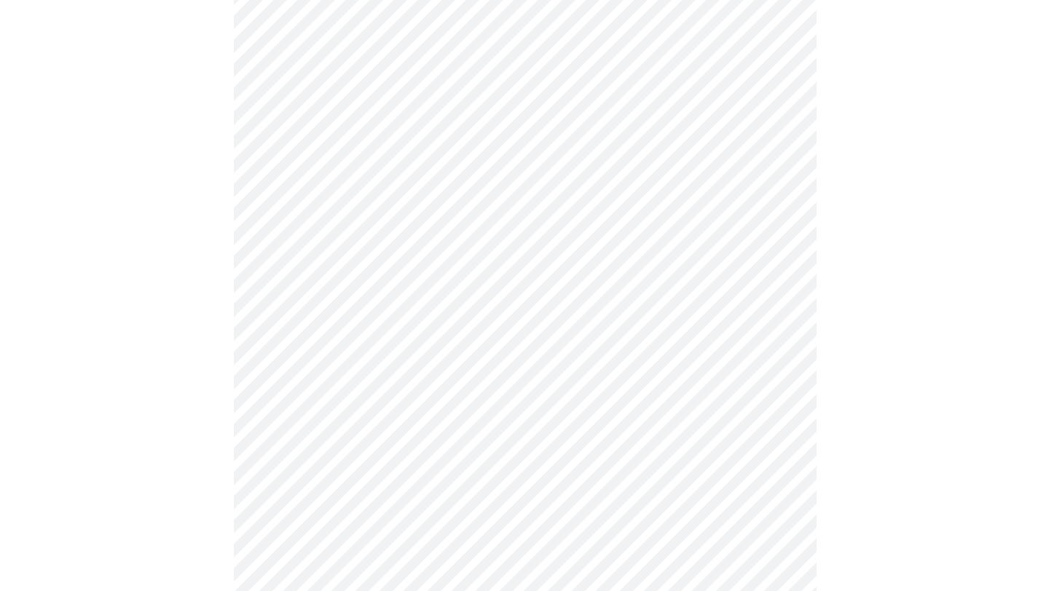
scroll to position [838, 0]
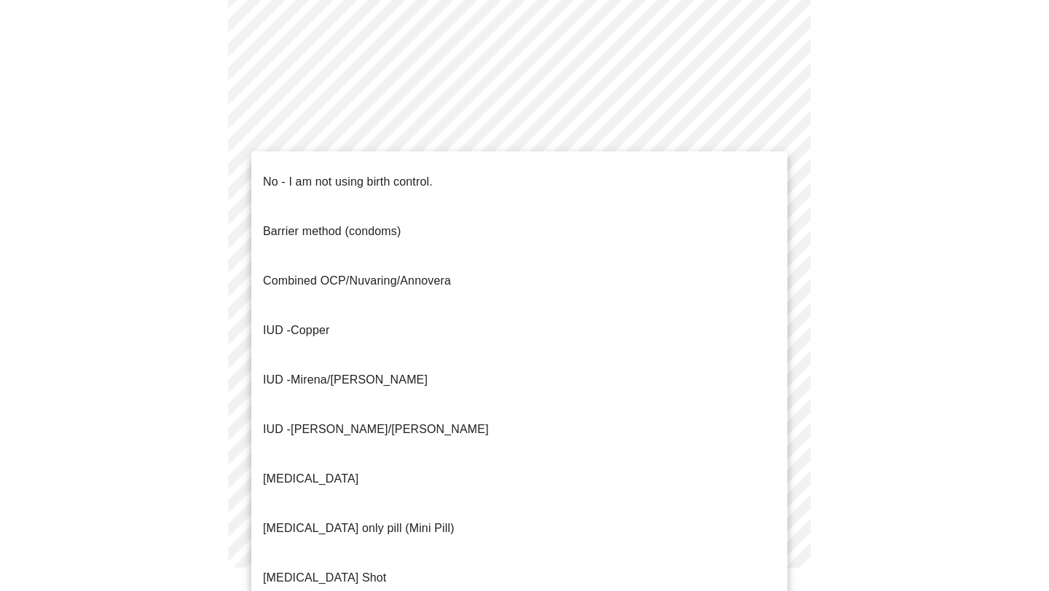
click at [334, 154] on body "MyMenopauseRx Appointments Messaging Labs Uploads Medications Community Refer a…" at bounding box center [524, 578] width 1037 height 2820
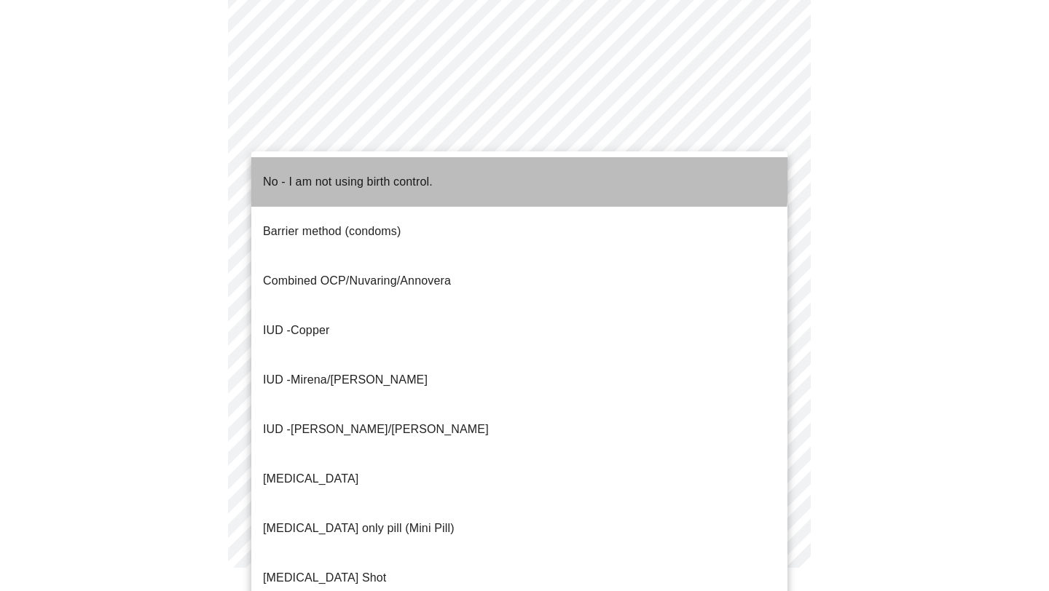
click at [333, 173] on p "No - I am not using birth control." at bounding box center [348, 181] width 170 height 17
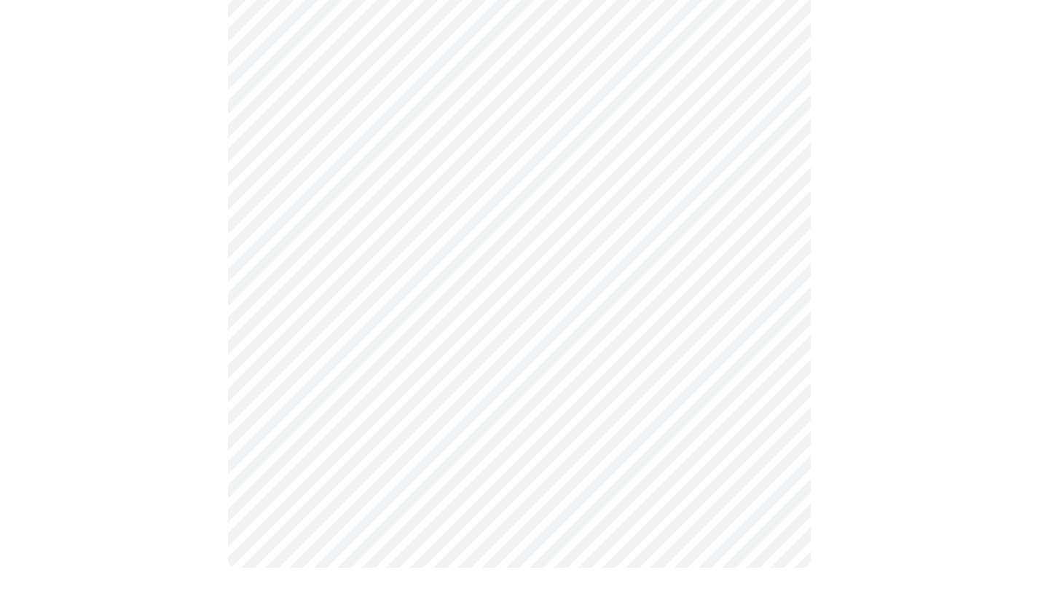
click at [333, 165] on body "MyMenopauseRx Appointments Messaging Labs Uploads Medications Community Refer a…" at bounding box center [519, 582] width 1026 height 2811
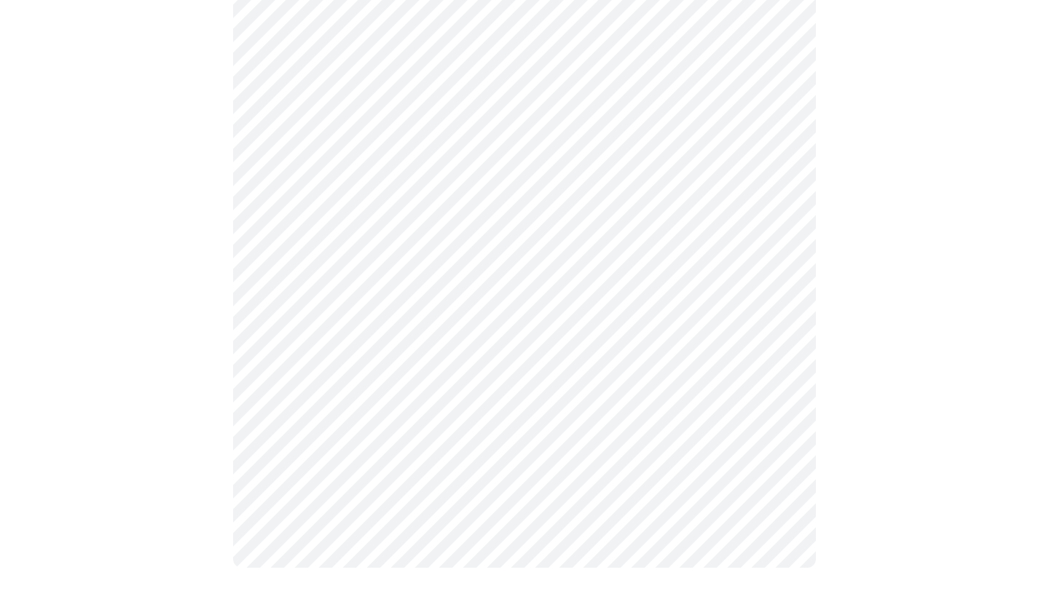
click at [395, 276] on body "MyMenopauseRx Appointments Messaging Labs Uploads Medications Community Refer a…" at bounding box center [524, 590] width 1037 height 2826
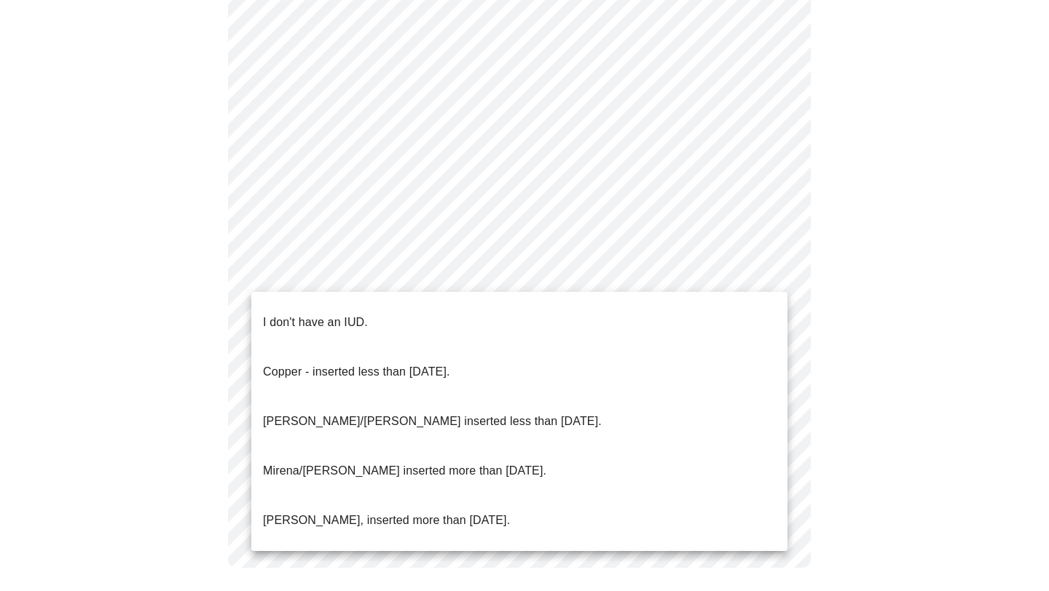
click at [366, 314] on p "I don't have an IUD." at bounding box center [315, 322] width 105 height 17
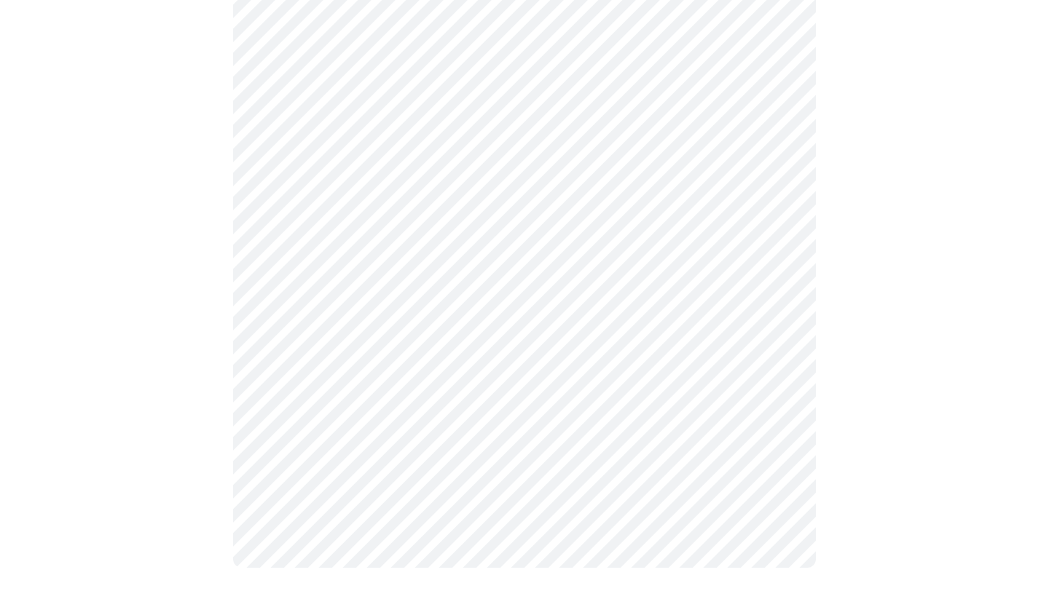
scroll to position [820, 0]
click at [393, 380] on body "MyMenopauseRx Appointments Messaging Labs Uploads Medications Community Refer a…" at bounding box center [524, 595] width 1037 height 2818
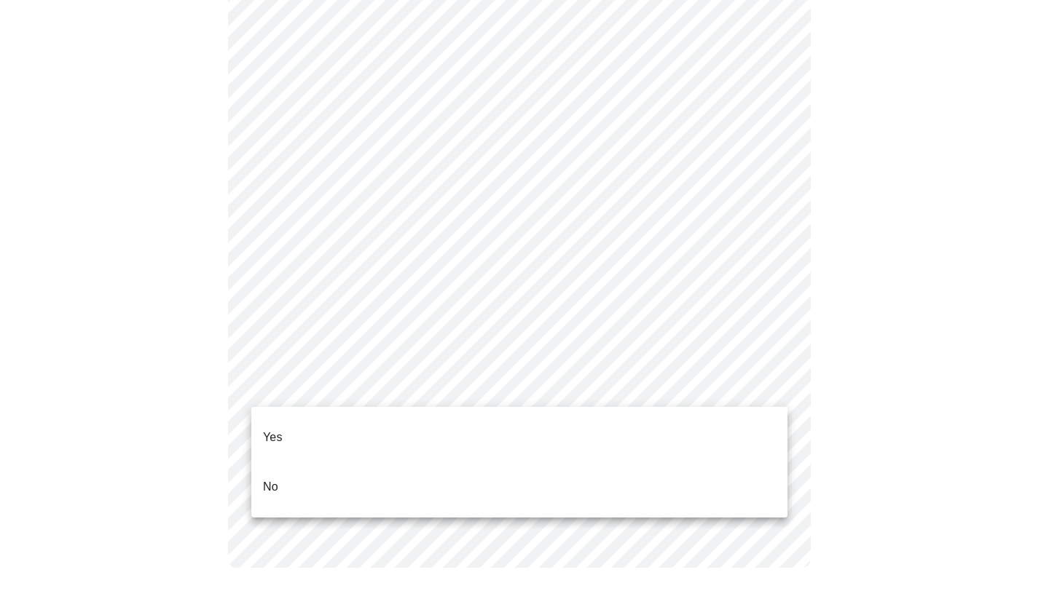
click at [349, 422] on li "Yes" at bounding box center [519, 438] width 536 height 50
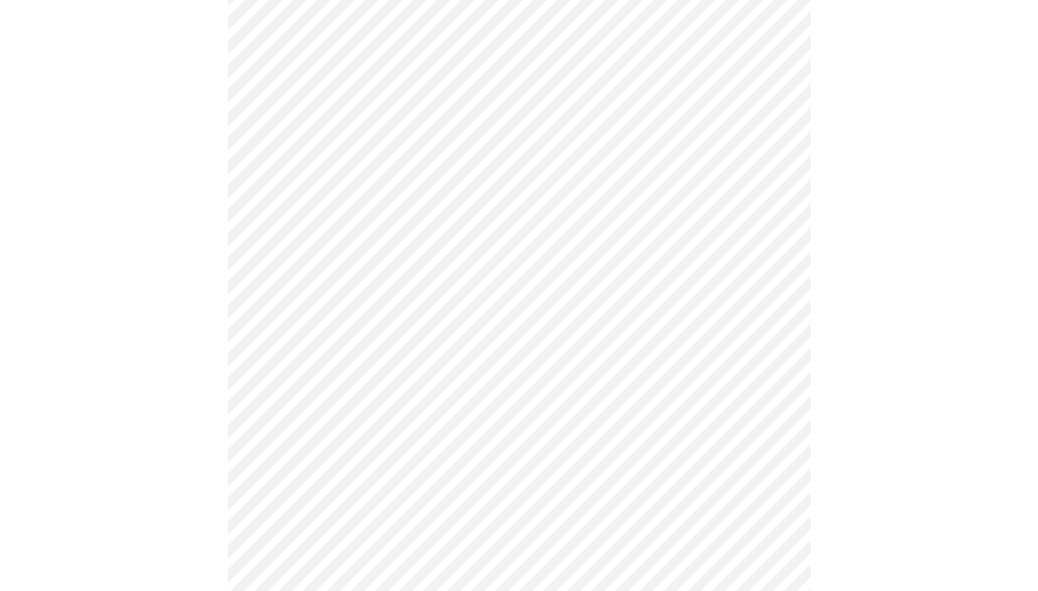
scroll to position [221, 0]
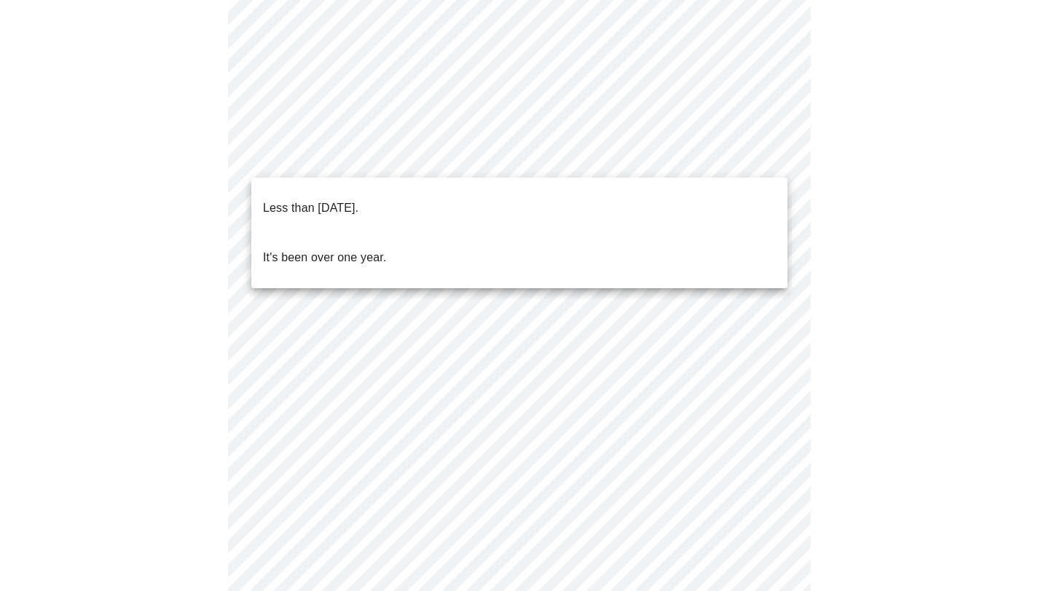
click at [361, 249] on p "It's been over one year." at bounding box center [324, 257] width 123 height 17
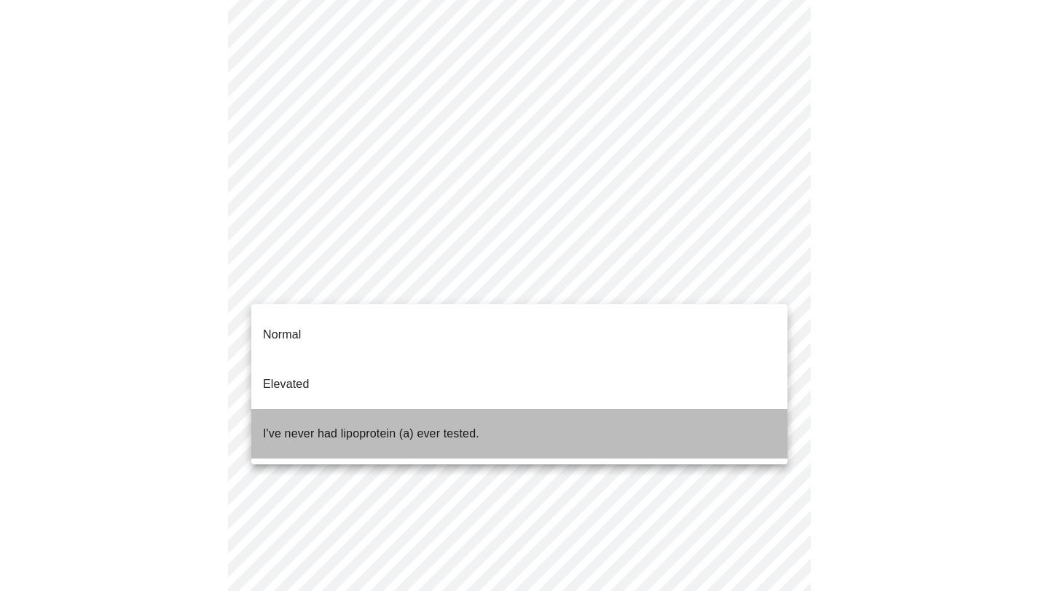
click at [379, 425] on p "I've never had lipoprotein (a) ever tested." at bounding box center [371, 433] width 216 height 17
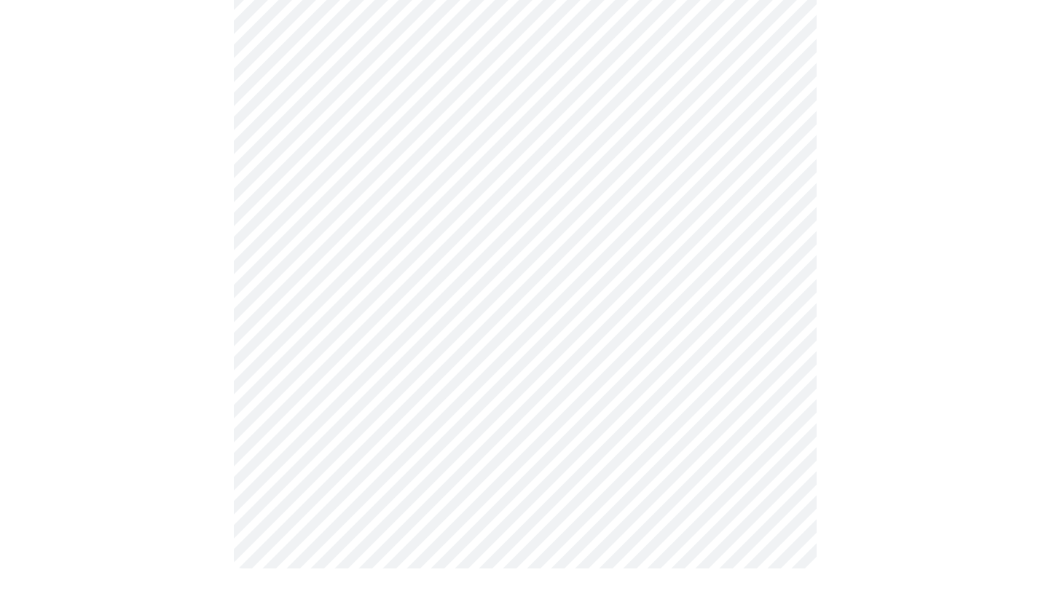
scroll to position [0, 0]
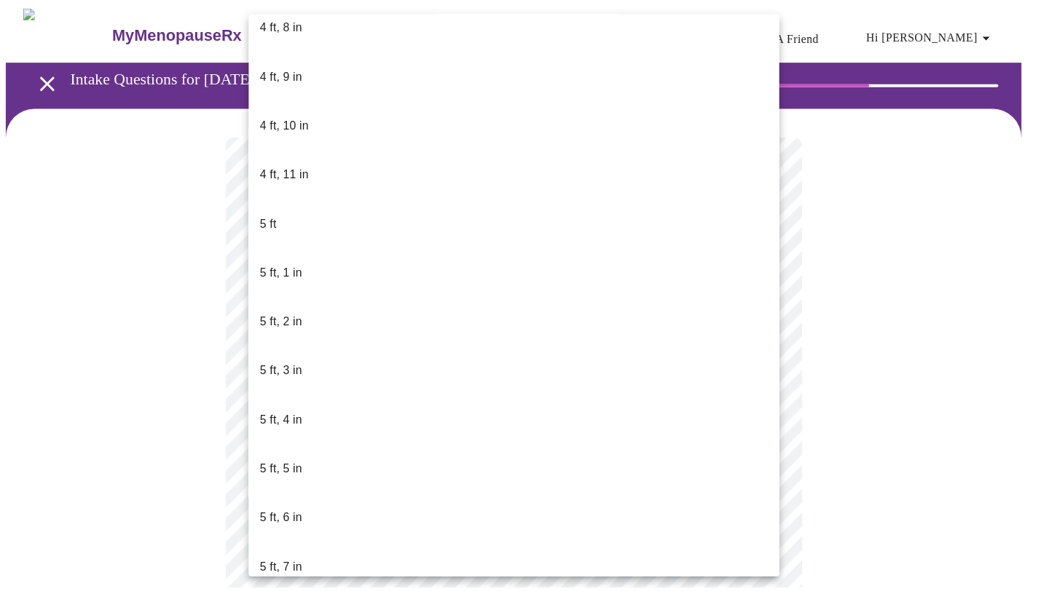
scroll to position [979, 0]
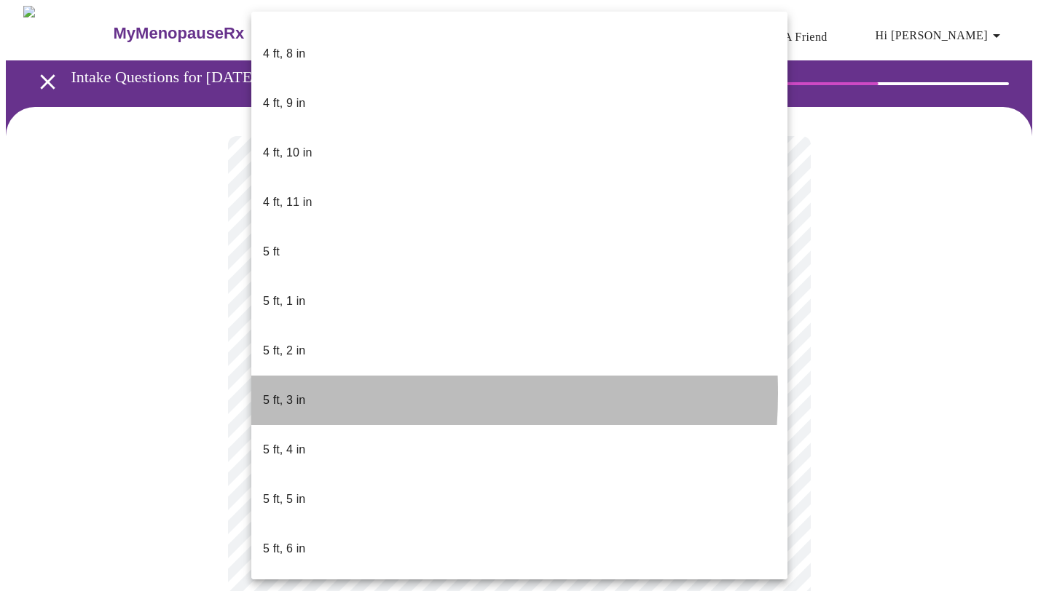
click at [308, 376] on li "5 ft, 3 in" at bounding box center [519, 401] width 536 height 50
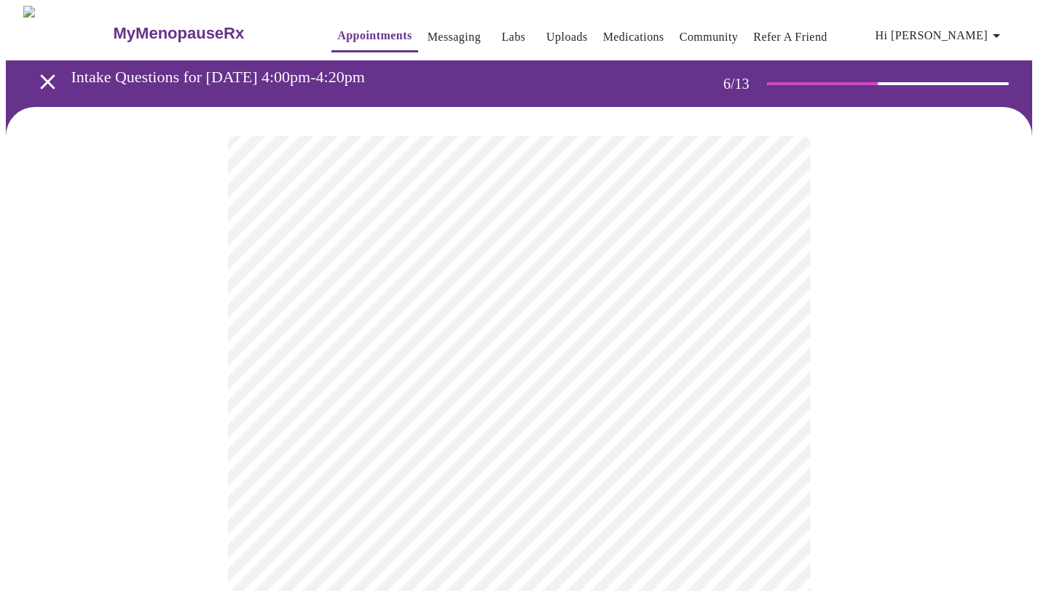
click at [185, 358] on div at bounding box center [519, 441] width 1026 height 668
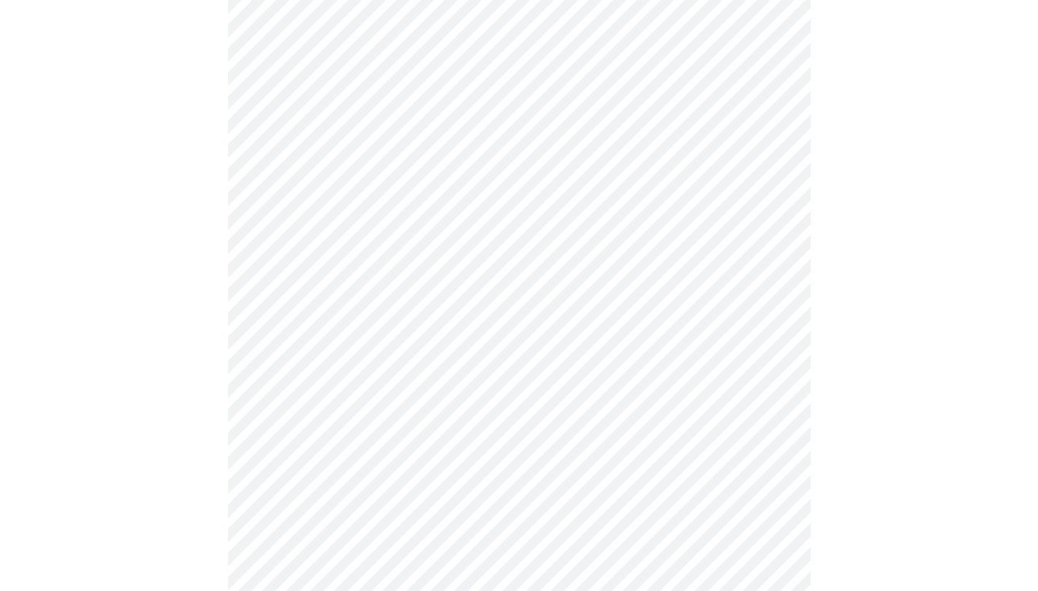
scroll to position [3794, 0]
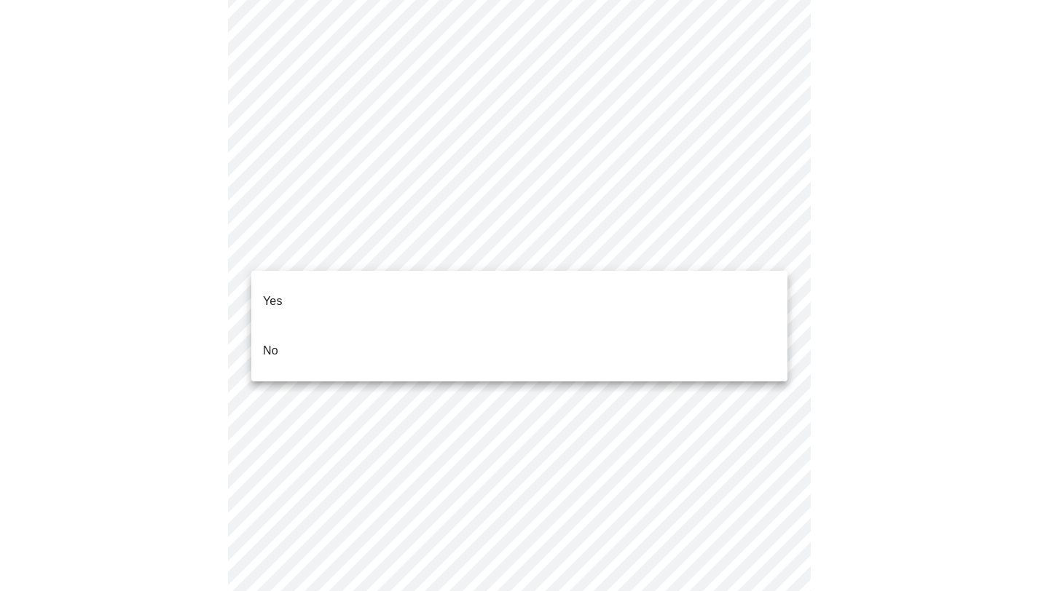
click at [356, 285] on li "Yes" at bounding box center [519, 302] width 536 height 50
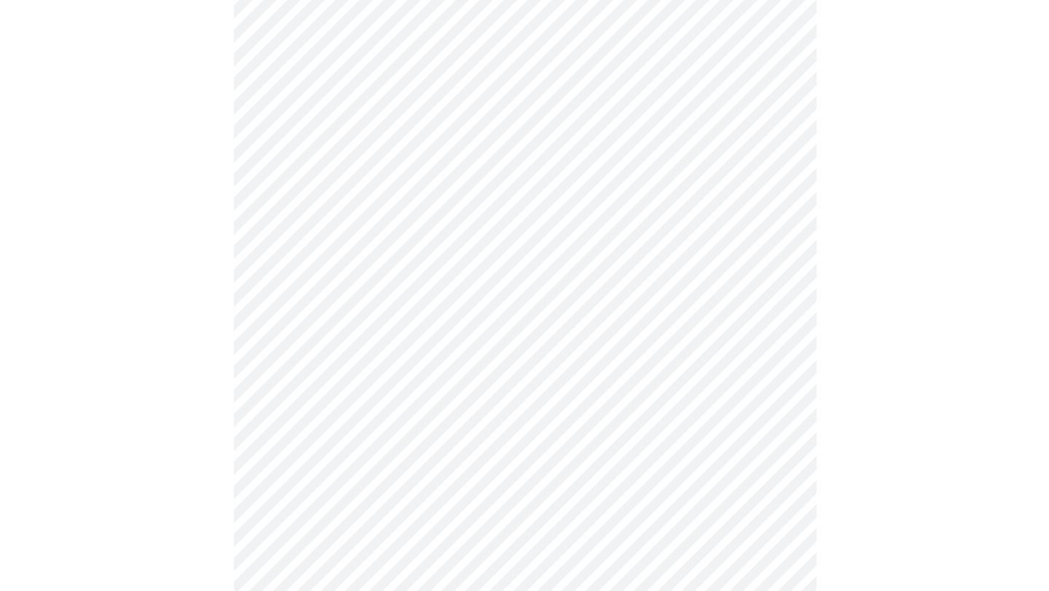
scroll to position [831, 0]
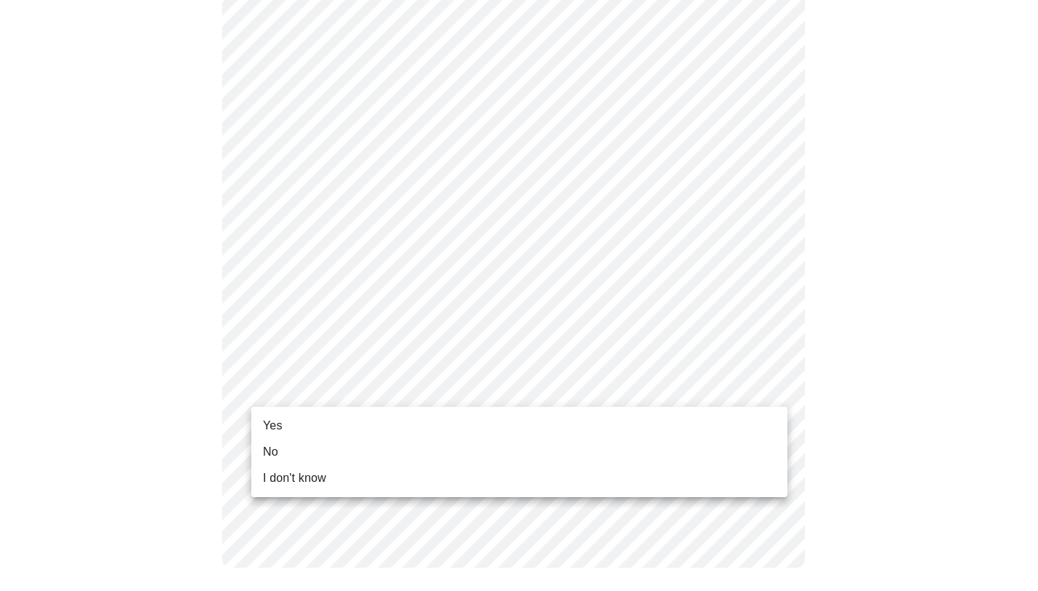
click at [394, 395] on body "MyMenopauseRx Appointments Messaging Labs Uploads Medications Community Refer a…" at bounding box center [519, 574] width 1026 height 2799
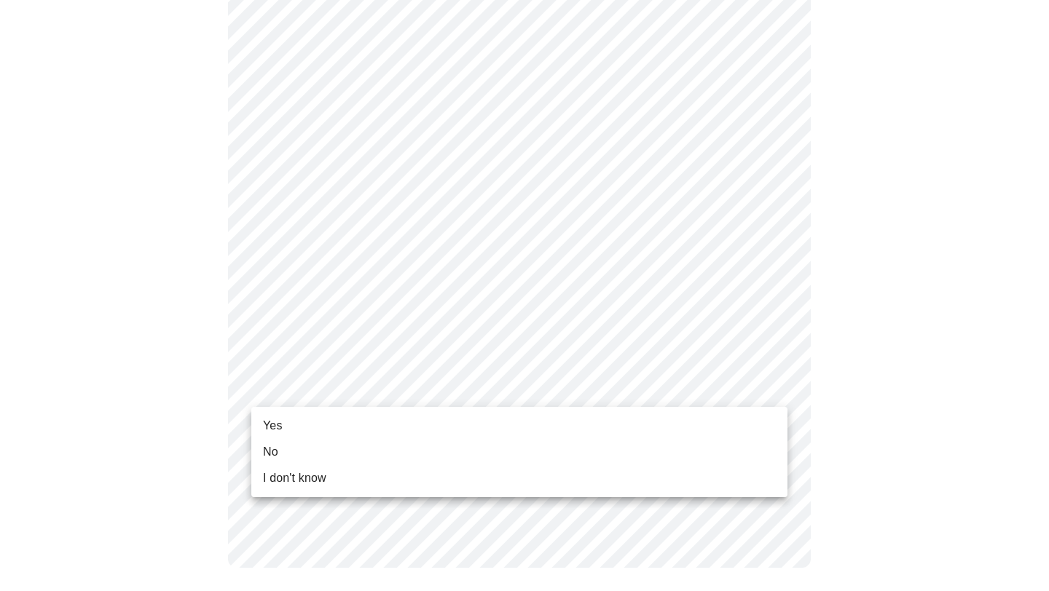
click at [333, 425] on li "Yes" at bounding box center [519, 426] width 536 height 26
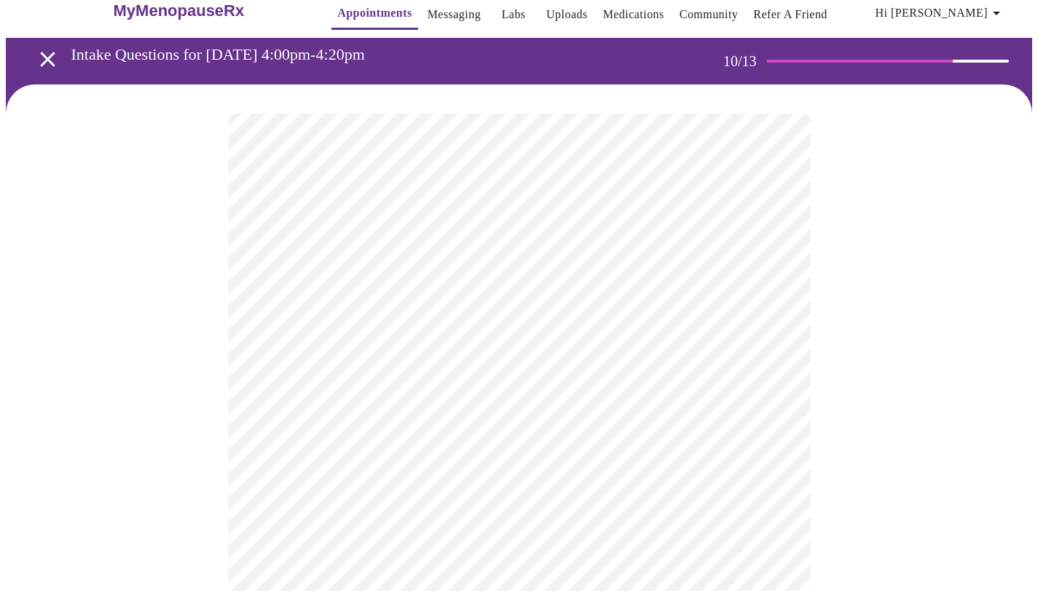
scroll to position [177, 0]
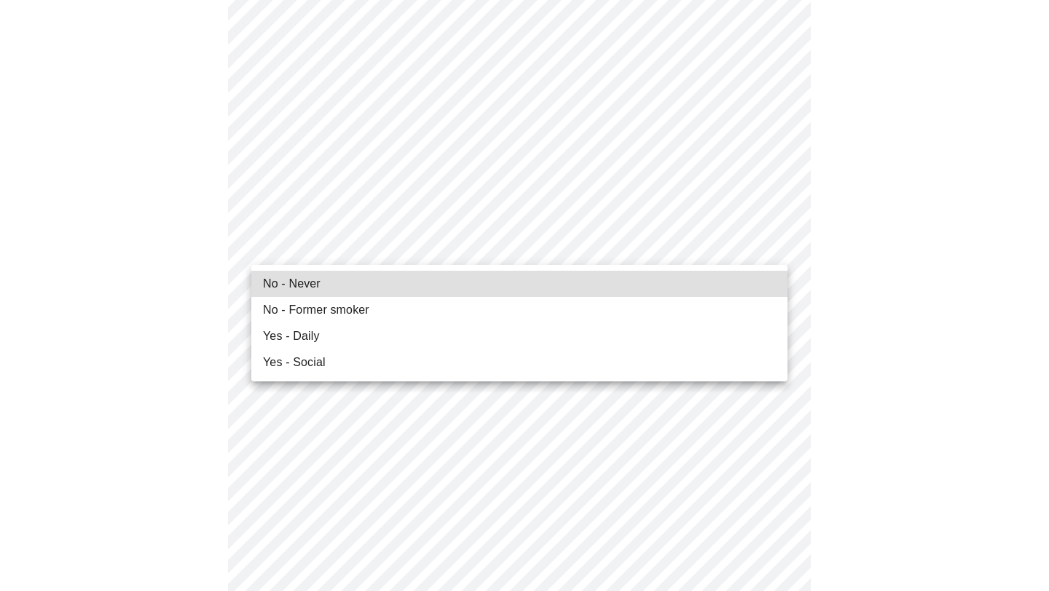
click at [323, 281] on li "No - Never" at bounding box center [519, 284] width 536 height 26
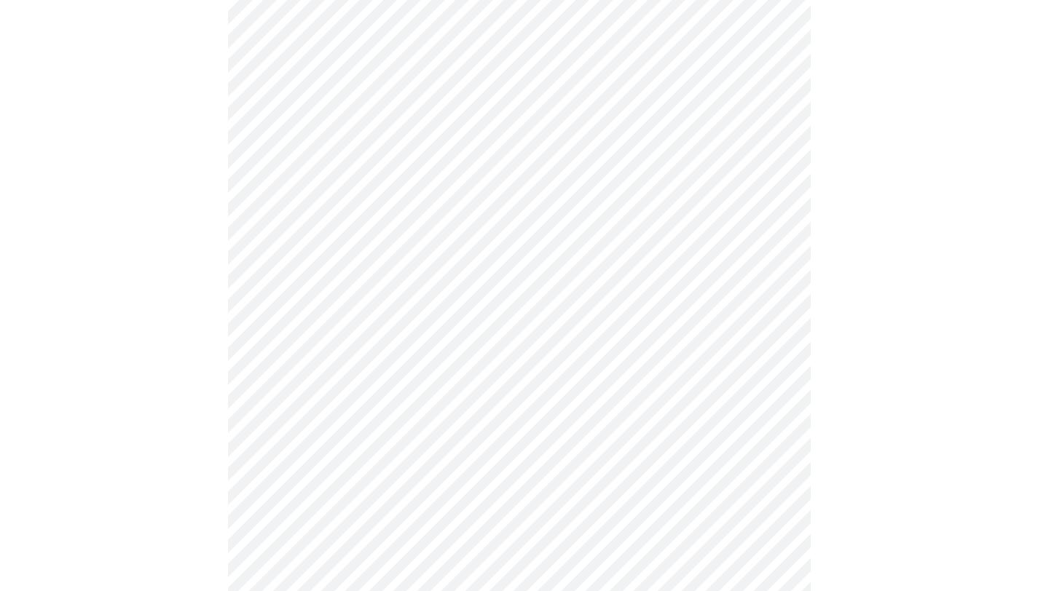
scroll to position [1223, 0]
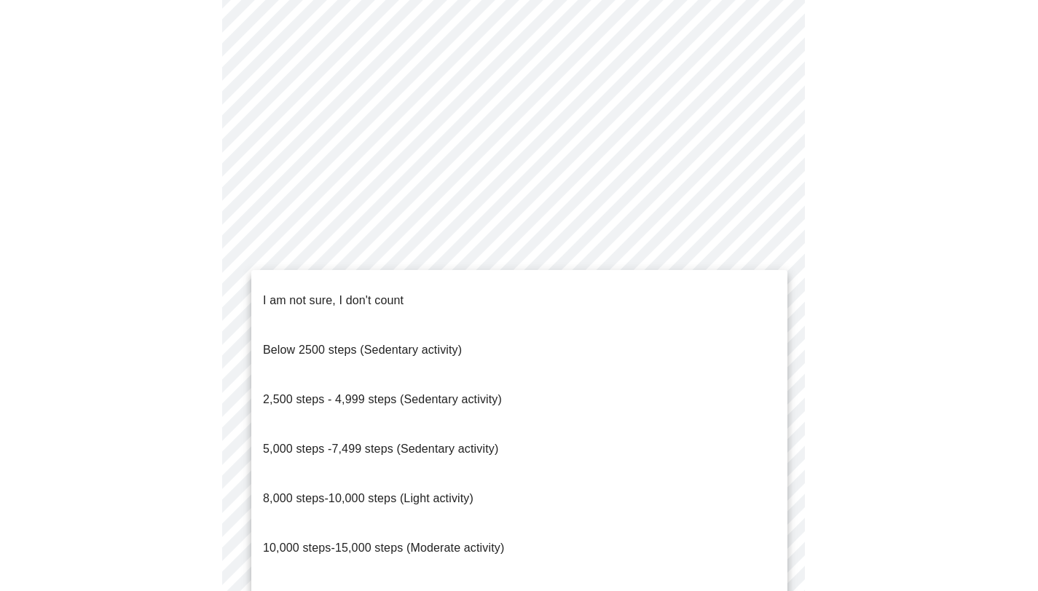
click at [486, 262] on body "MyMenopauseRx Appointments Messaging Labs Uploads Medications Community Refer a…" at bounding box center [519, 425] width 1026 height 3285
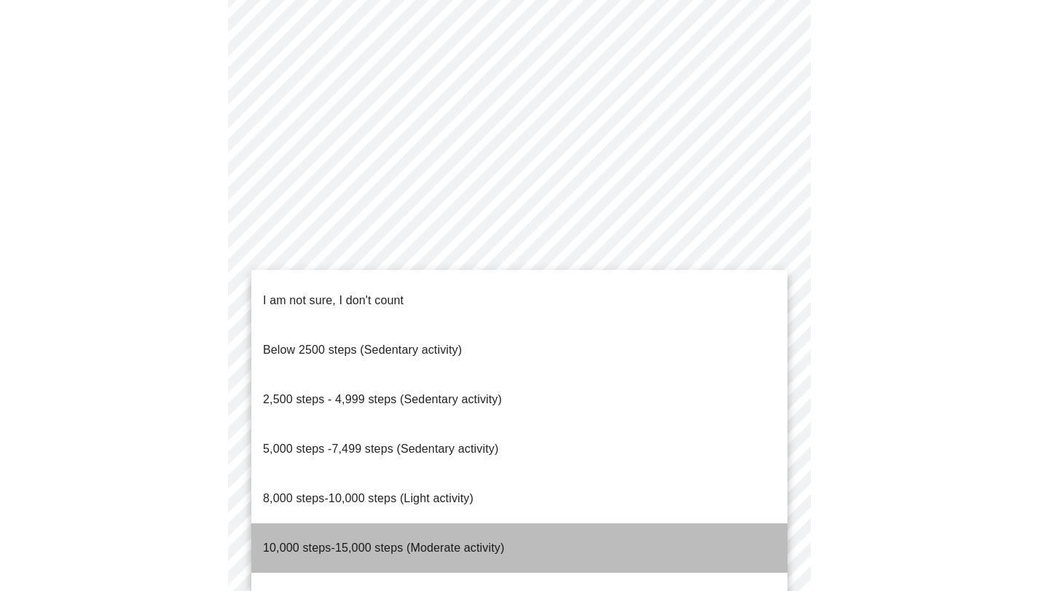
click at [404, 542] on span "10,000 steps-15,000 steps (Moderate activity)" at bounding box center [383, 548] width 241 height 12
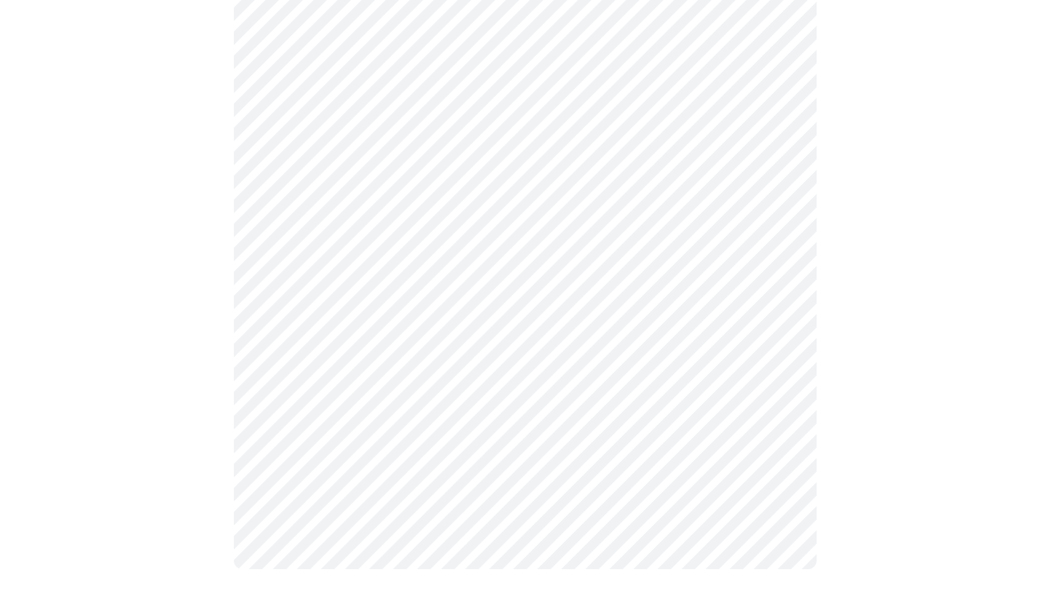
scroll to position [1307, 0]
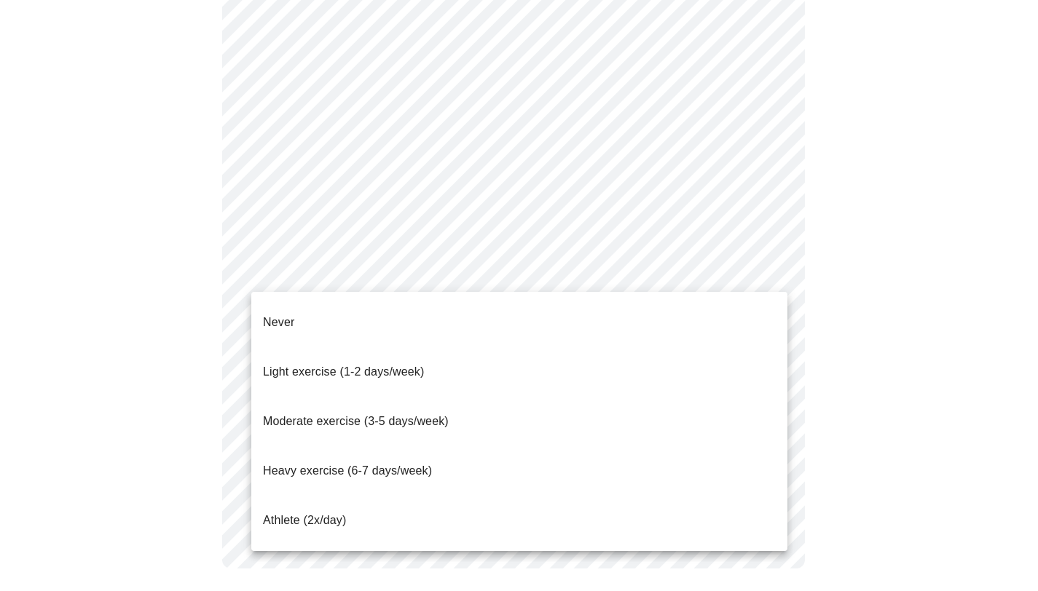
click at [371, 280] on body "MyMenopauseRx Appointments Messaging Labs Uploads Medications Community Refer a…" at bounding box center [519, 337] width 1026 height 3276
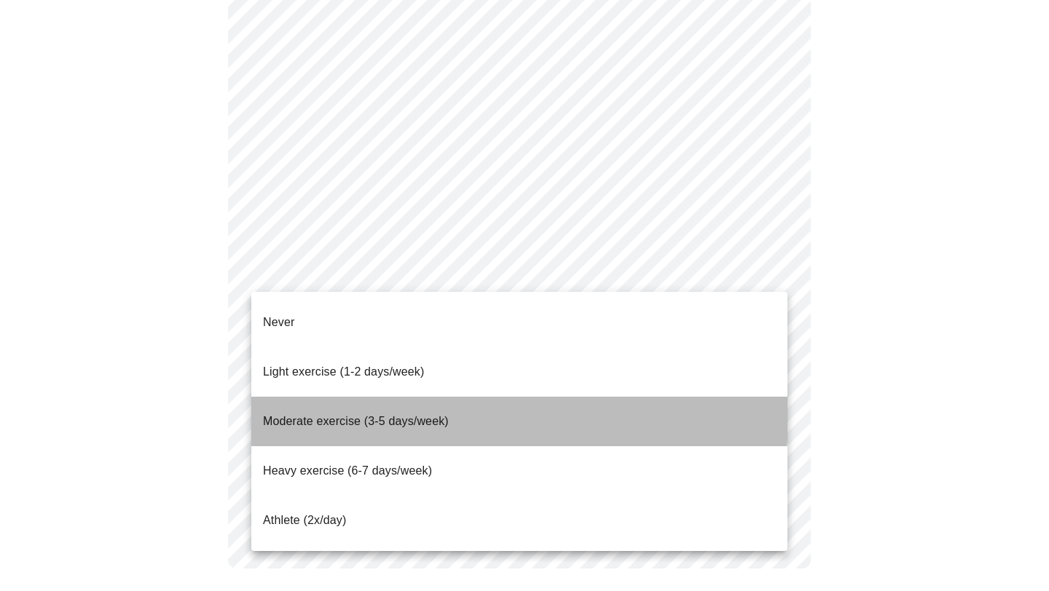
click at [351, 415] on span "Moderate exercise (3-5 days/week)" at bounding box center [356, 421] width 186 height 12
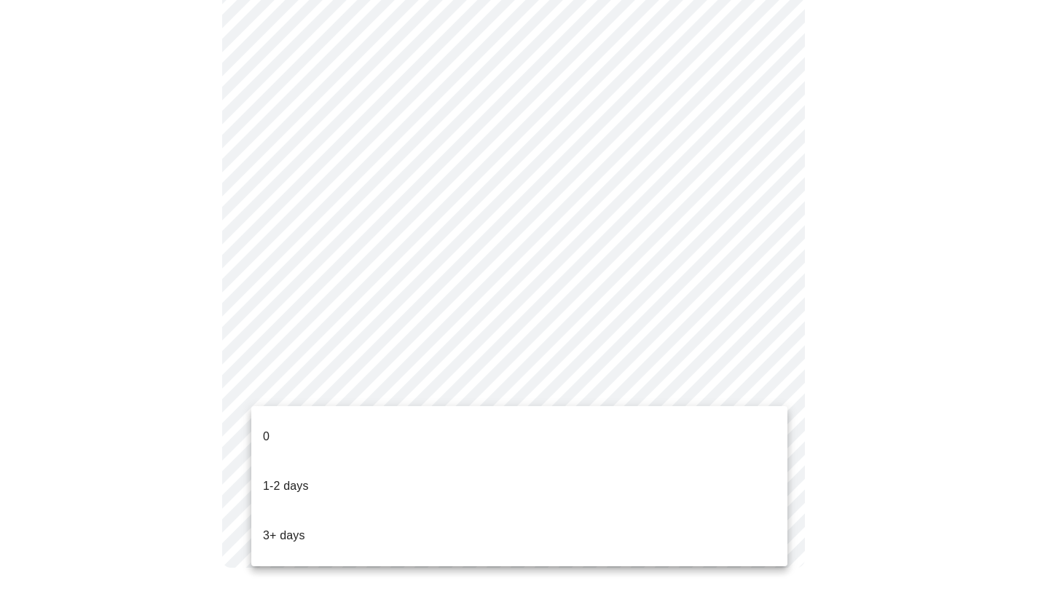
click at [292, 384] on body "MyMenopauseRx Appointments Messaging Labs Uploads Medications Community Refer a…" at bounding box center [519, 340] width 1026 height 3267
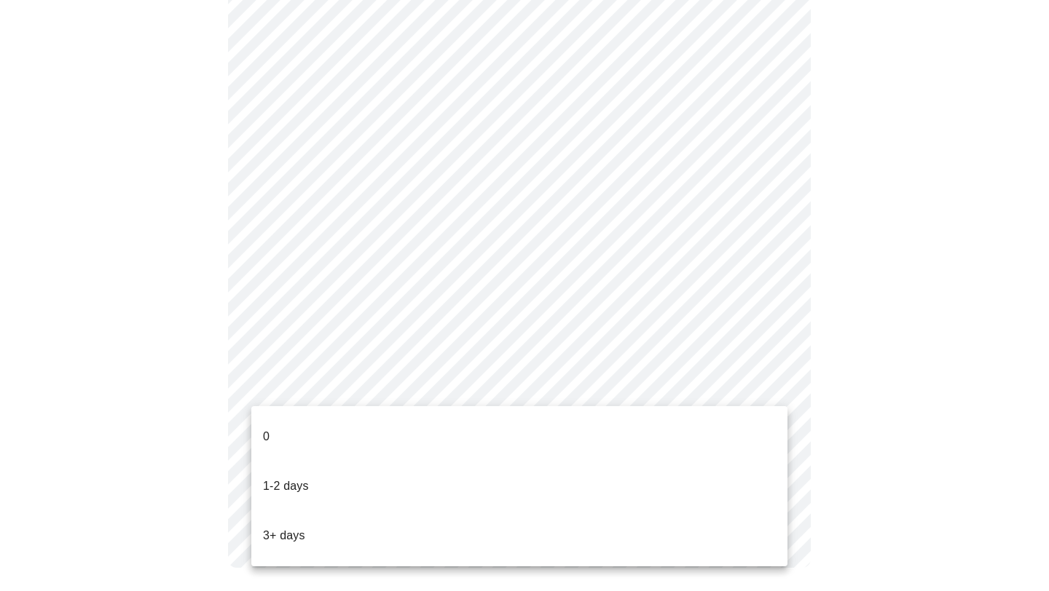
click at [320, 511] on li "3+ days" at bounding box center [519, 536] width 536 height 50
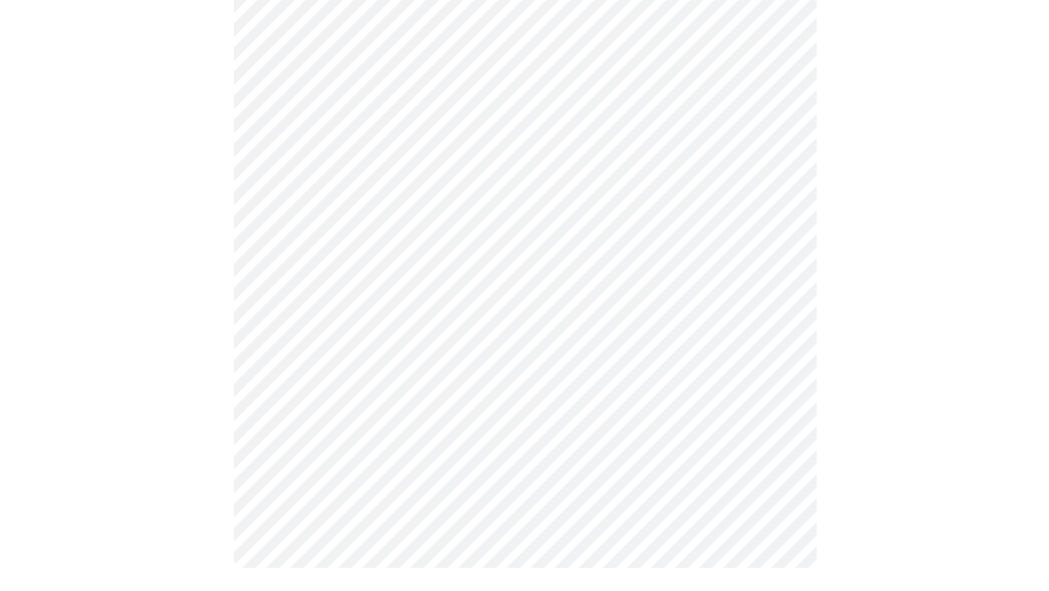
scroll to position [0, 0]
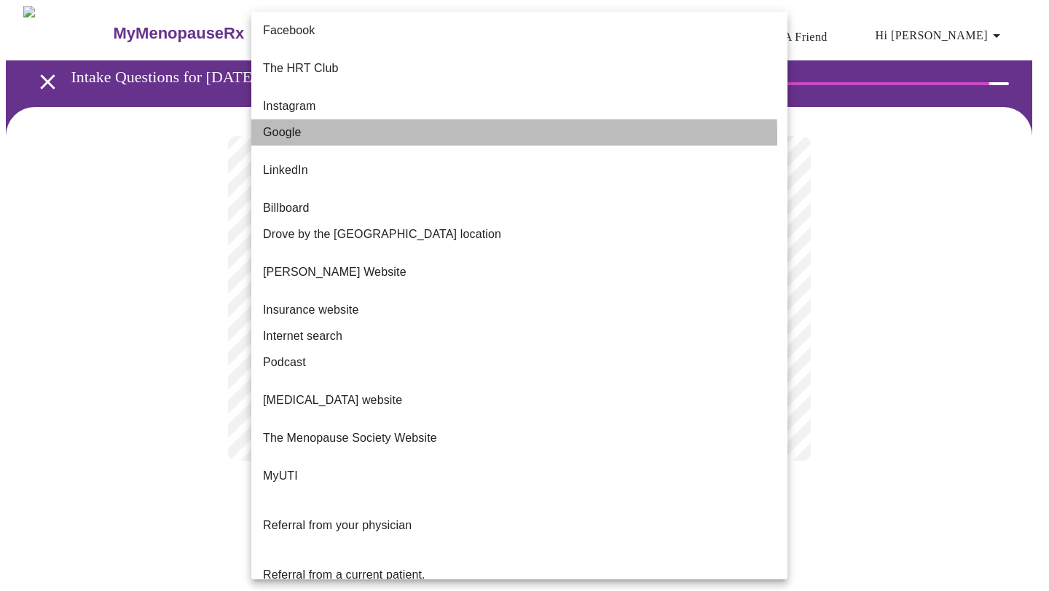
click at [308, 125] on li "Google" at bounding box center [519, 132] width 536 height 26
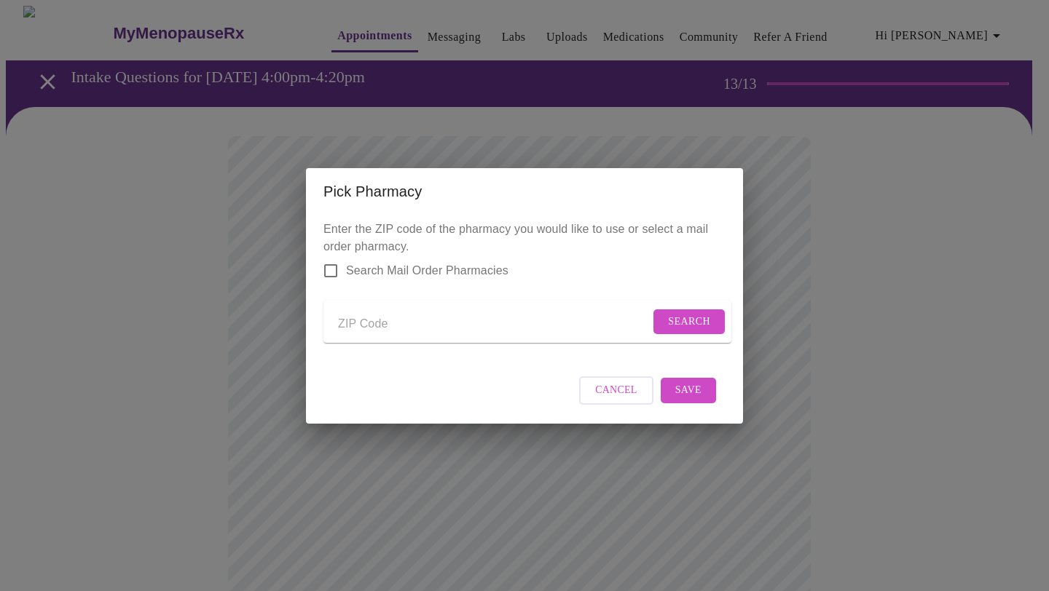
click at [422, 330] on input "Send a message to your care team" at bounding box center [494, 324] width 312 height 23
type input "c"
type input "35054"
click at [680, 320] on span "Search" at bounding box center [689, 322] width 42 height 18
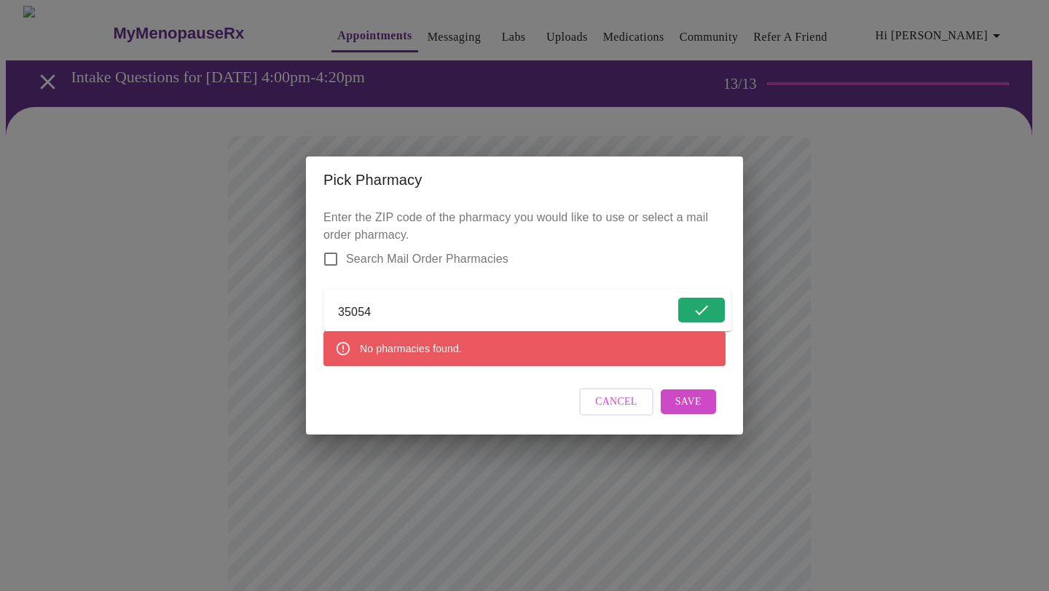
drag, startPoint x: 409, startPoint y: 312, endPoint x: 335, endPoint y: 304, distance: 74.1
click at [335, 304] on form "35054" at bounding box center [527, 310] width 408 height 42
click at [333, 249] on input "Search Mail Order Pharmacies" at bounding box center [330, 258] width 31 height 31
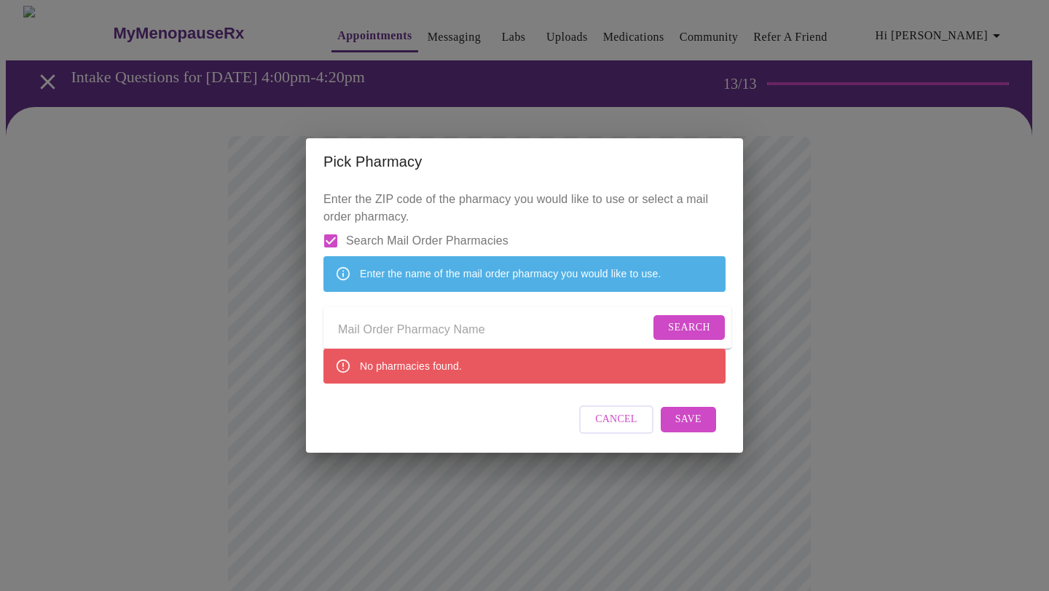
click at [433, 335] on input "Send a message to your care team" at bounding box center [494, 330] width 312 height 23
click at [331, 226] on input "Search Mail Order Pharmacies" at bounding box center [330, 241] width 31 height 31
checkbox input "false"
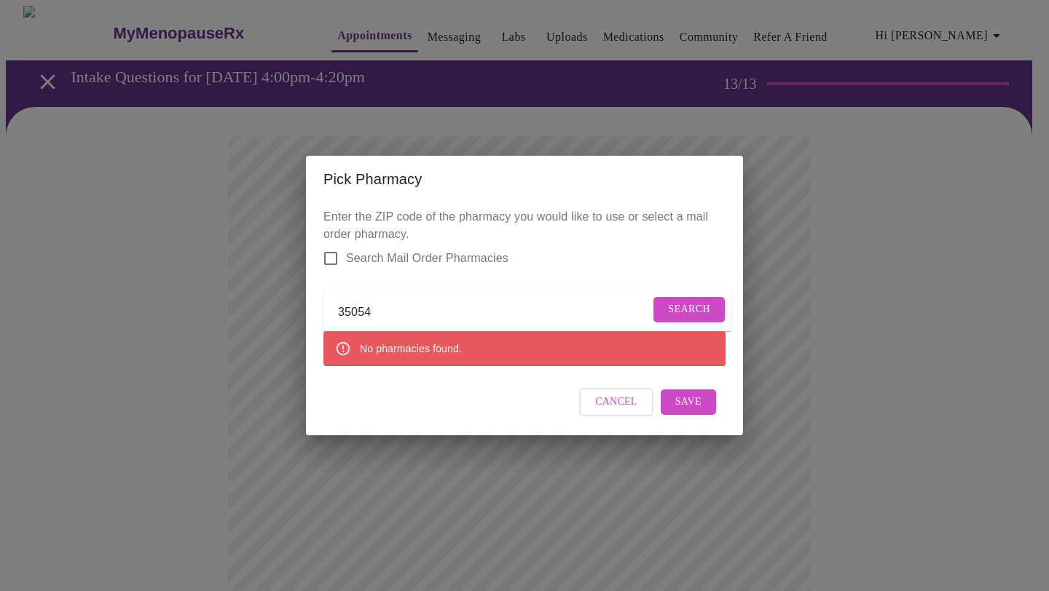
click at [418, 308] on input "35054" at bounding box center [494, 313] width 312 height 23
drag, startPoint x: 410, startPoint y: 307, endPoint x: 329, endPoint y: 301, distance: 81.0
click at [329, 301] on form "35054 Search" at bounding box center [527, 309] width 408 height 43
type input "35125"
click at [688, 313] on span "Search" at bounding box center [689, 310] width 42 height 18
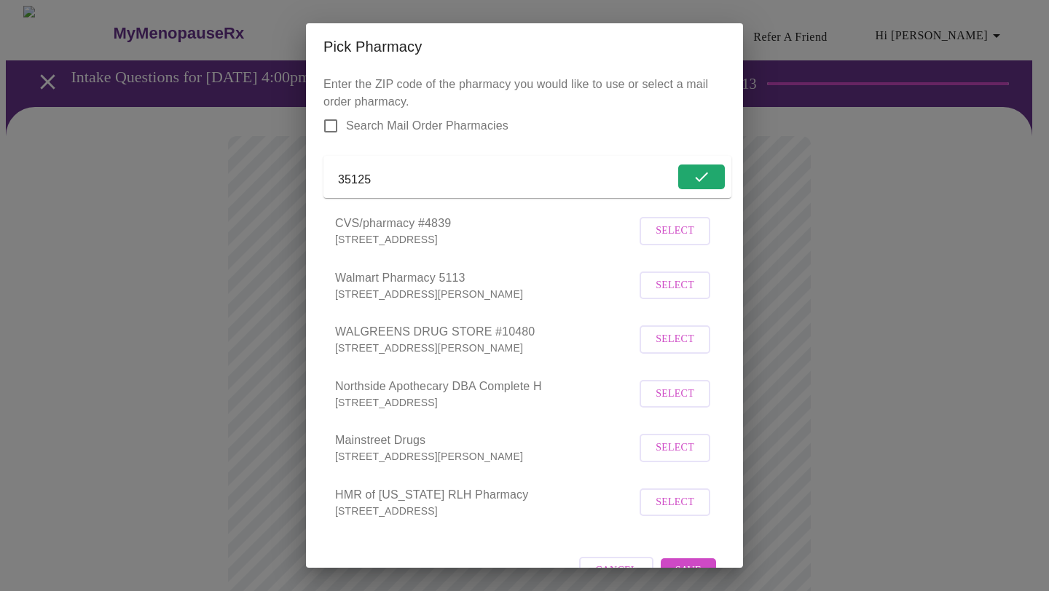
click at [670, 240] on span "Select" at bounding box center [674, 231] width 39 height 18
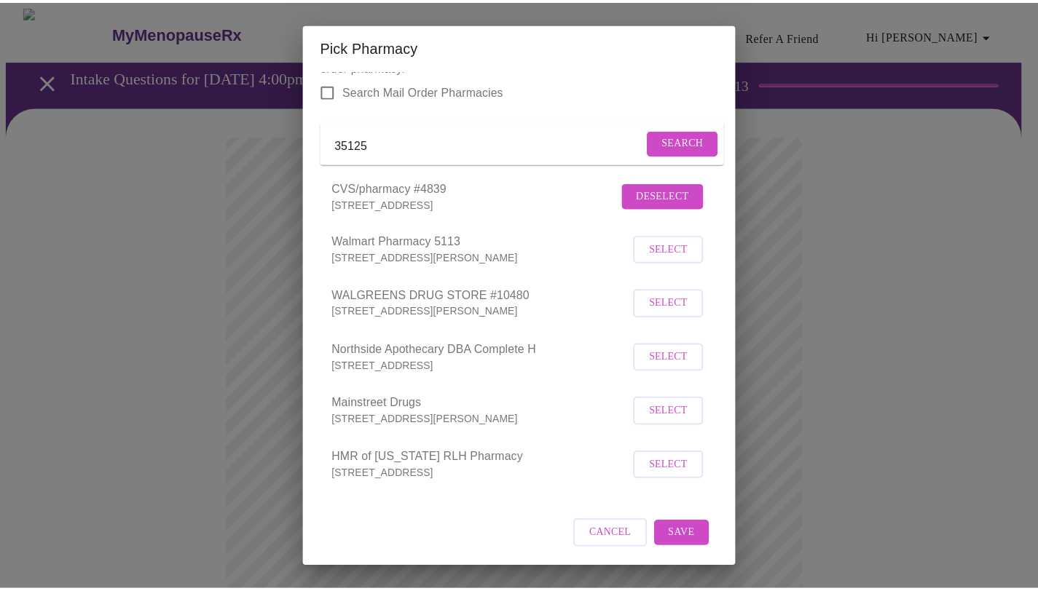
scroll to position [55, 0]
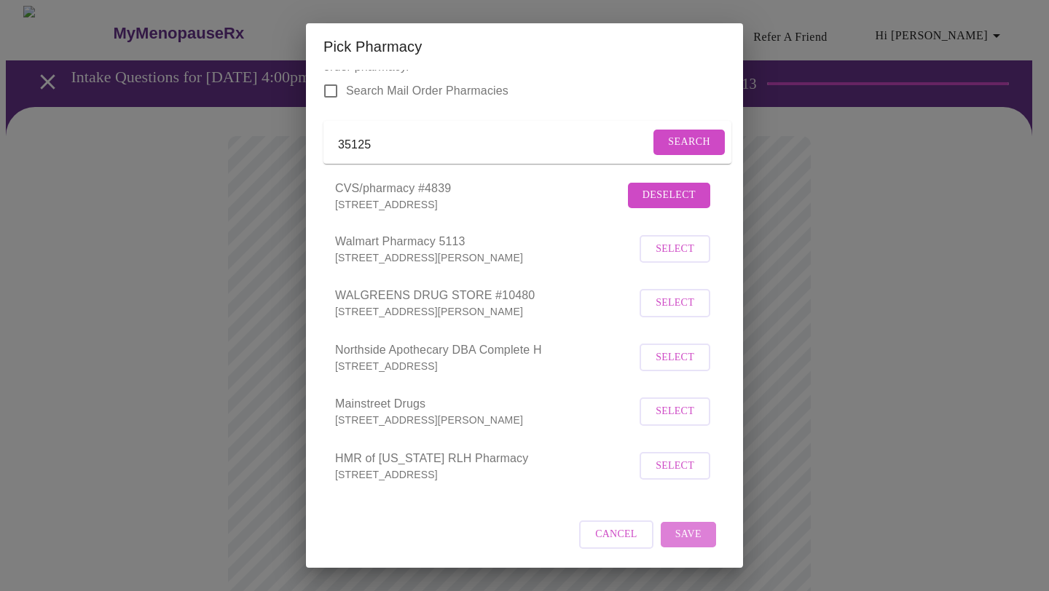
click at [685, 535] on span "Save" at bounding box center [688, 535] width 26 height 18
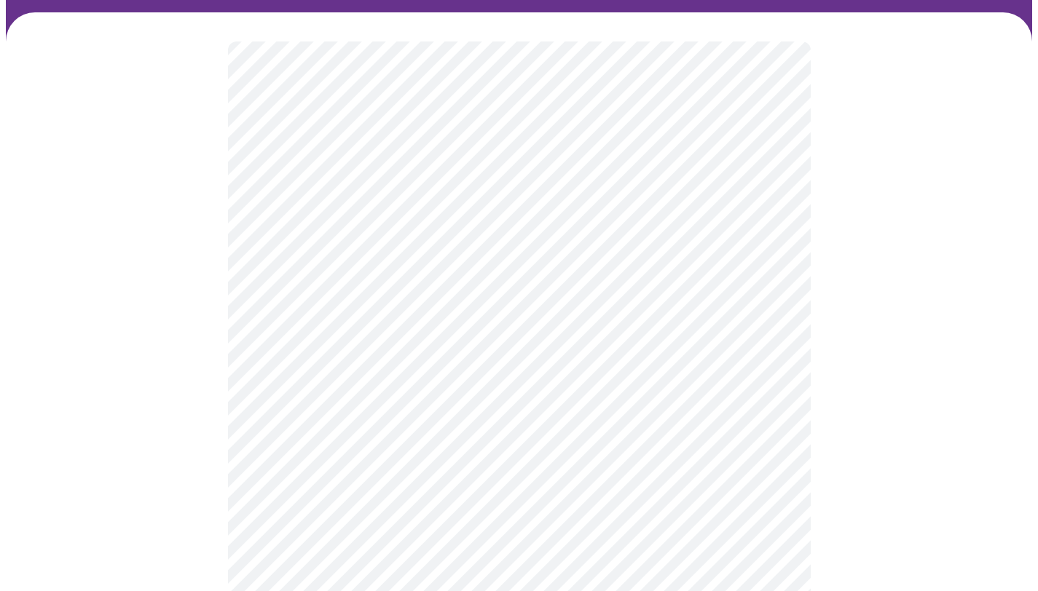
scroll to position [95, 0]
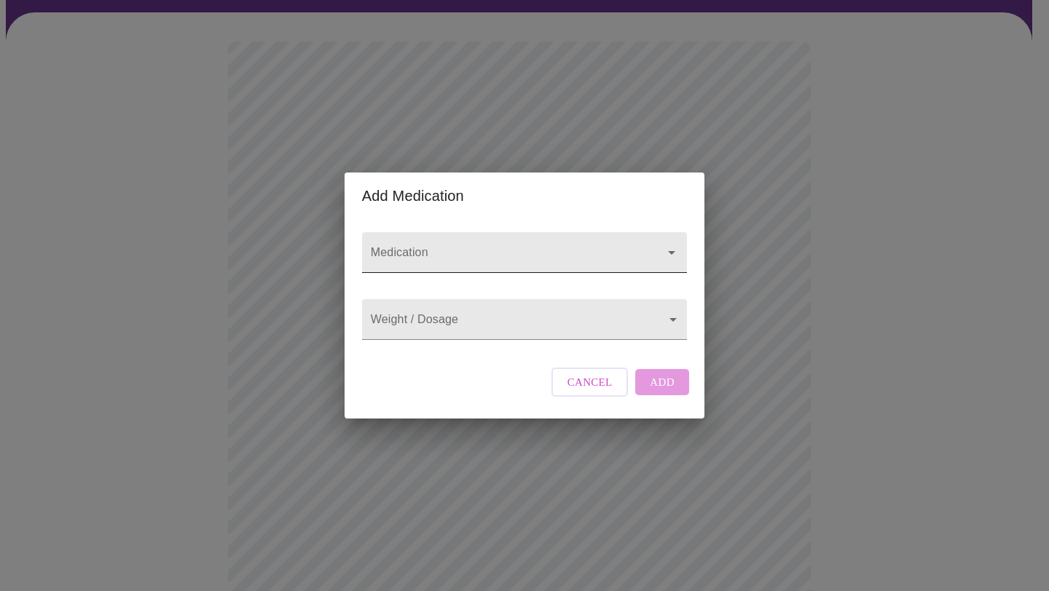
click at [429, 246] on input "Medication" at bounding box center [504, 259] width 272 height 27
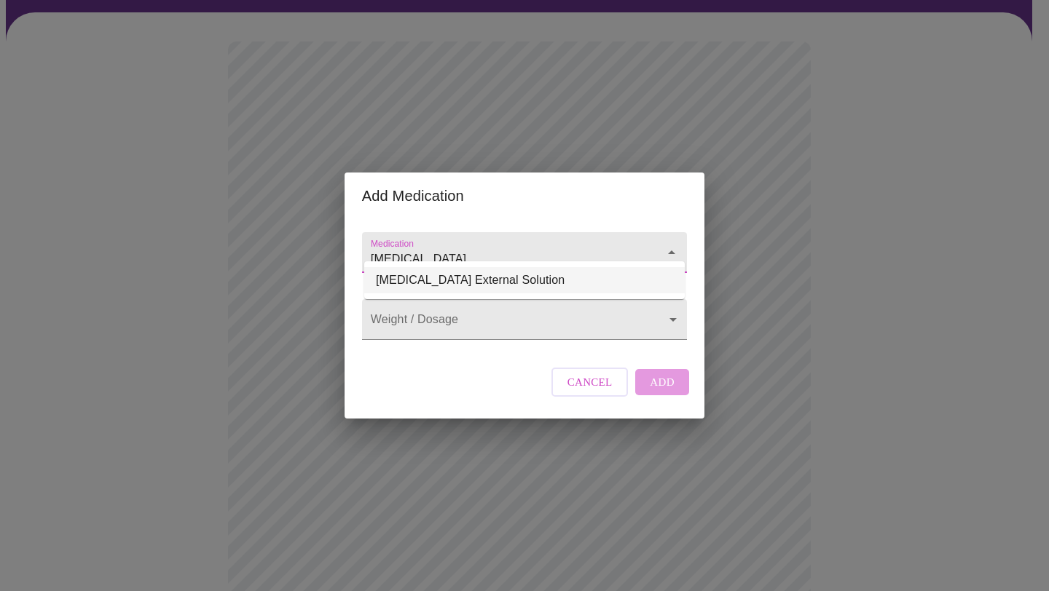
click at [483, 269] on li "[MEDICAL_DATA] External Solution" at bounding box center [524, 280] width 320 height 26
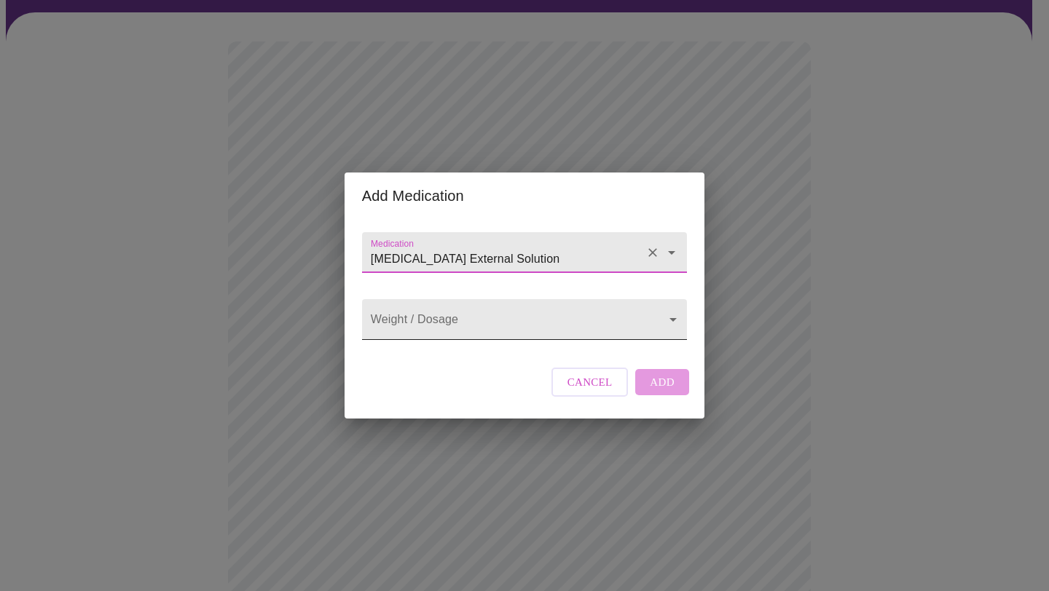
type input "[MEDICAL_DATA] External Solution"
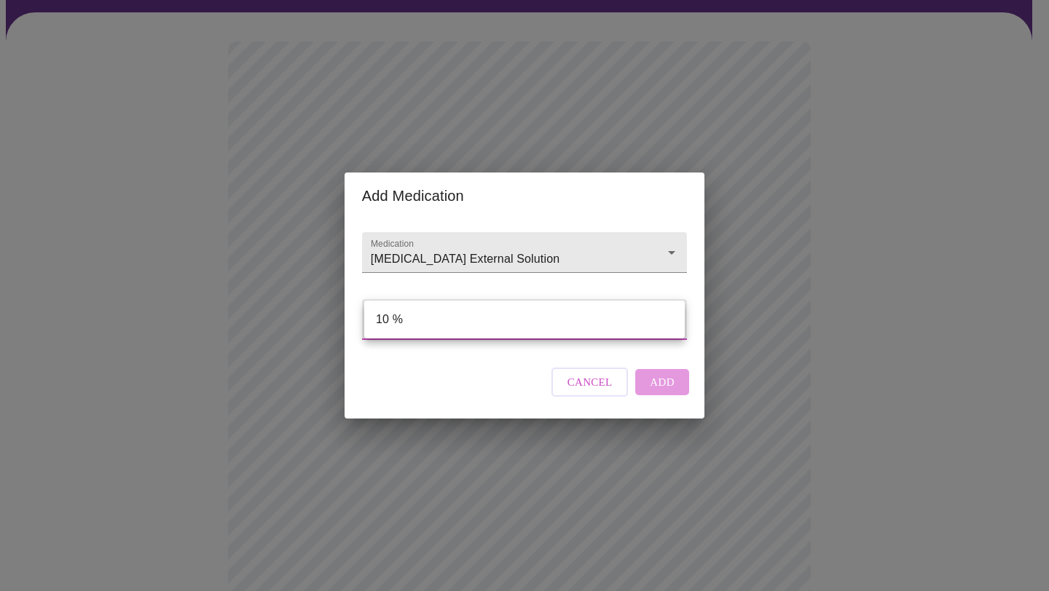
click at [492, 332] on li "10 %" at bounding box center [524, 320] width 320 height 26
type input "10 %"
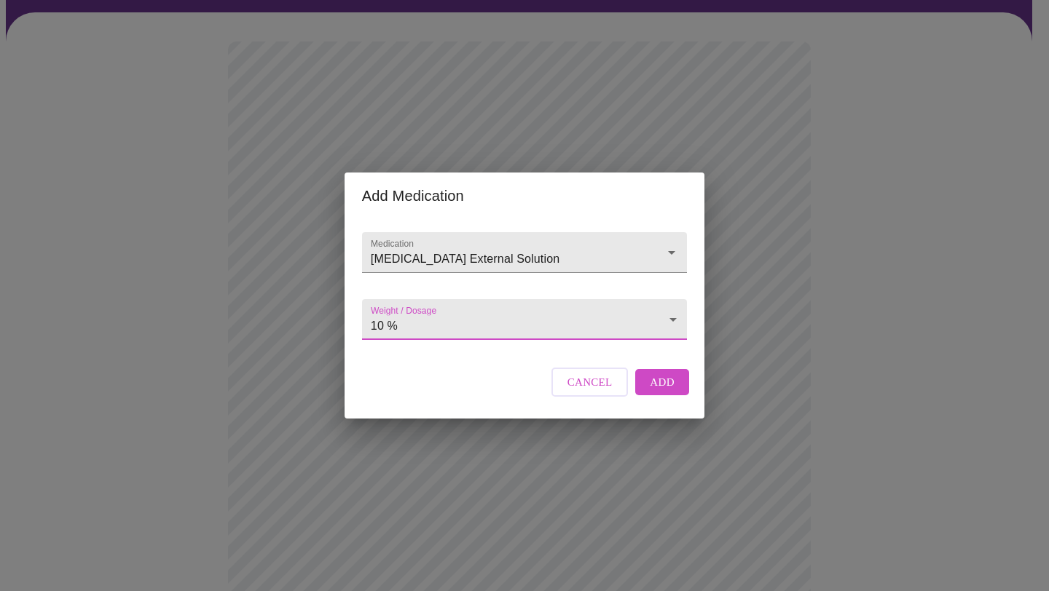
click at [648, 395] on button "Add" at bounding box center [662, 382] width 54 height 26
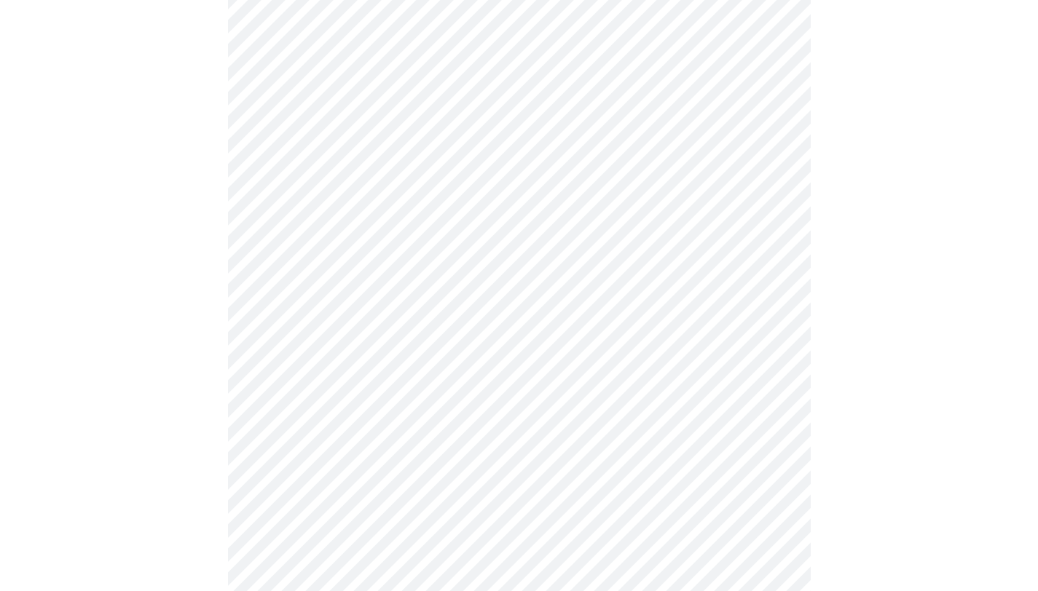
scroll to position [207, 0]
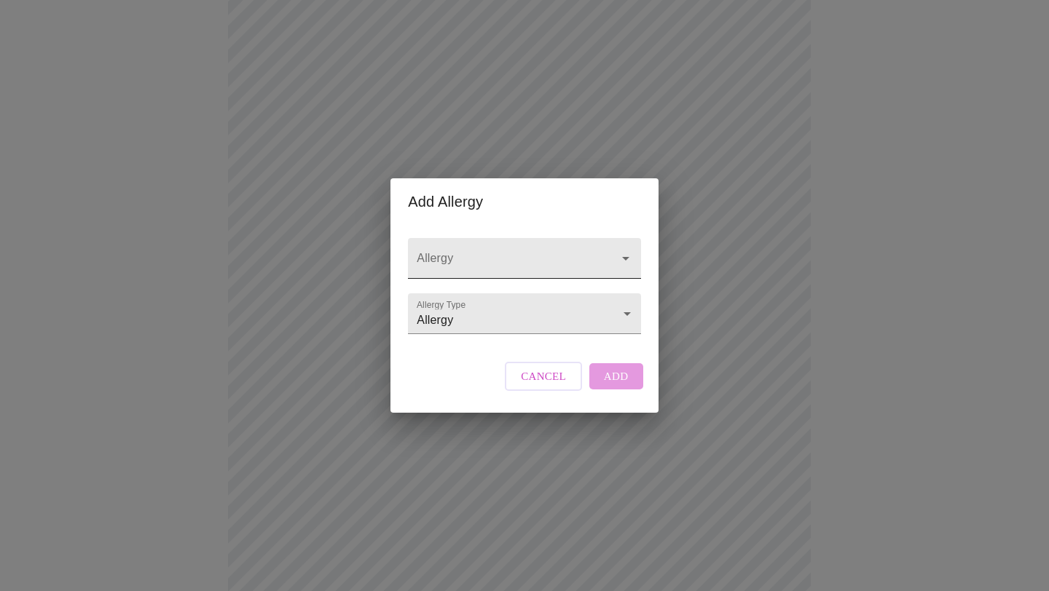
click at [468, 252] on input "Allergy" at bounding box center [503, 265] width 179 height 27
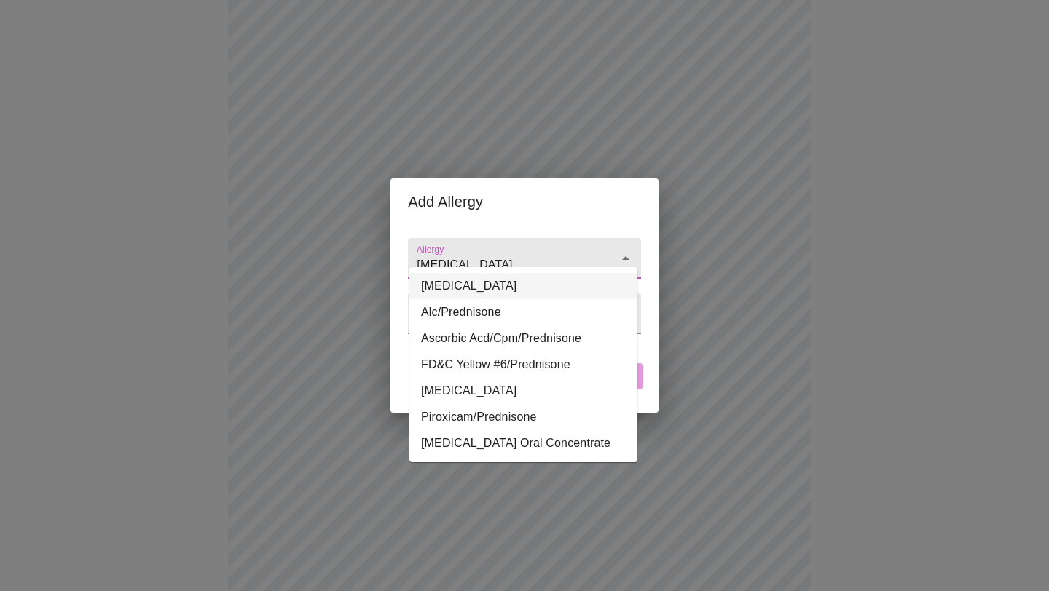
click at [504, 286] on li "[MEDICAL_DATA]" at bounding box center [523, 286] width 228 height 26
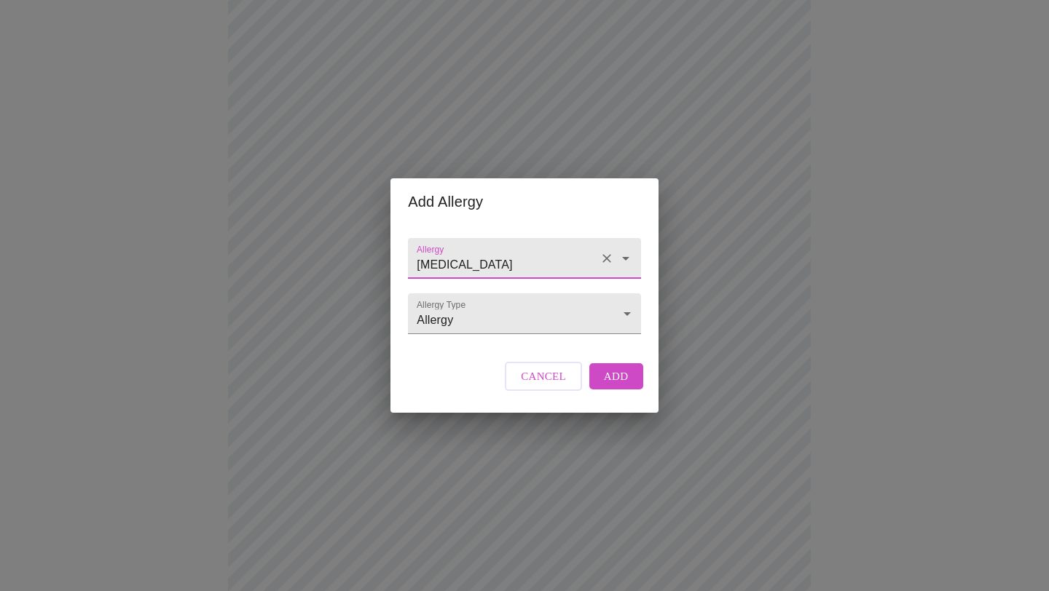
type input "[MEDICAL_DATA]"
click at [615, 386] on span "Add" at bounding box center [616, 376] width 25 height 19
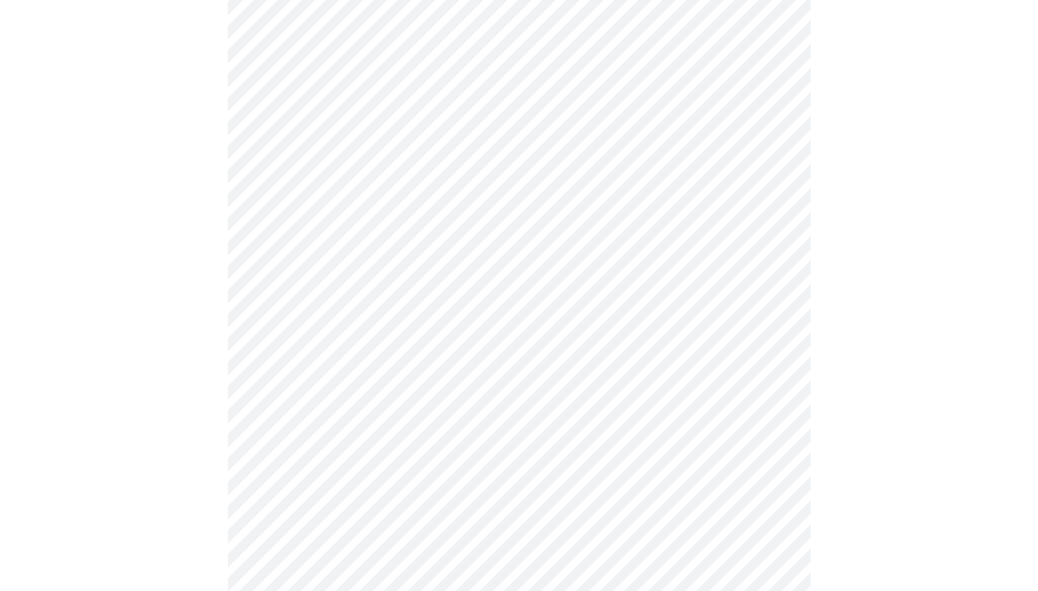
scroll to position [507, 0]
